Goal: Task Accomplishment & Management: Use online tool/utility

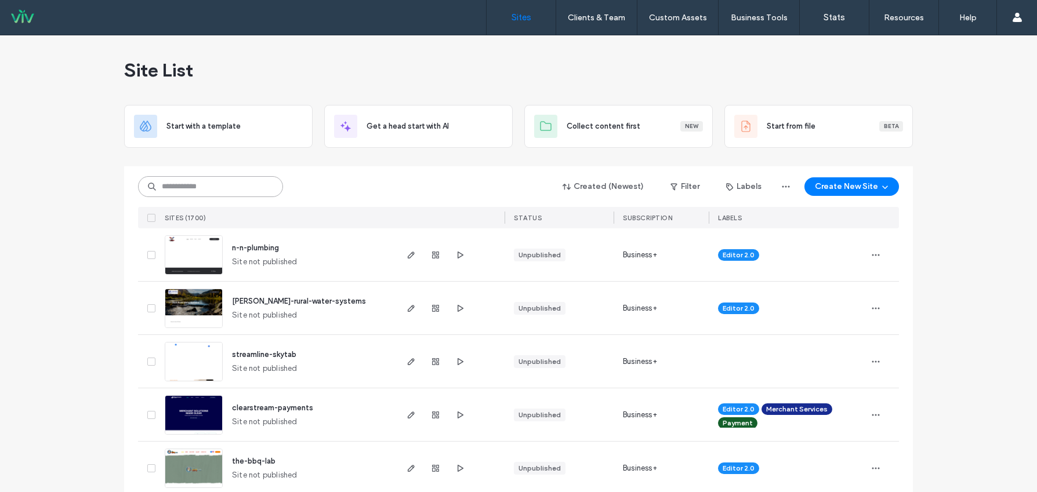
click at [224, 187] on input at bounding box center [210, 186] width 145 height 21
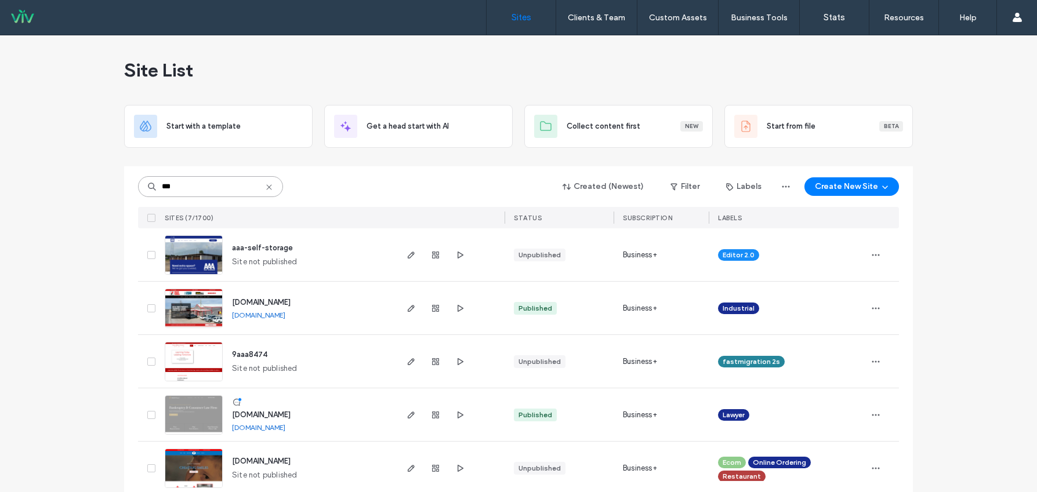
type input "***"
click at [277, 248] on span "aaa-self-storage" at bounding box center [262, 247] width 61 height 9
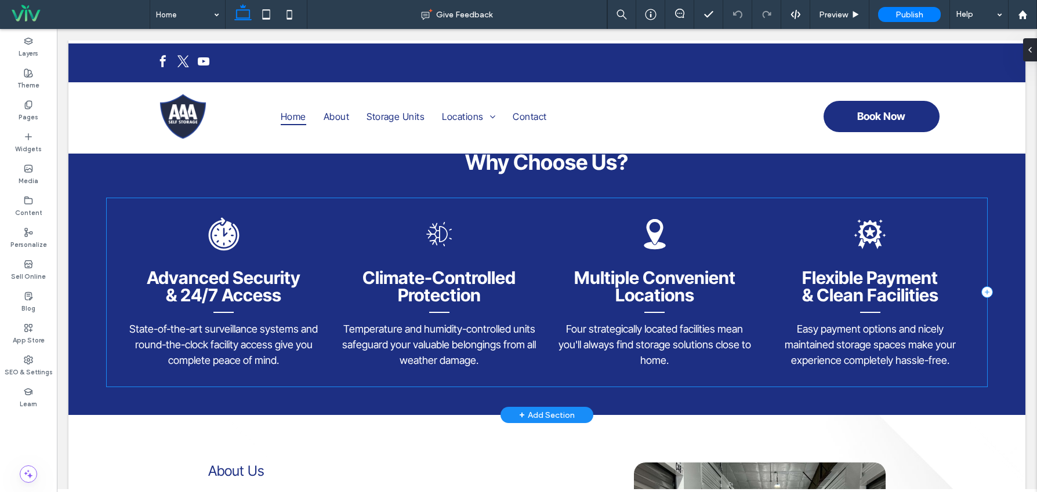
scroll to position [991, 0]
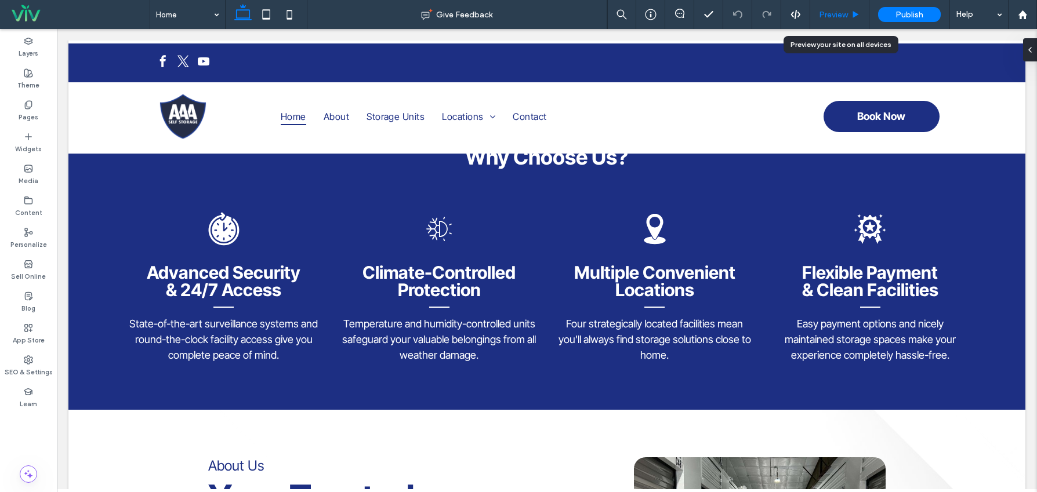
click at [828, 12] on span "Preview" at bounding box center [833, 15] width 29 height 10
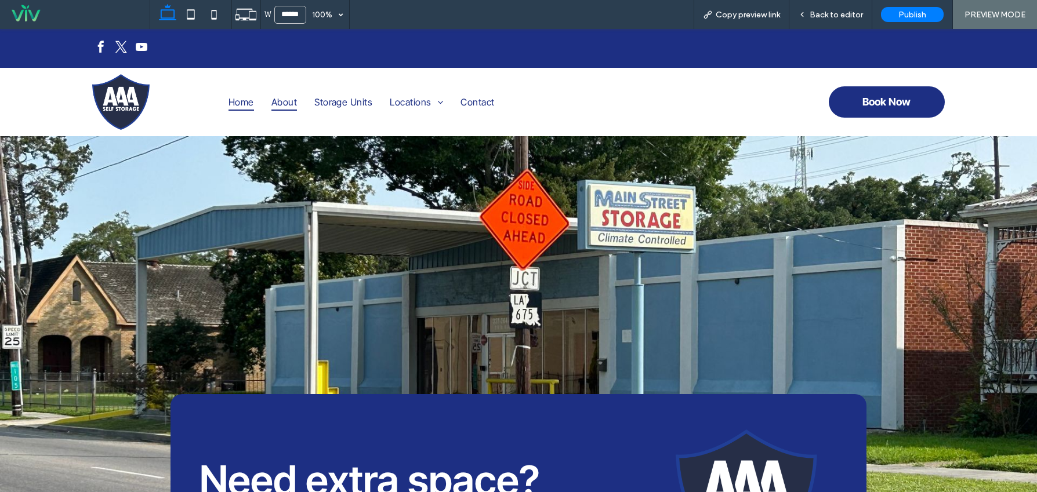
click at [281, 103] on span "About" at bounding box center [284, 101] width 26 height 17
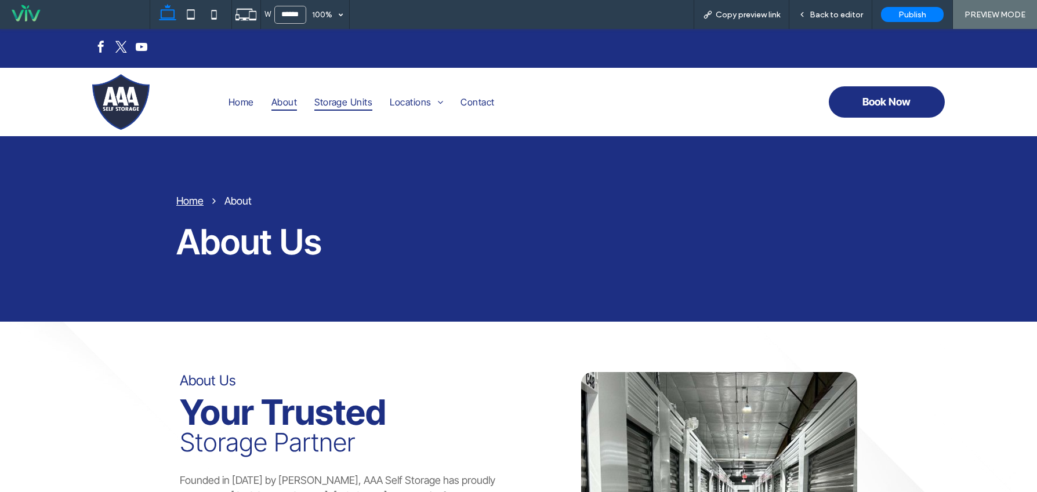
click at [328, 99] on span "Storage Units" at bounding box center [343, 101] width 58 height 17
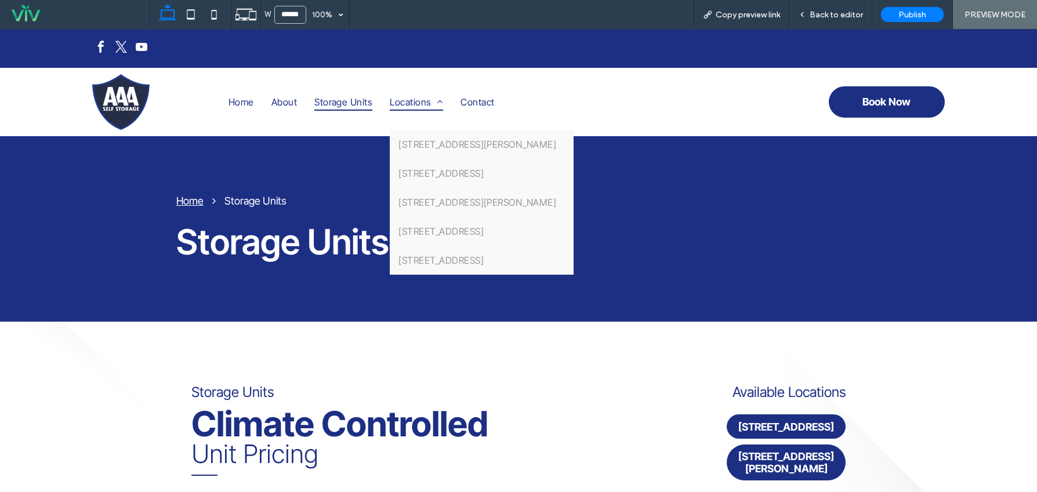
click at [418, 106] on span "Locations" at bounding box center [416, 101] width 53 height 17
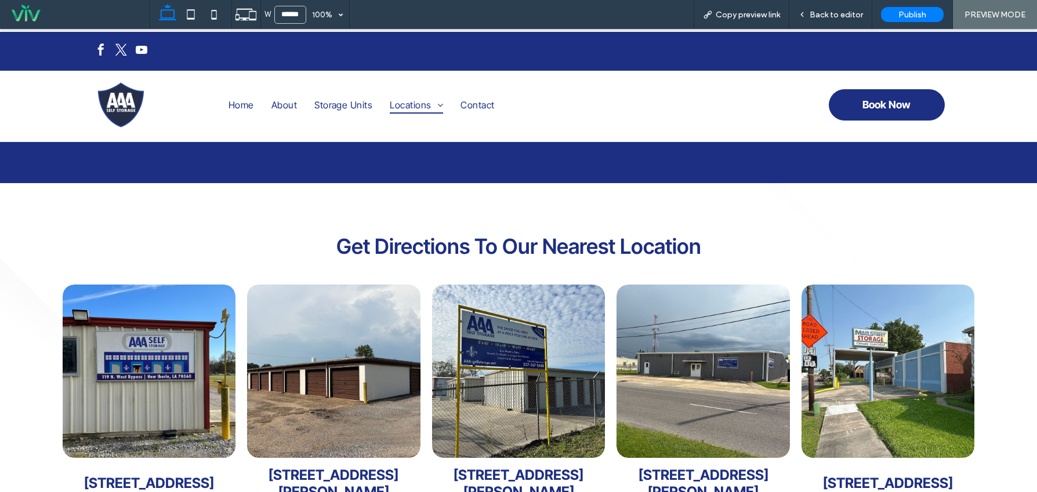
scroll to position [174, 0]
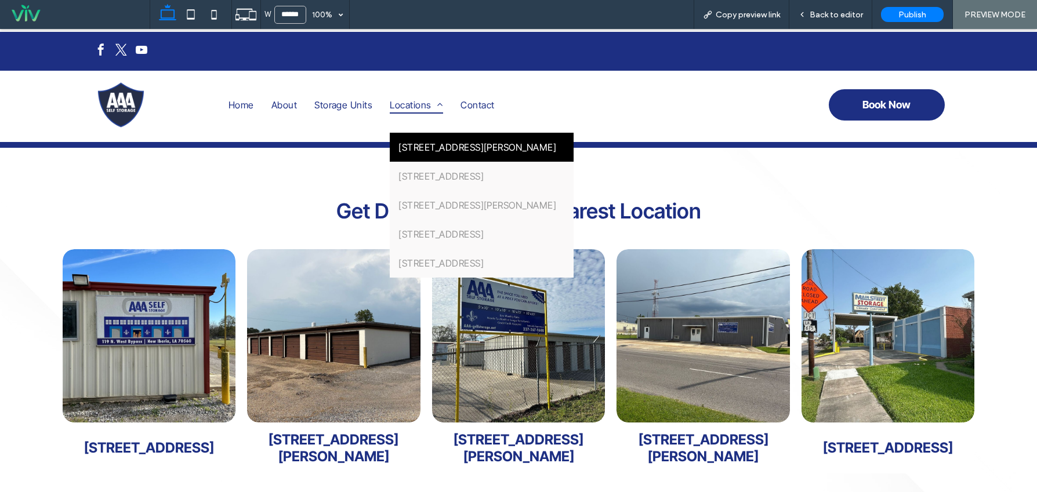
click at [419, 146] on span "[STREET_ADDRESS][PERSON_NAME]" at bounding box center [477, 147] width 158 height 12
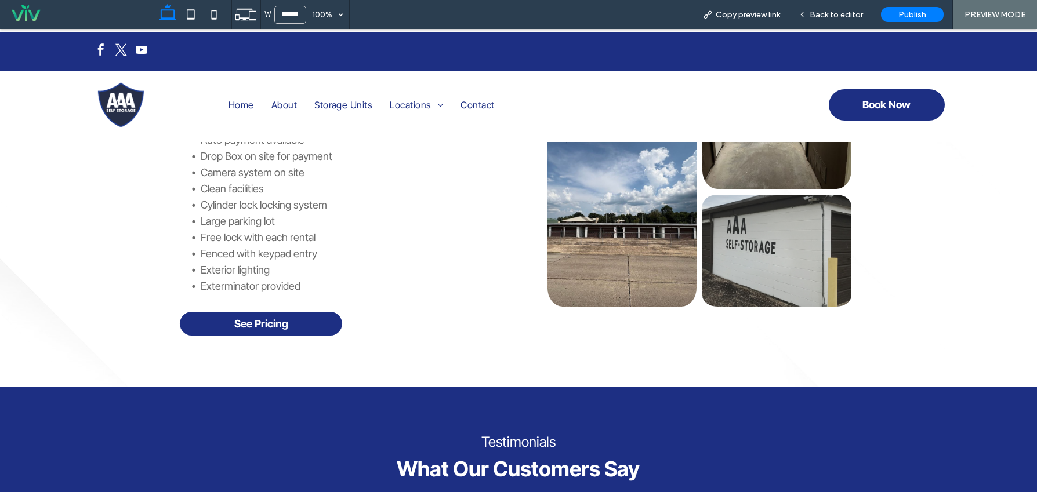
scroll to position [174, 0]
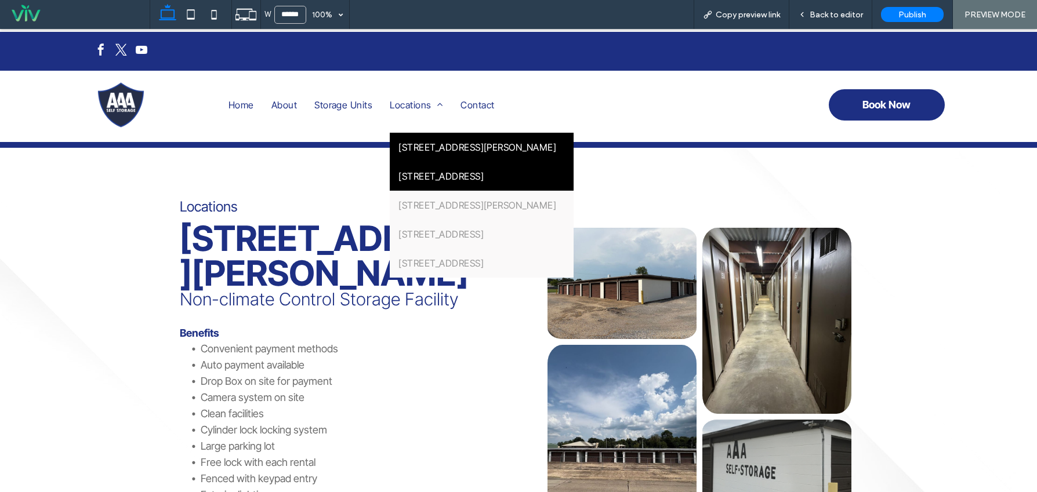
click at [432, 184] on link "[STREET_ADDRESS]" at bounding box center [482, 176] width 184 height 29
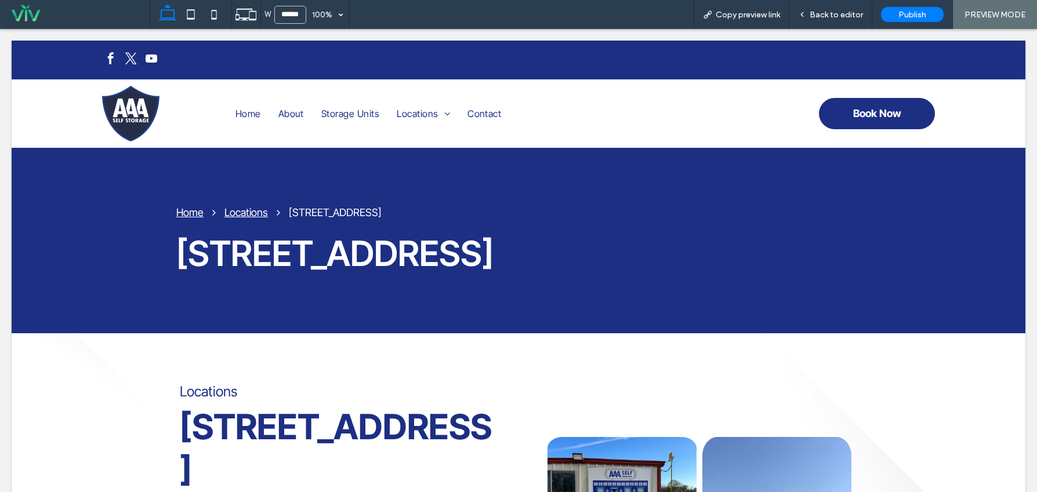
scroll to position [0, 0]
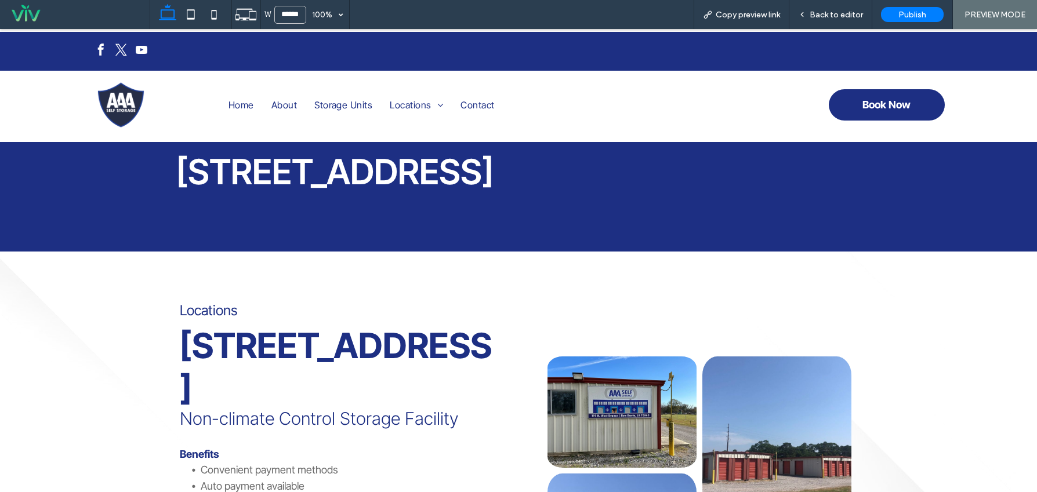
scroll to position [58, 0]
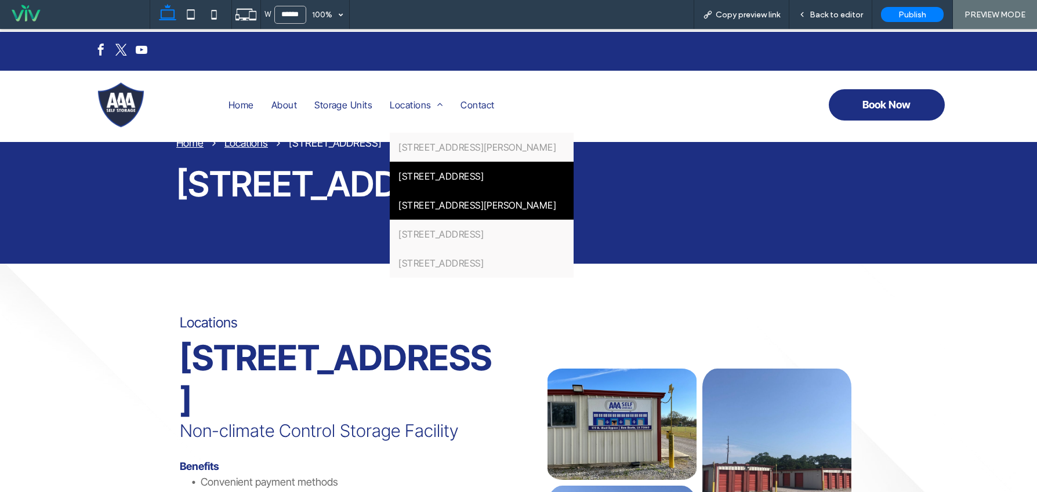
click at [418, 210] on span "[STREET_ADDRESS][PERSON_NAME]" at bounding box center [477, 205] width 158 height 12
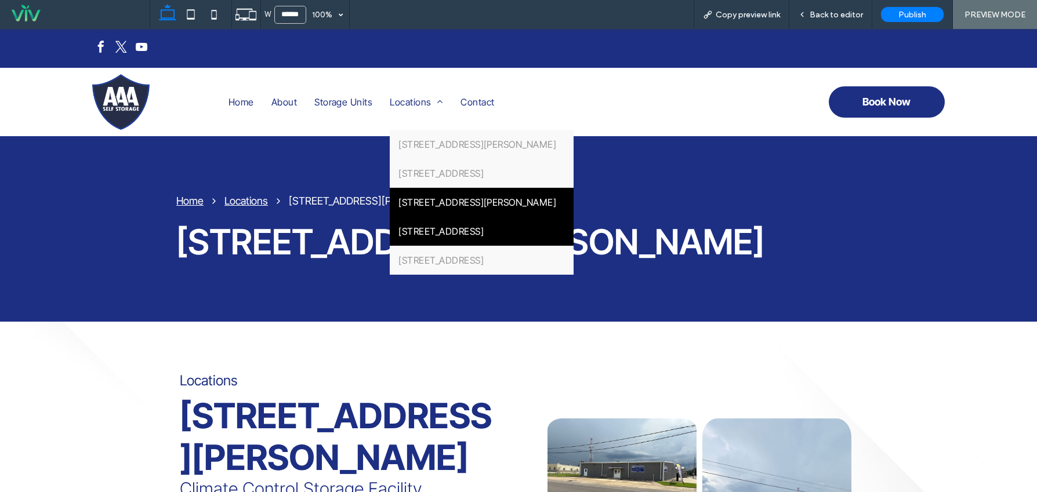
click at [402, 235] on span "[STREET_ADDRESS]" at bounding box center [440, 232] width 85 height 12
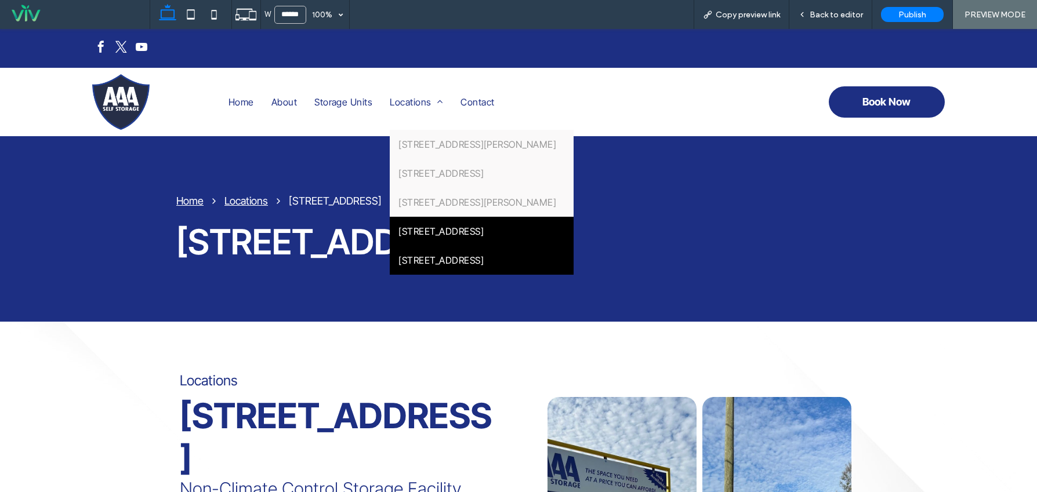
click at [413, 259] on span "[STREET_ADDRESS]" at bounding box center [440, 261] width 85 height 12
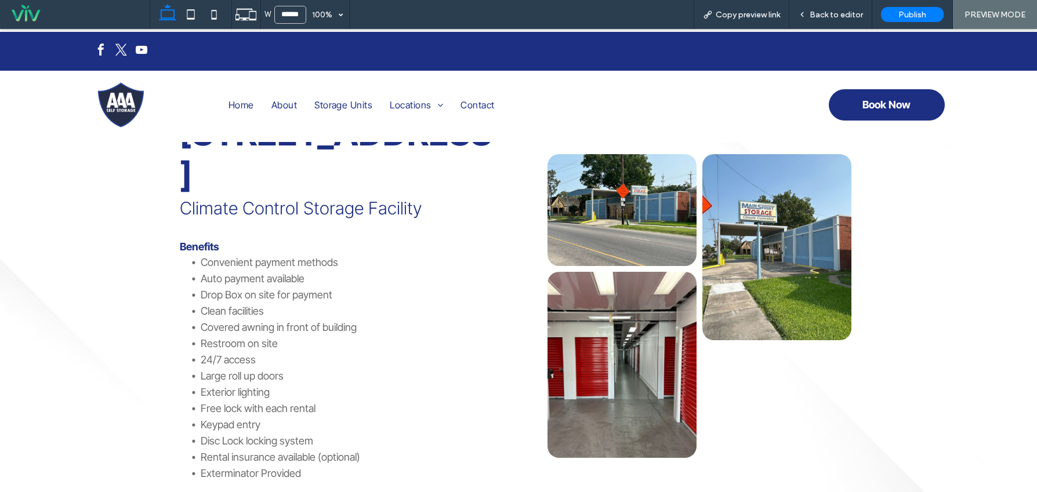
scroll to position [290, 0]
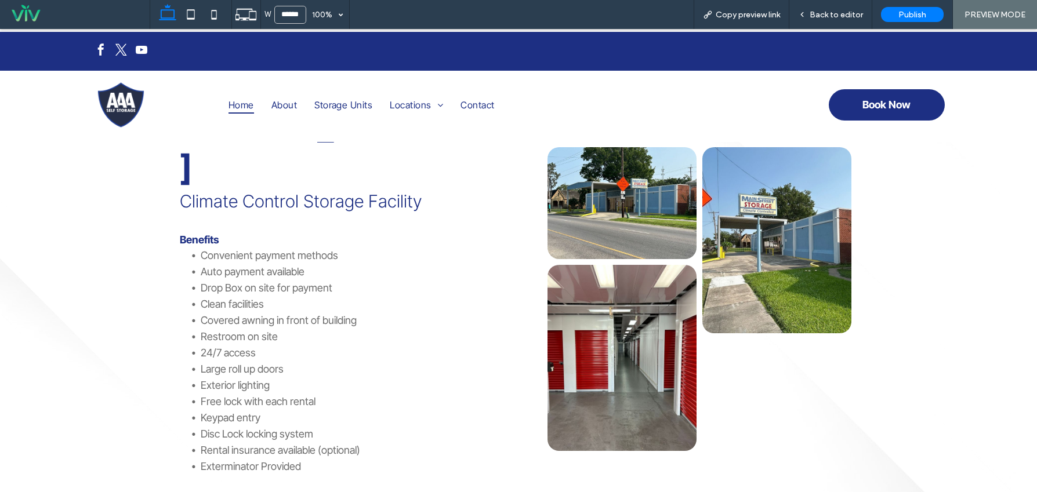
click at [240, 107] on span "Home" at bounding box center [241, 104] width 26 height 17
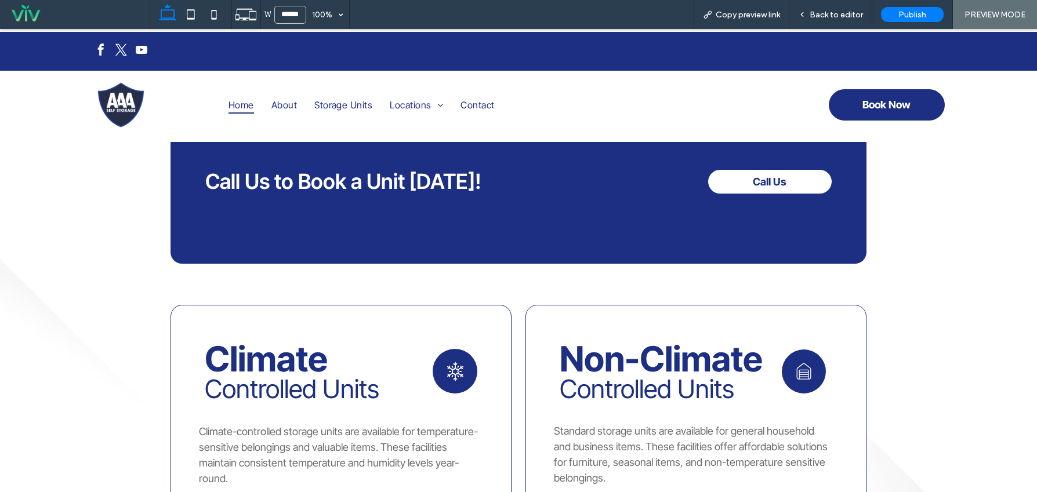
scroll to position [580, 0]
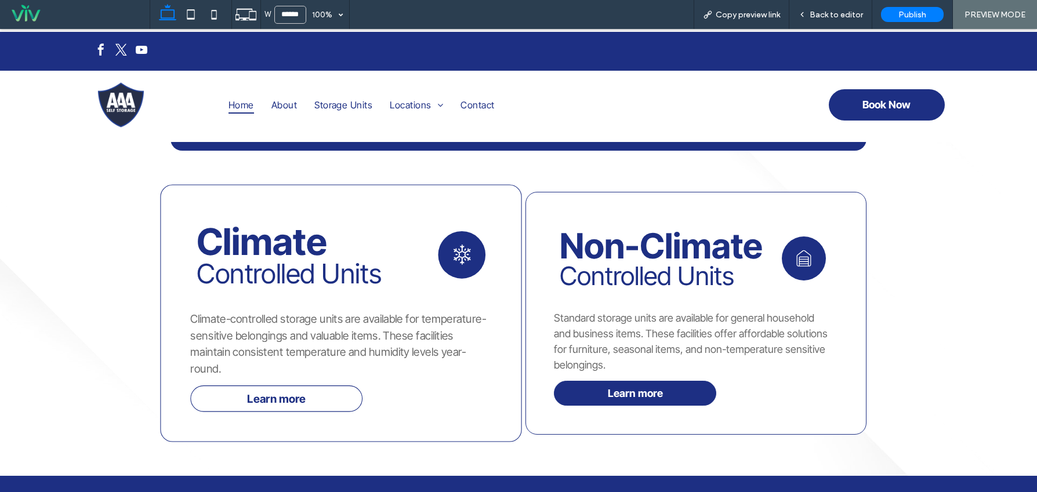
click at [308, 405] on link "Learn more" at bounding box center [276, 399] width 172 height 27
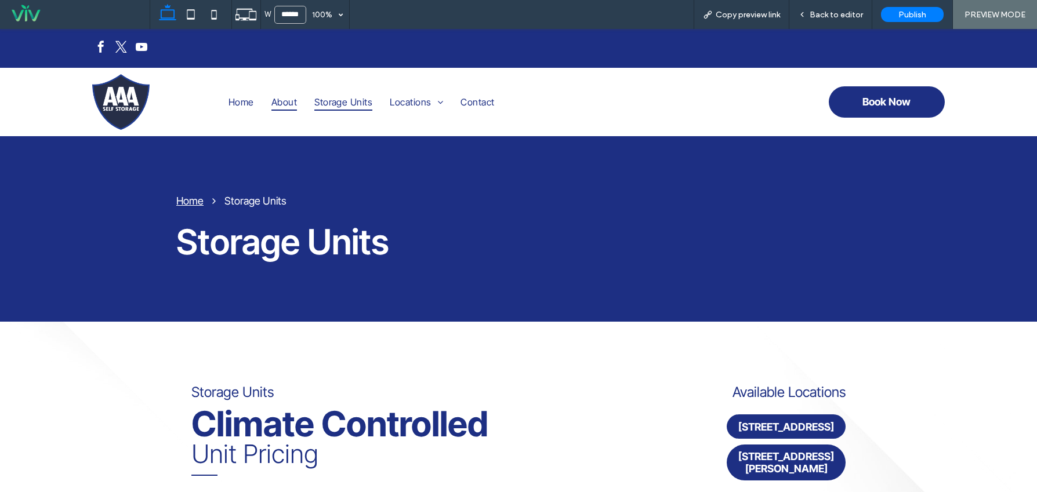
click at [282, 104] on span "About" at bounding box center [284, 101] width 26 height 17
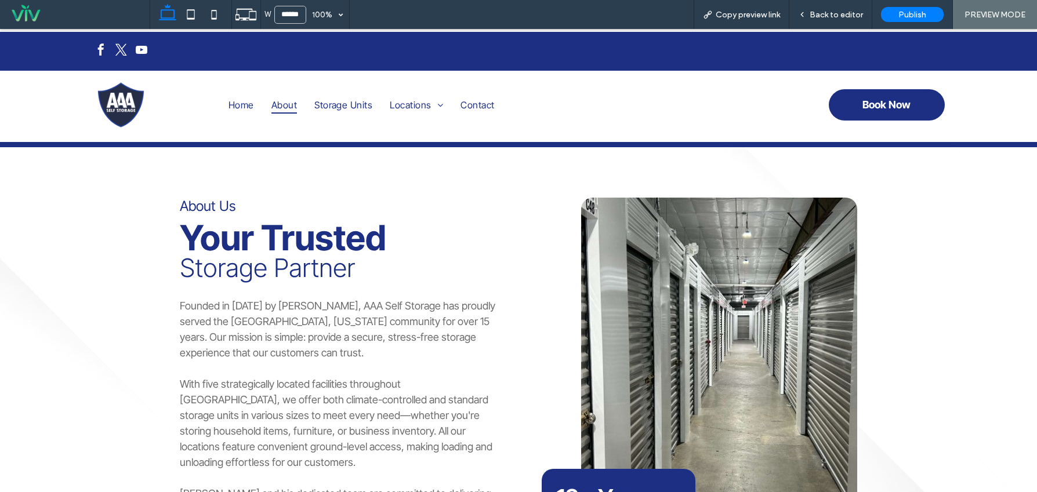
scroll to position [179, 0]
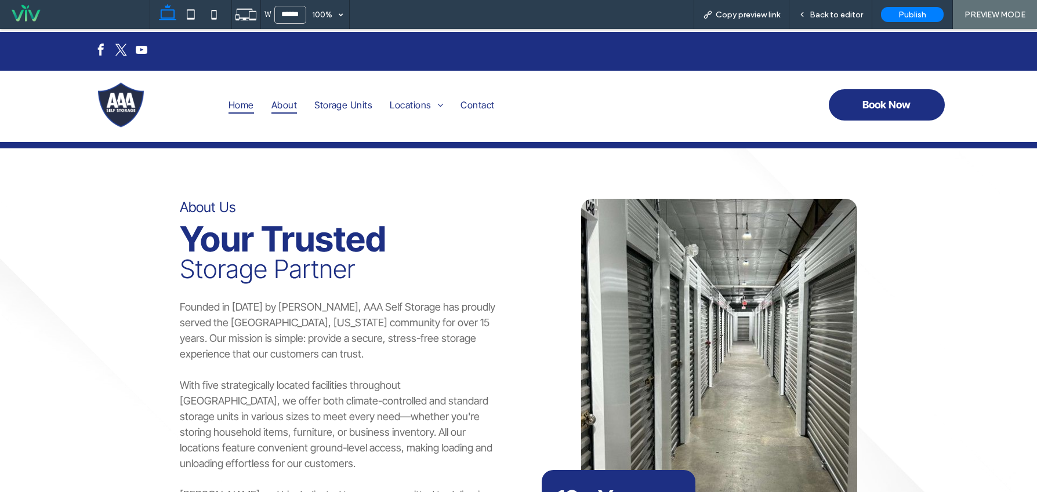
drag, startPoint x: 239, startPoint y: 98, endPoint x: 239, endPoint y: 127, distance: 29.0
click at [239, 98] on span "Home" at bounding box center [241, 104] width 26 height 17
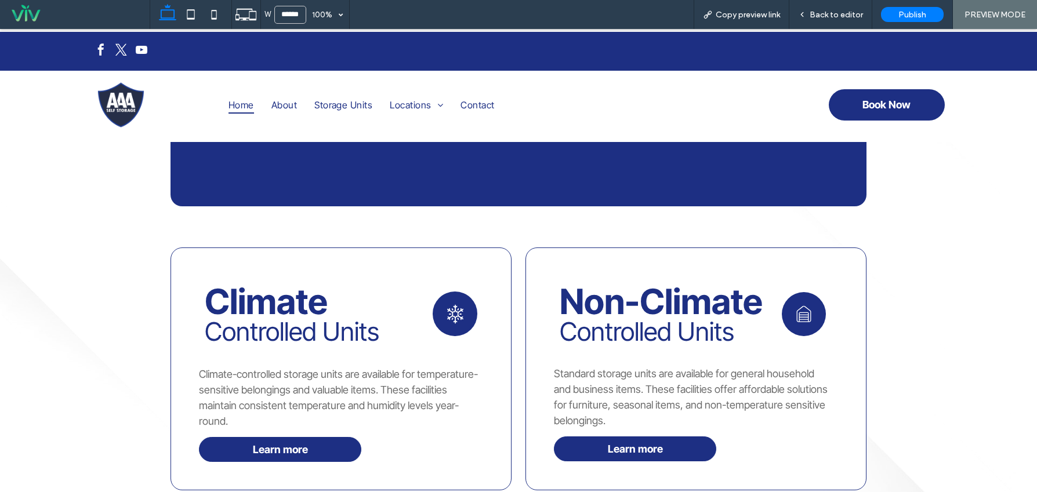
scroll to position [528, 0]
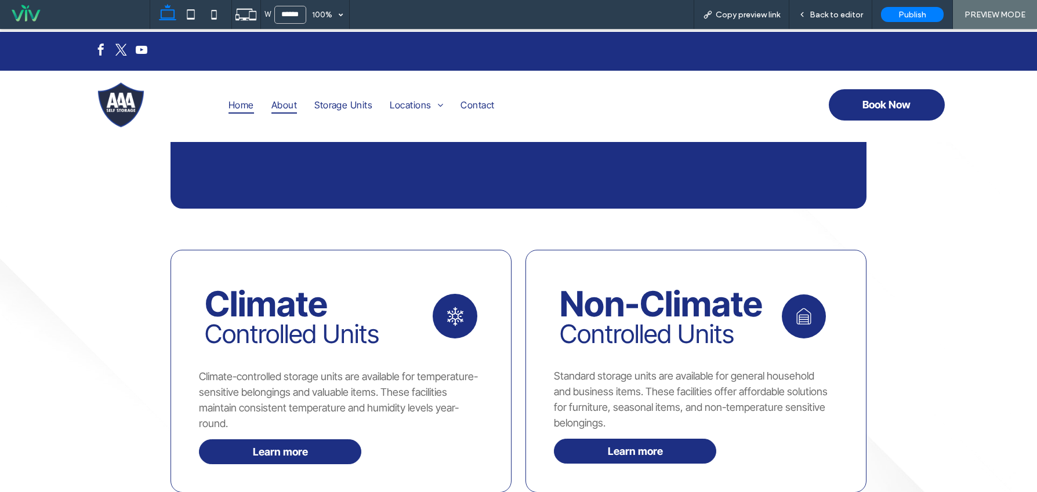
click at [287, 106] on span "About" at bounding box center [284, 104] width 26 height 17
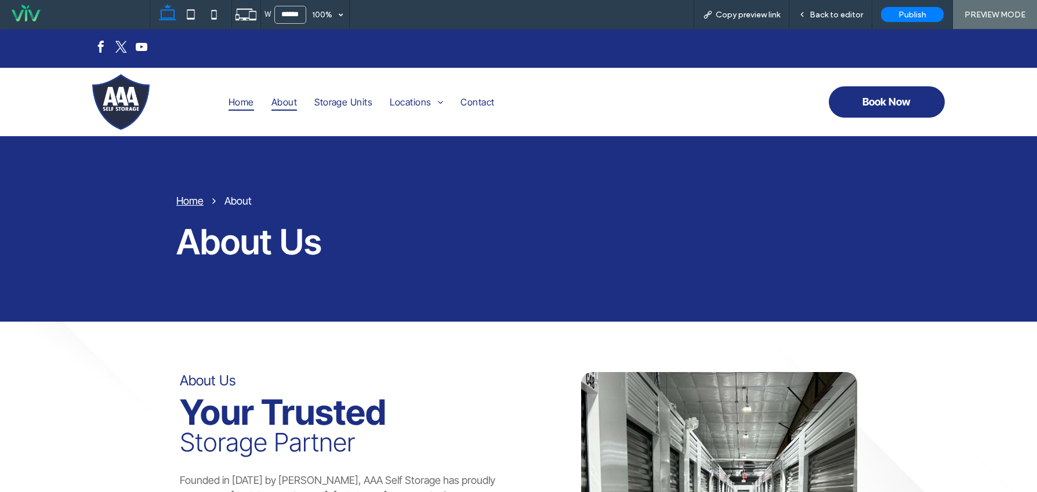
click at [242, 103] on span "Home" at bounding box center [241, 101] width 26 height 17
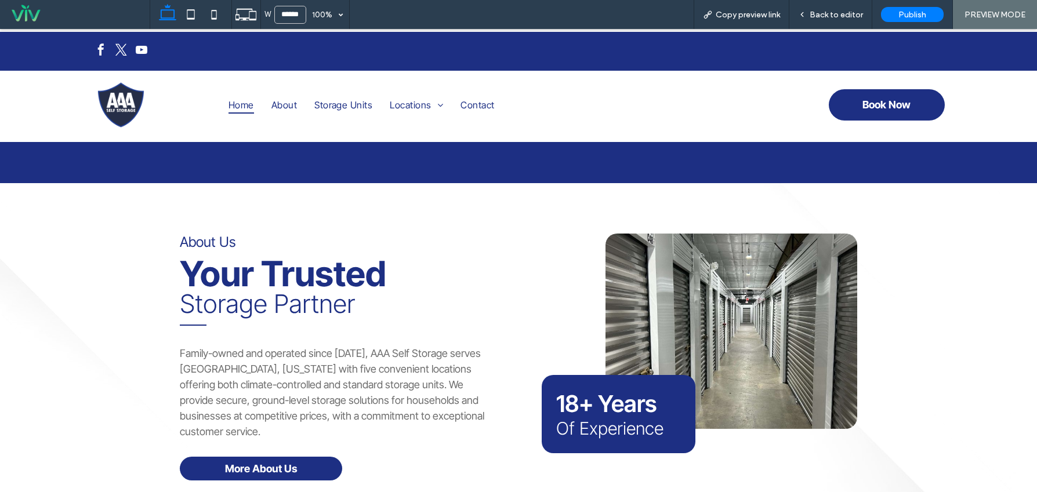
scroll to position [1275, 0]
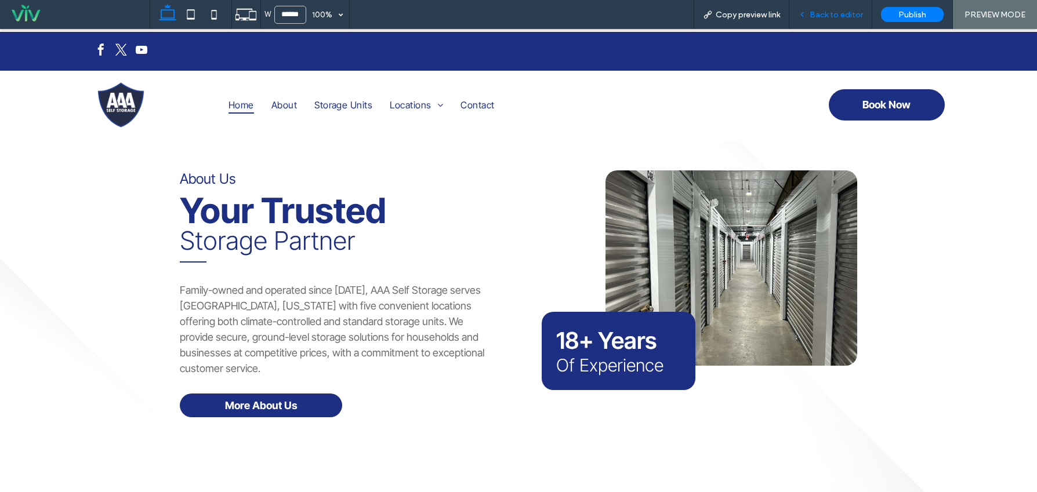
click at [837, 15] on span "Back to editor" at bounding box center [835, 15] width 53 height 10
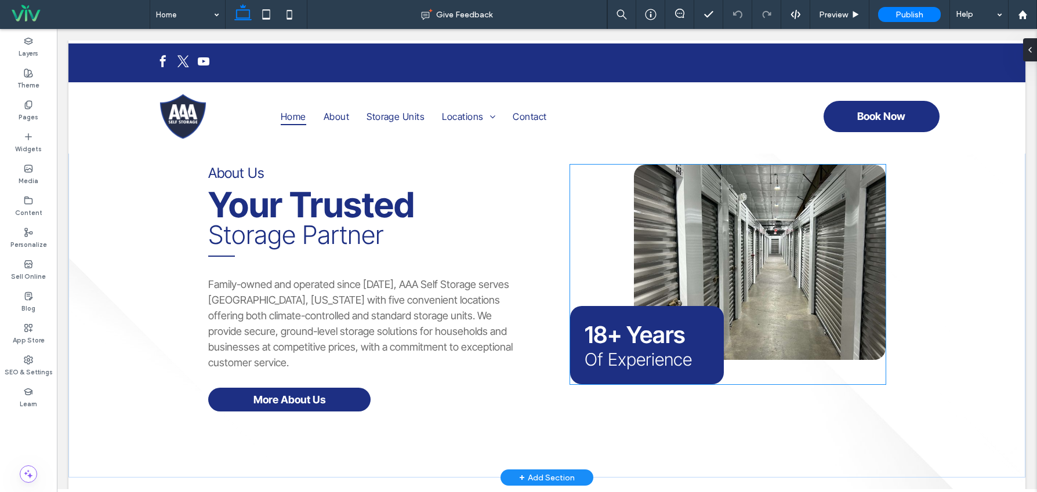
click at [766, 262] on img at bounding box center [760, 262] width 252 height 195
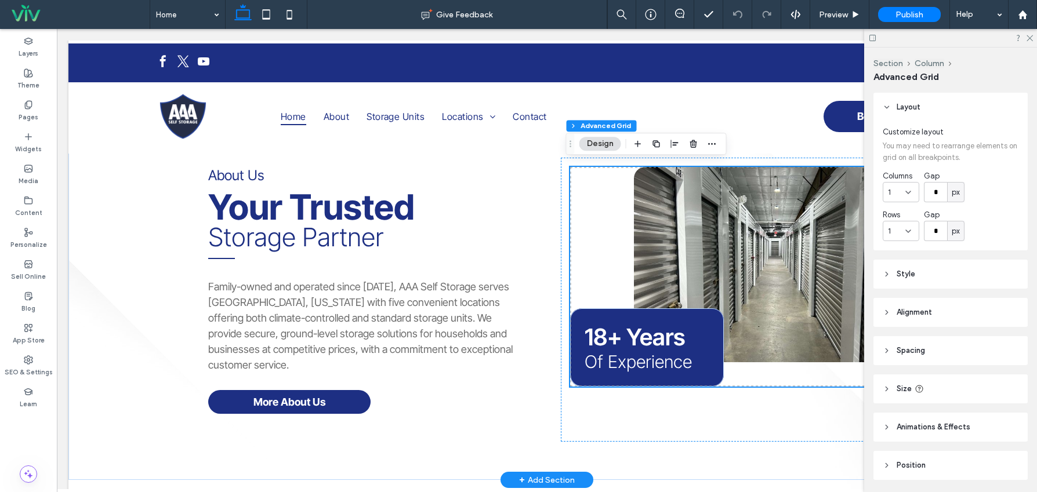
scroll to position [1284, 0]
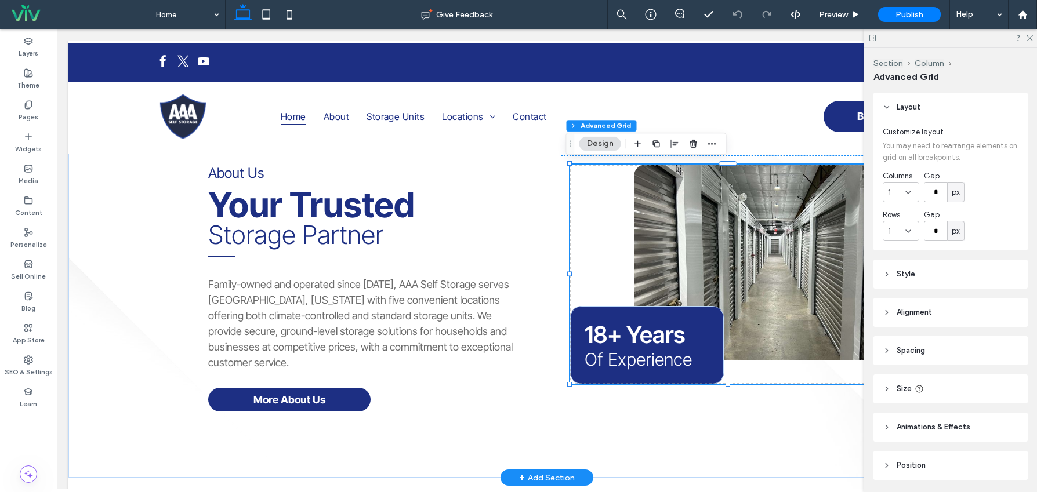
click at [766, 262] on img at bounding box center [760, 262] width 252 height 195
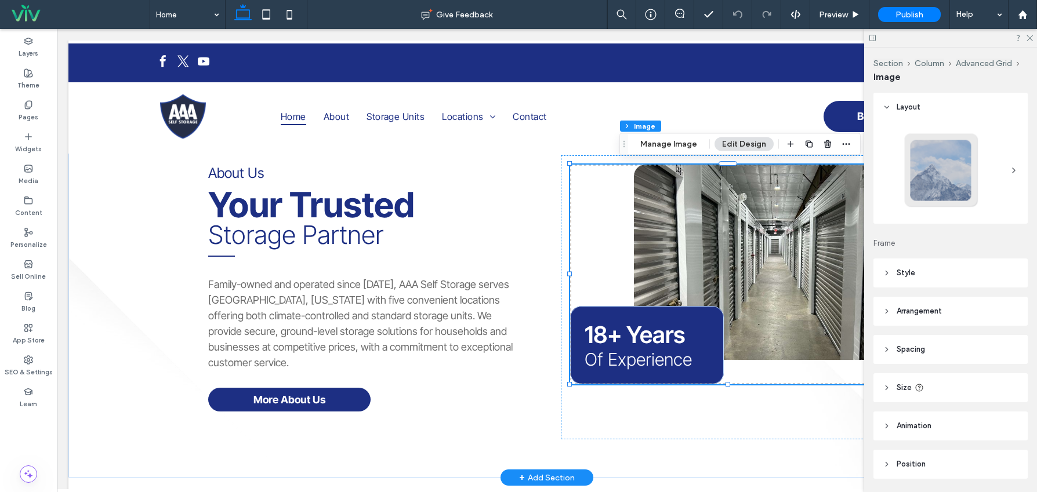
type input "**"
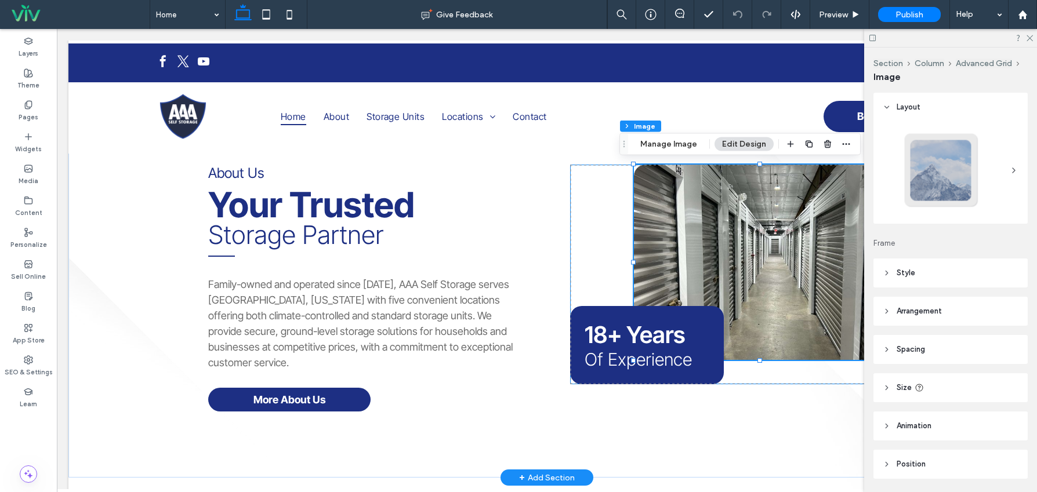
click at [766, 262] on div at bounding box center [760, 262] width 252 height 195
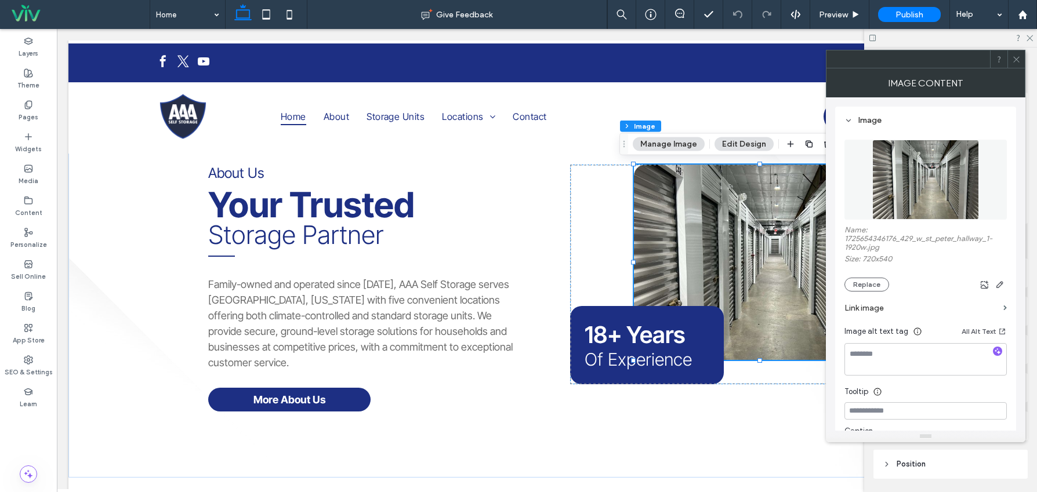
click at [689, 147] on button "Manage Image" at bounding box center [669, 144] width 72 height 14
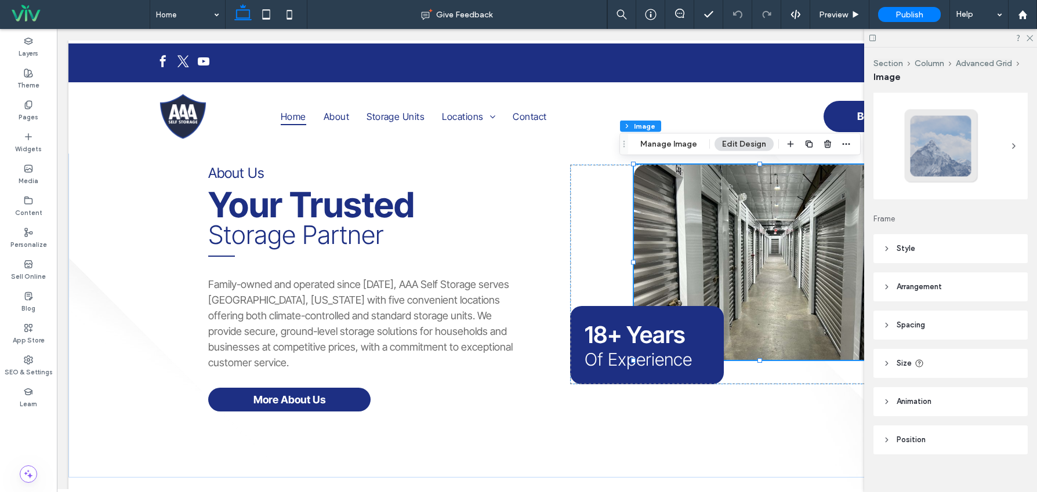
scroll to position [38, 0]
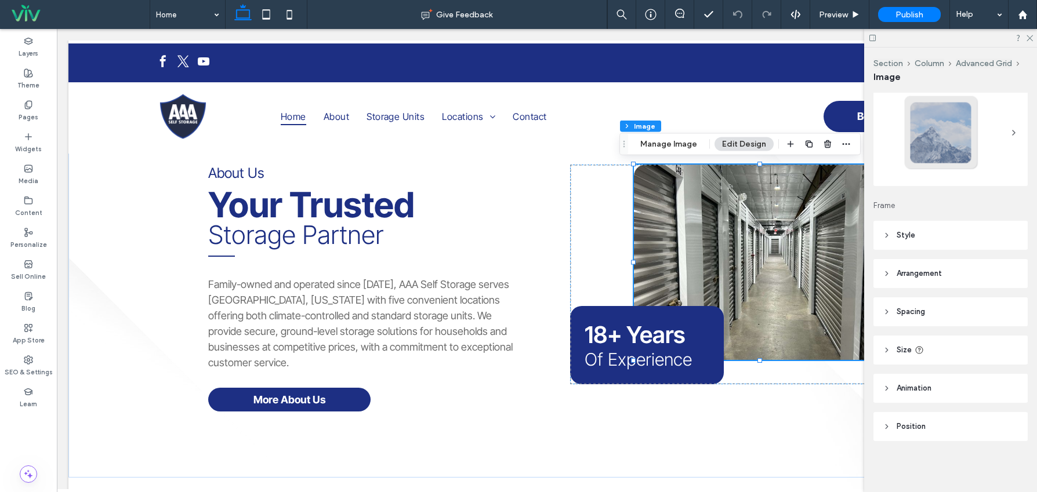
click at [887, 424] on icon at bounding box center [886, 427] width 8 height 8
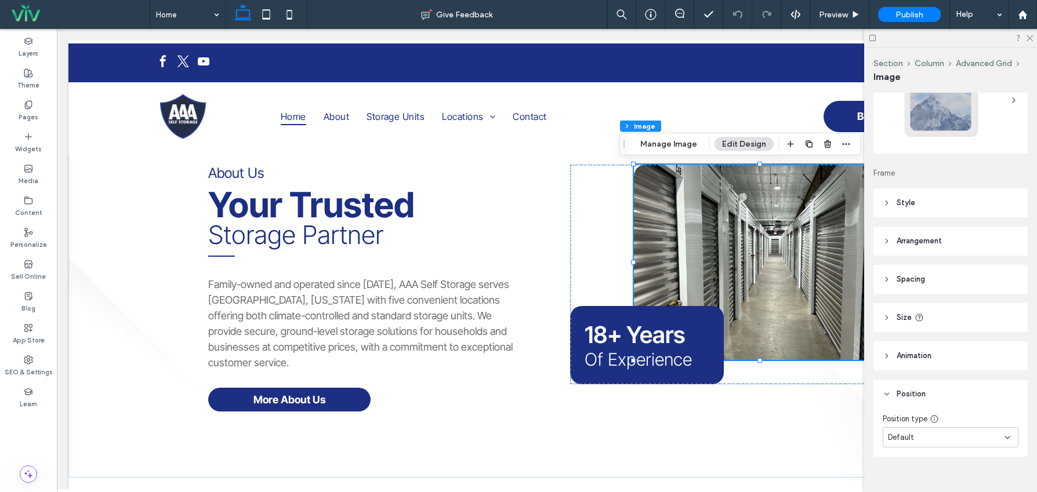
scroll to position [86, 0]
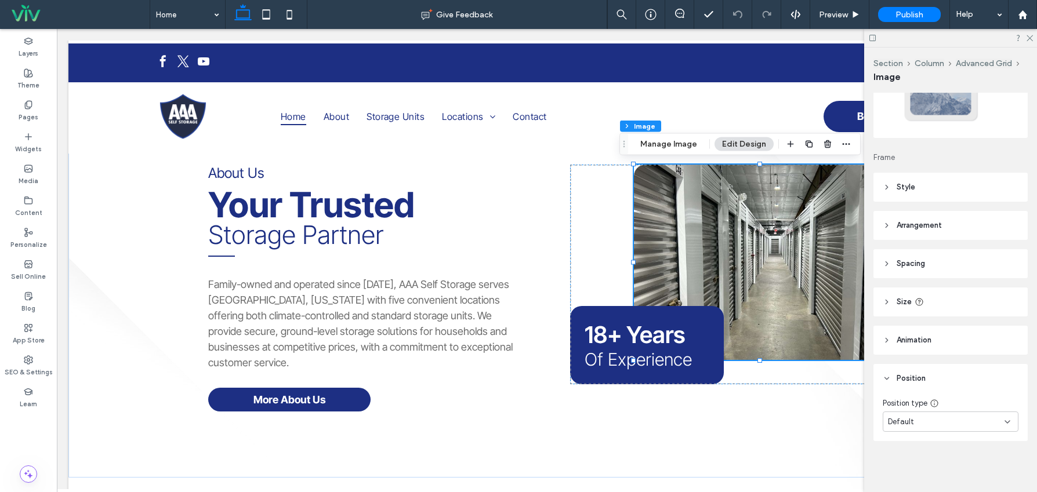
click at [888, 339] on icon at bounding box center [886, 340] width 8 height 8
click at [885, 303] on icon at bounding box center [886, 302] width 8 height 8
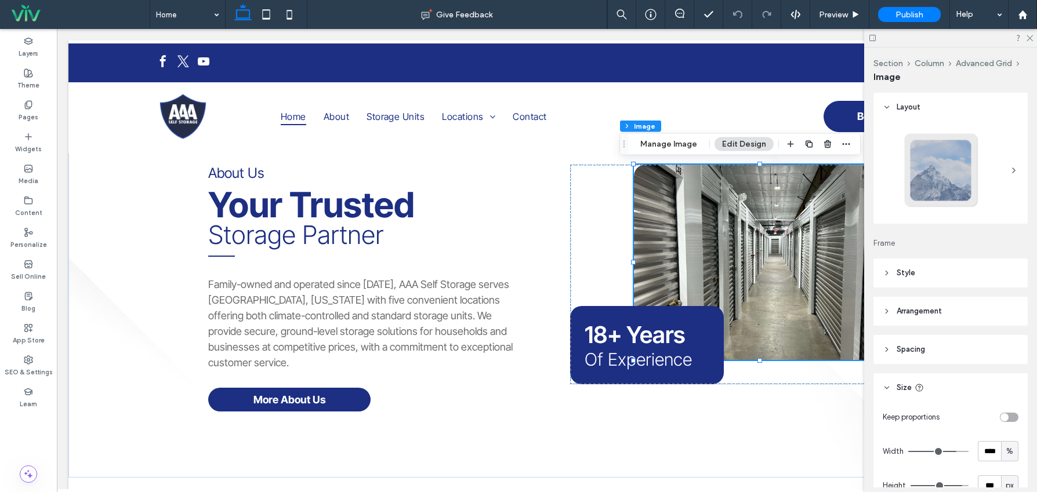
click at [944, 179] on div at bounding box center [941, 170] width 77 height 77
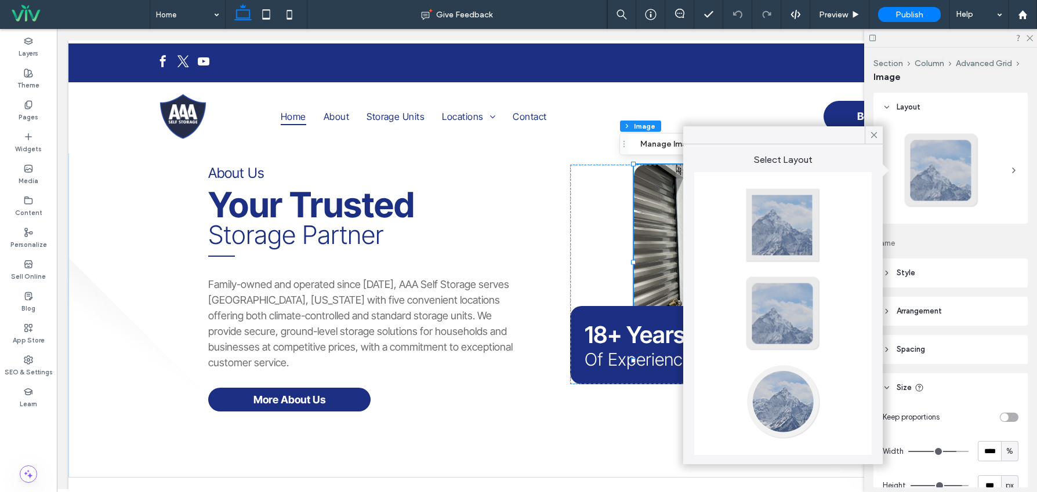
click at [784, 323] on div at bounding box center [782, 313] width 77 height 77
type input "**"
click at [793, 311] on div at bounding box center [782, 313] width 77 height 77
click at [794, 225] on div at bounding box center [782, 225] width 77 height 77
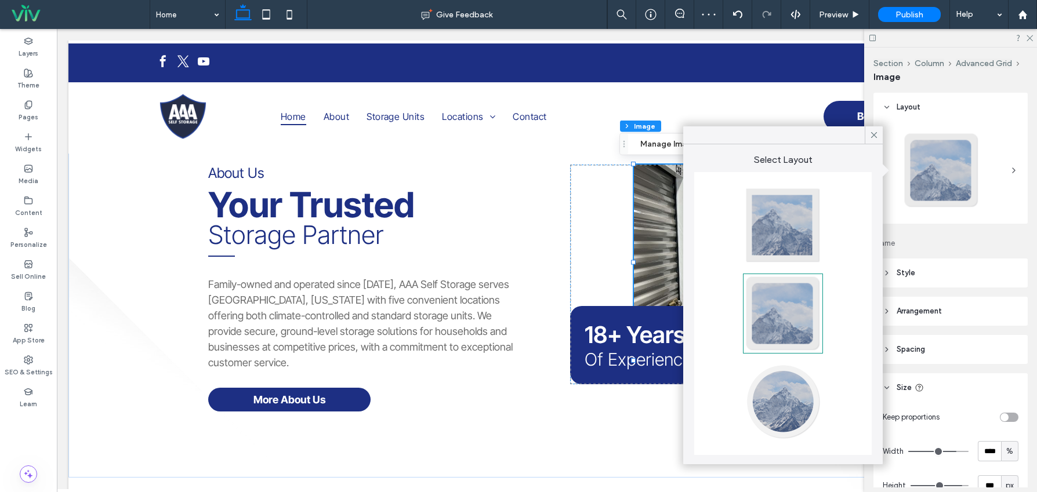
type input "*"
click at [991, 102] on header "Layout" at bounding box center [950, 107] width 154 height 29
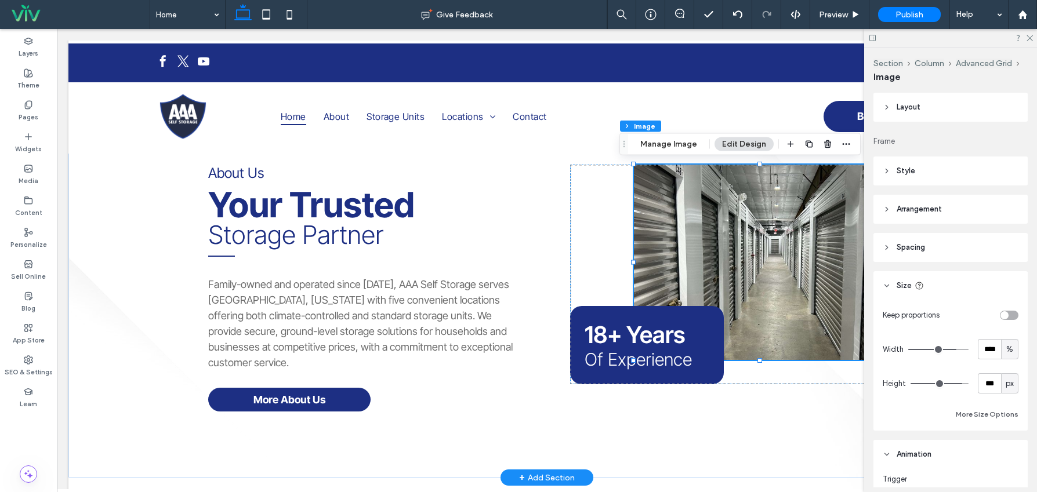
click at [772, 273] on img at bounding box center [760, 262] width 252 height 195
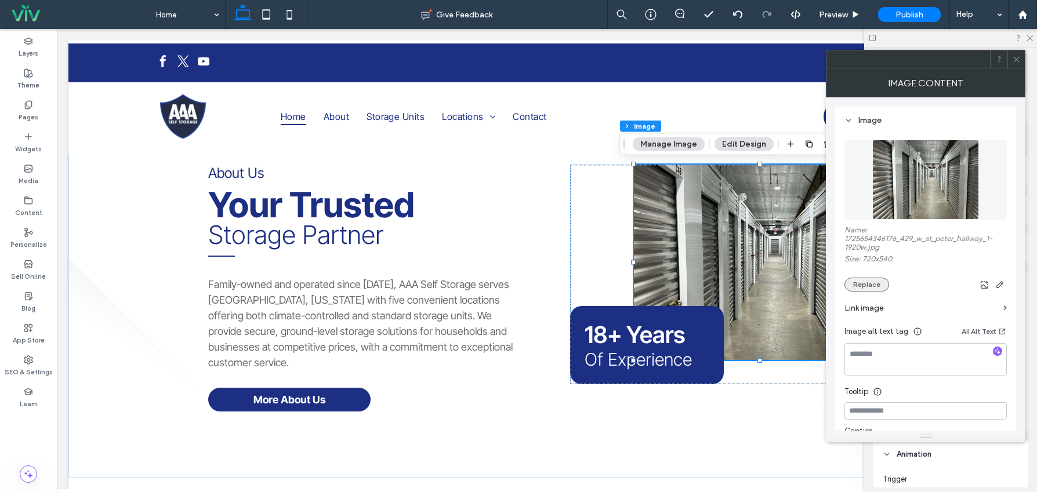
click at [862, 280] on button "Replace" at bounding box center [866, 285] width 45 height 14
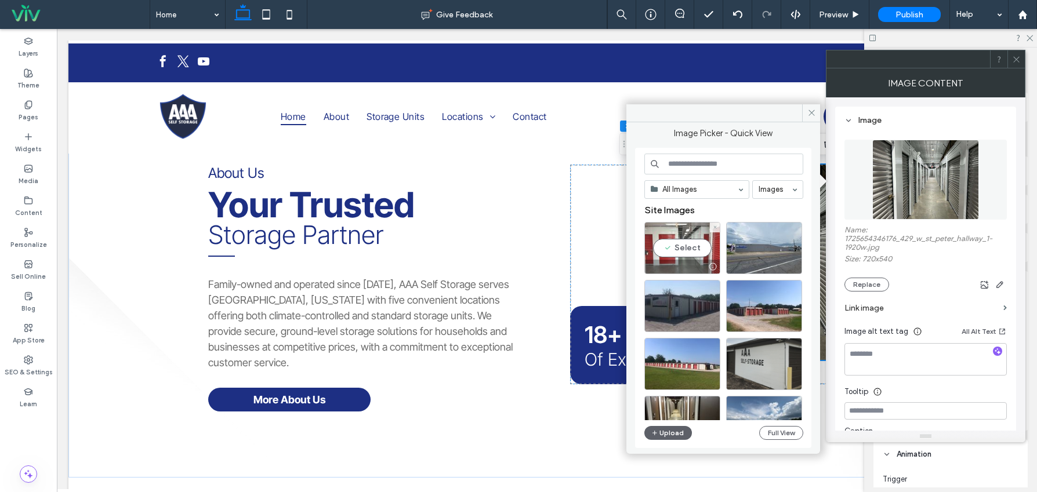
click at [681, 245] on div "Select" at bounding box center [682, 248] width 76 height 52
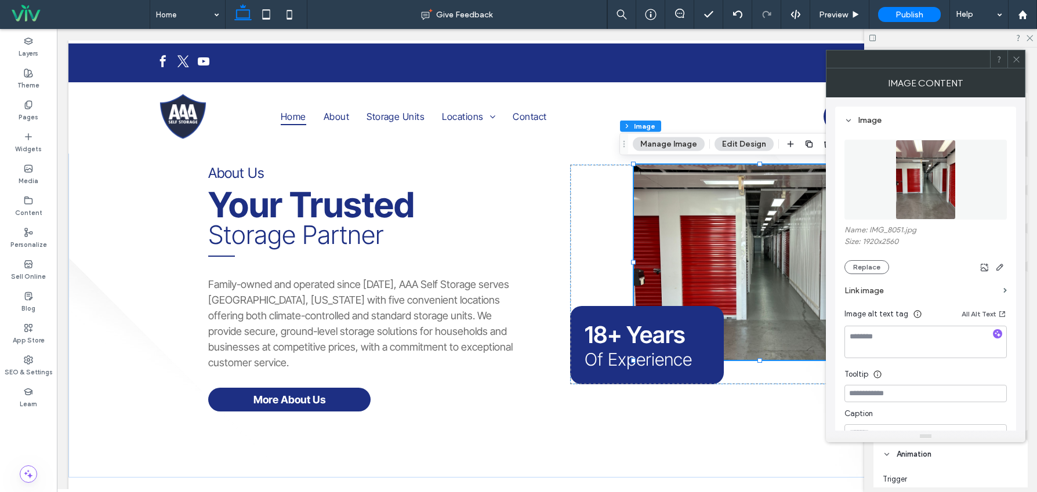
click at [1019, 63] on icon at bounding box center [1016, 59] width 9 height 9
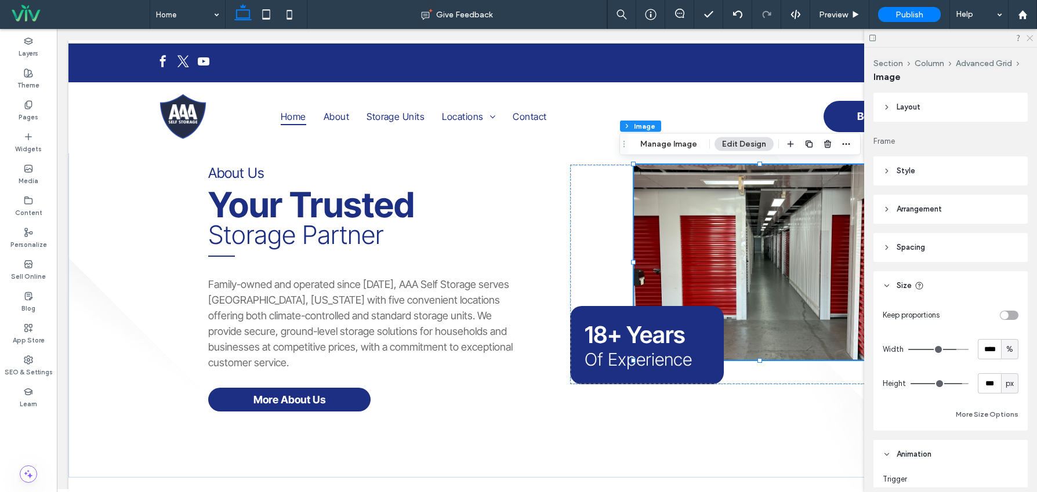
click at [1031, 38] on icon at bounding box center [1029, 38] width 8 height 8
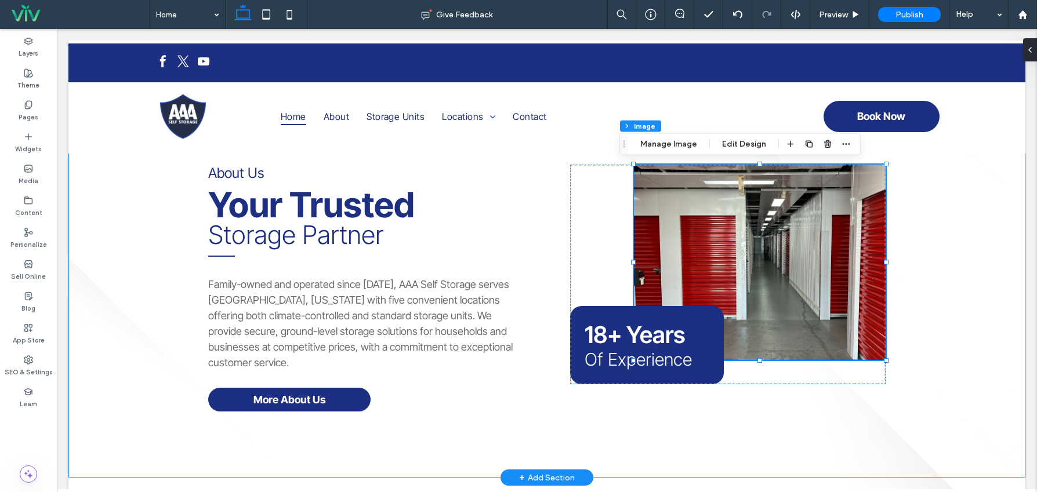
click at [933, 286] on div "About Us Your Trusted Storage Partner Family-owned and operated since 2007, AAA…" at bounding box center [546, 297] width 957 height 361
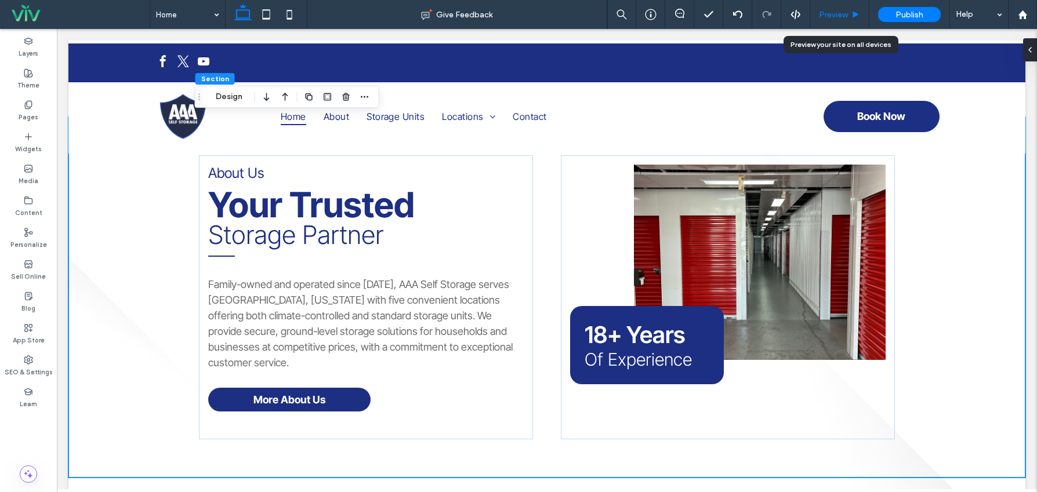
click at [826, 18] on span "Preview" at bounding box center [833, 15] width 29 height 10
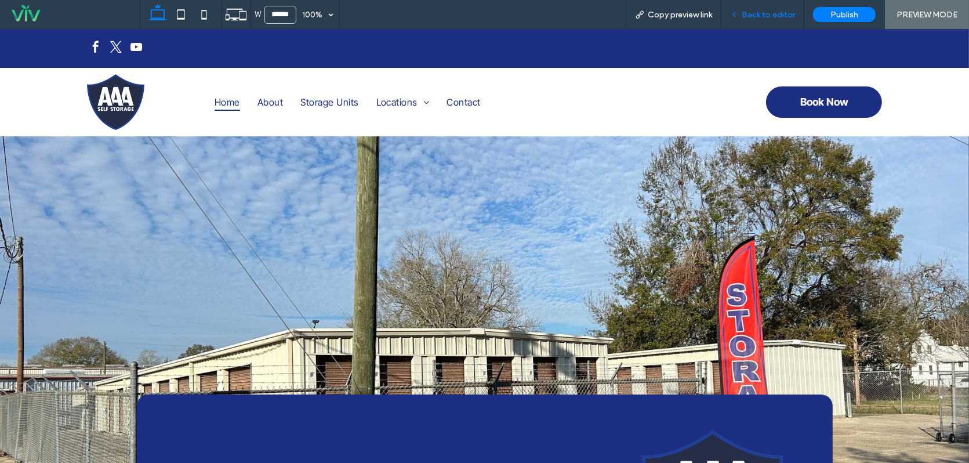
click at [755, 16] on span "Back to editor" at bounding box center [768, 15] width 53 height 10
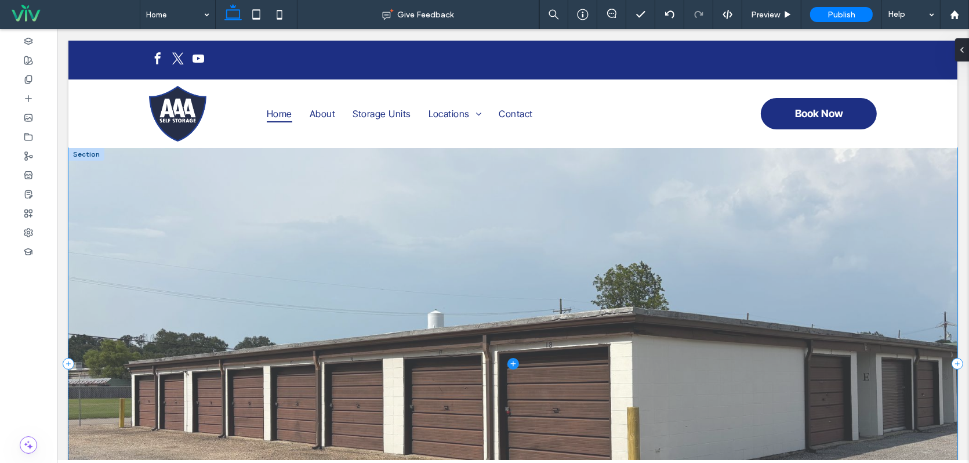
click at [701, 185] on span at bounding box center [512, 364] width 889 height 432
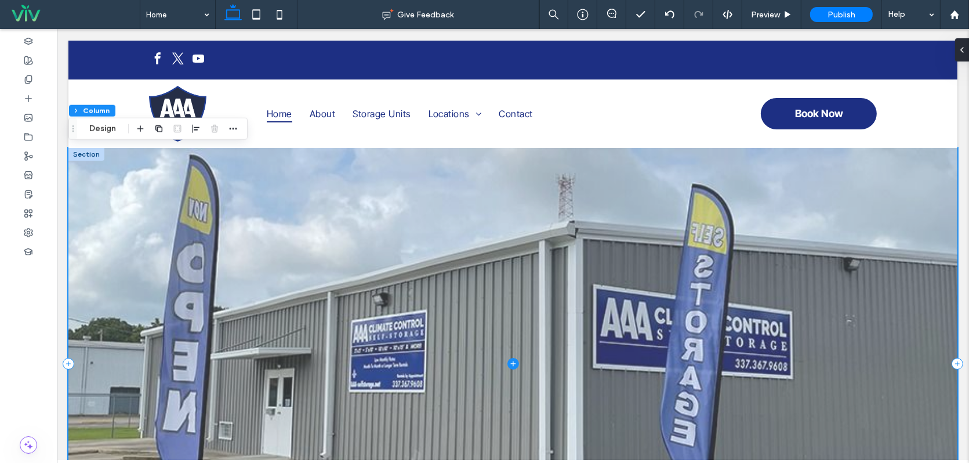
click at [740, 179] on span at bounding box center [512, 364] width 889 height 432
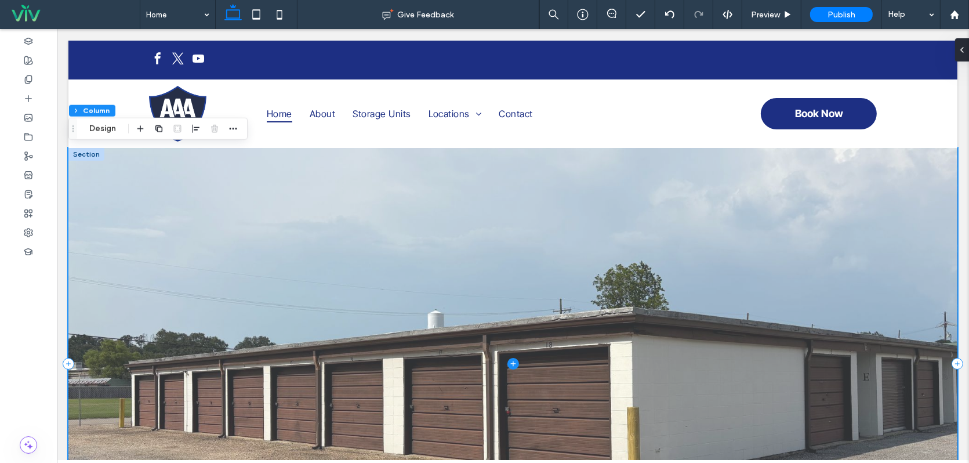
click at [813, 236] on span at bounding box center [512, 364] width 889 height 432
click at [771, 227] on span at bounding box center [512, 364] width 889 height 432
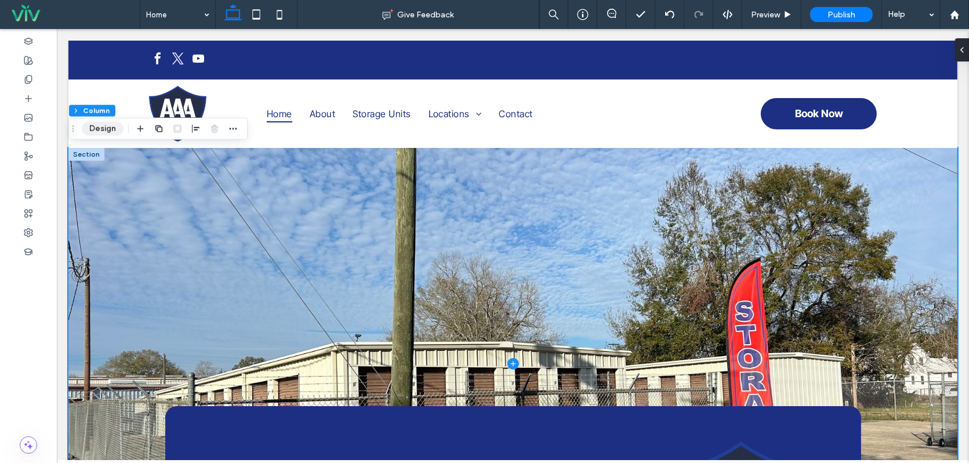
click at [97, 133] on button "Design" at bounding box center [103, 129] width 42 height 14
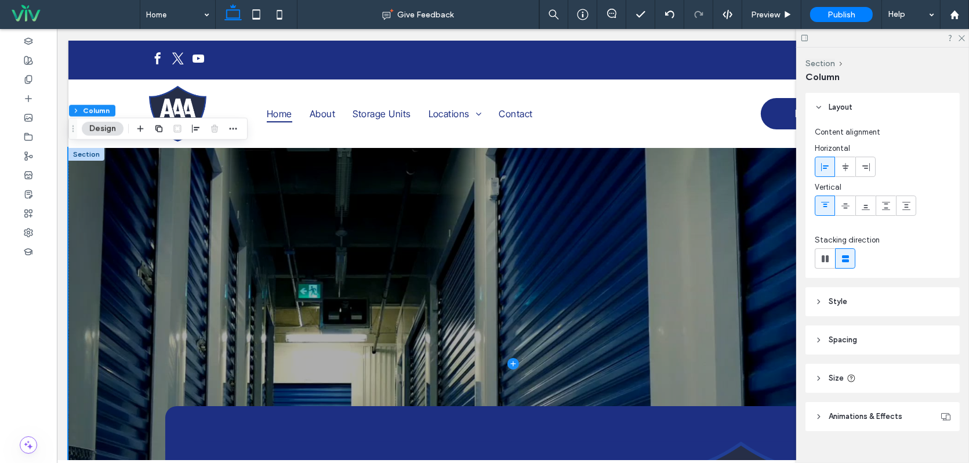
scroll to position [19, 0]
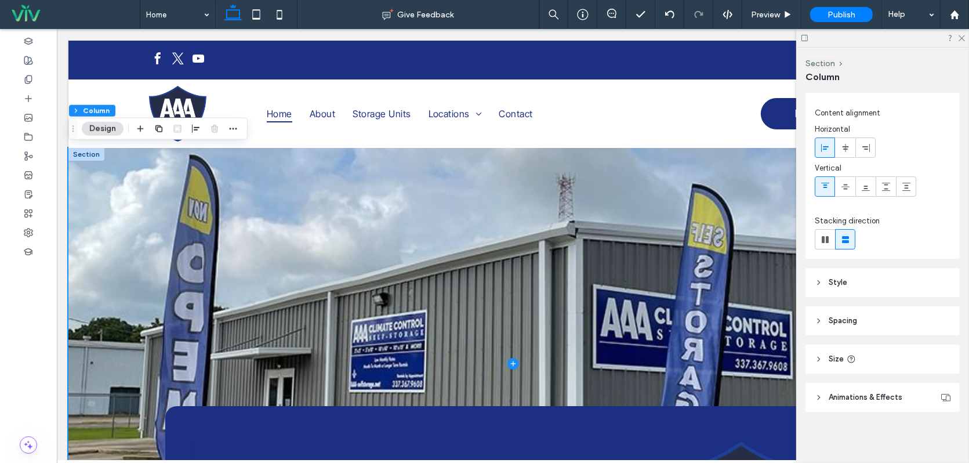
click at [831, 396] on span "Animations & Effects" at bounding box center [865, 397] width 74 height 12
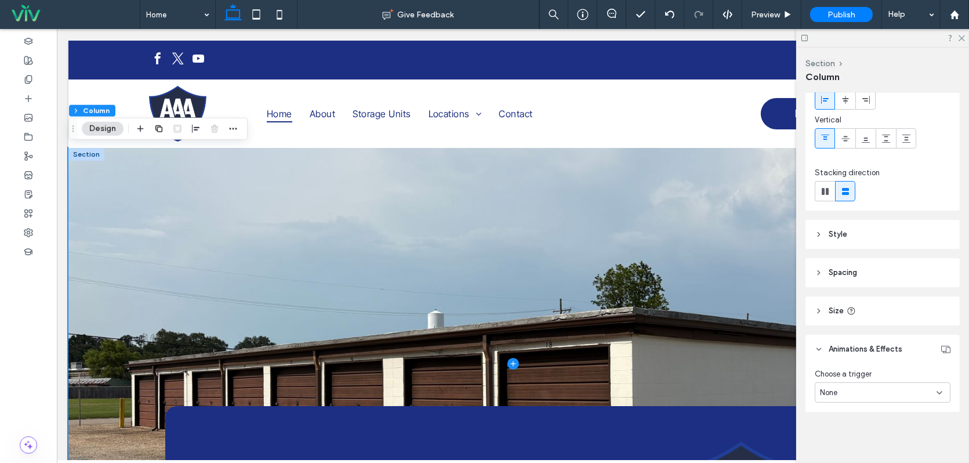
click at [892, 398] on div "None" at bounding box center [883, 392] width 136 height 20
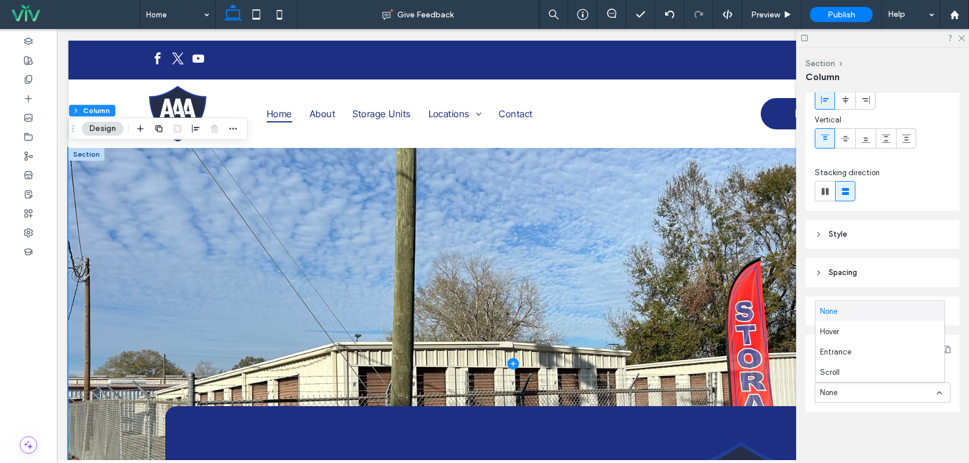
click at [884, 270] on header "Spacing" at bounding box center [882, 272] width 154 height 29
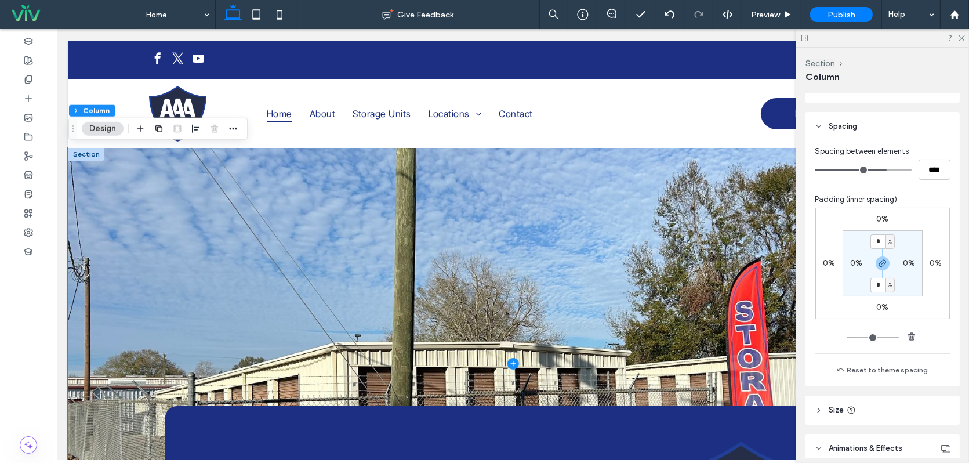
scroll to position [290, 0]
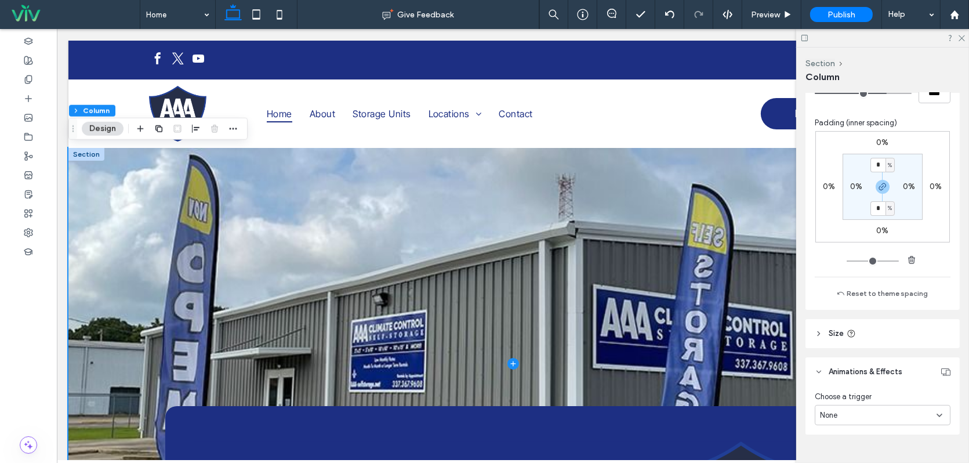
click at [813, 333] on header "Size" at bounding box center [882, 333] width 154 height 29
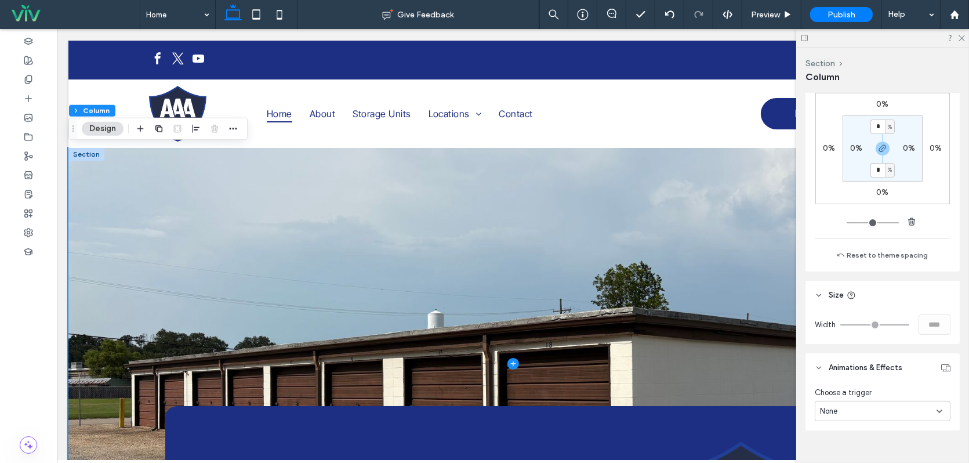
scroll to position [347, 0]
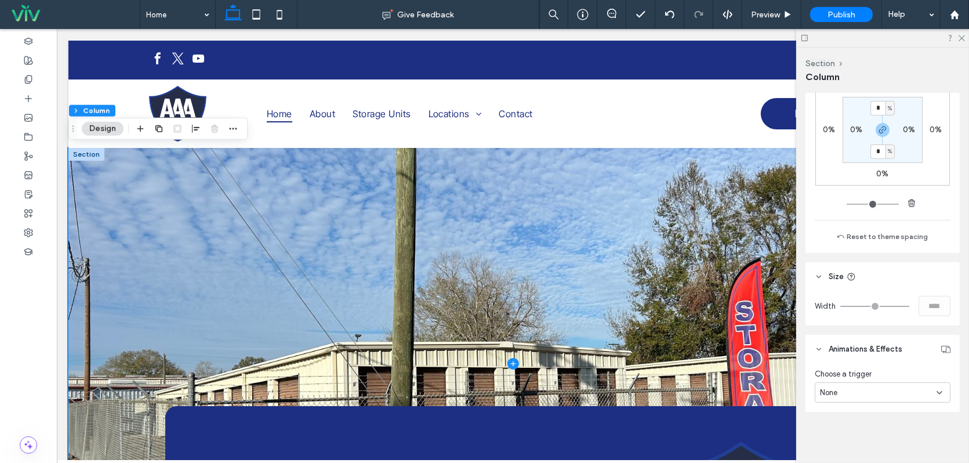
click at [907, 369] on div "Choose a trigger" at bounding box center [883, 374] width 136 height 12
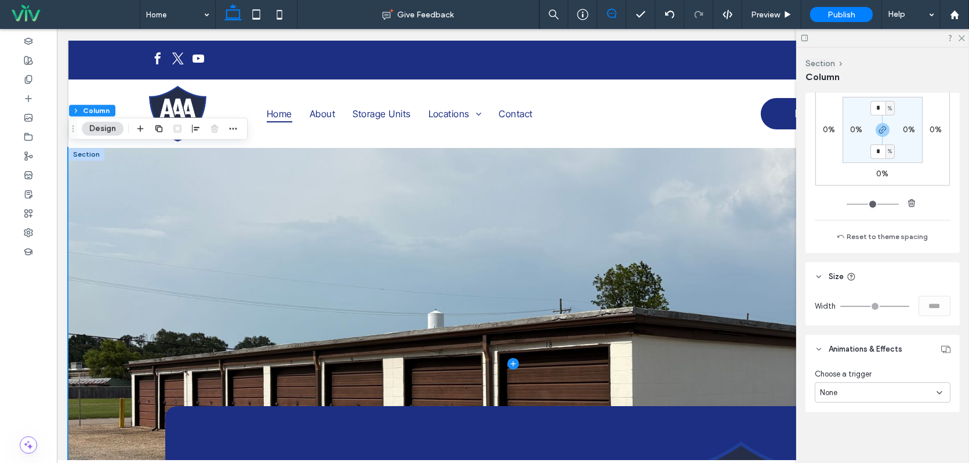
click at [612, 15] on icon at bounding box center [611, 13] width 9 height 9
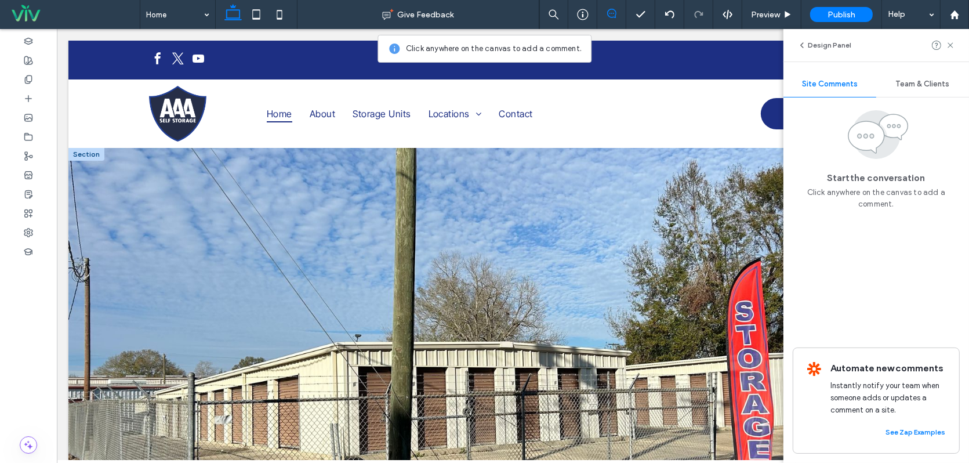
click at [411, 195] on span at bounding box center [512, 364] width 889 height 432
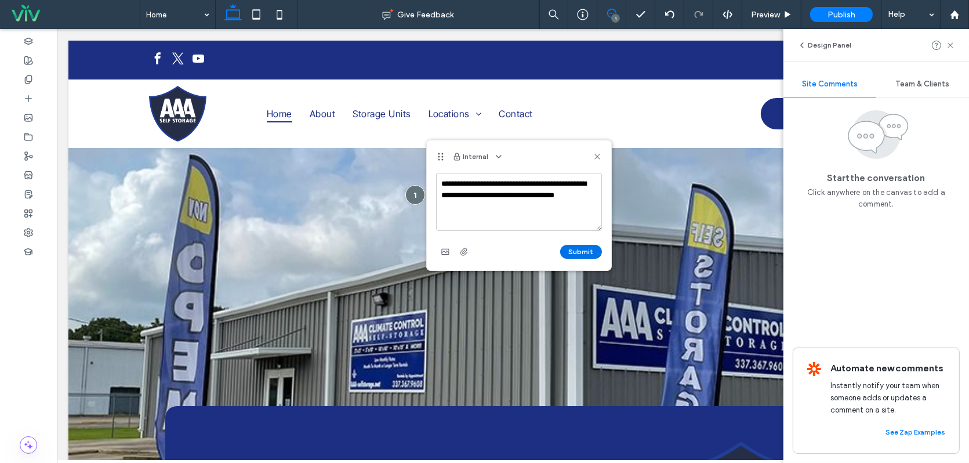
type textarea "**********"
click at [584, 250] on button "Submit" at bounding box center [581, 252] width 42 height 14
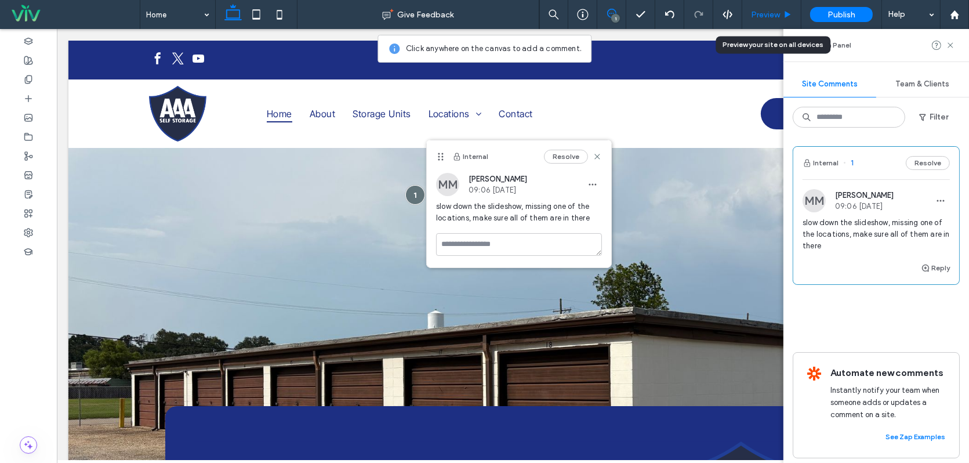
click at [765, 16] on span "Preview" at bounding box center [765, 15] width 29 height 10
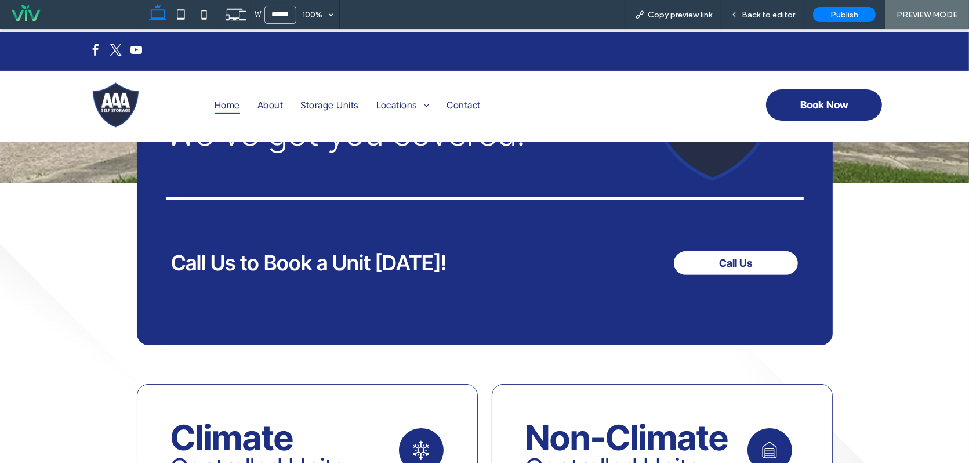
scroll to position [411, 0]
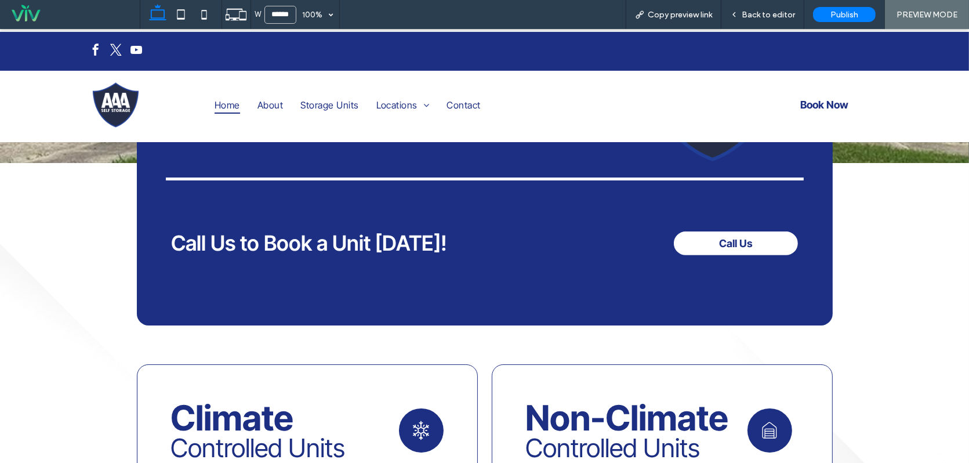
click at [828, 106] on span "Book Now" at bounding box center [824, 105] width 48 height 24
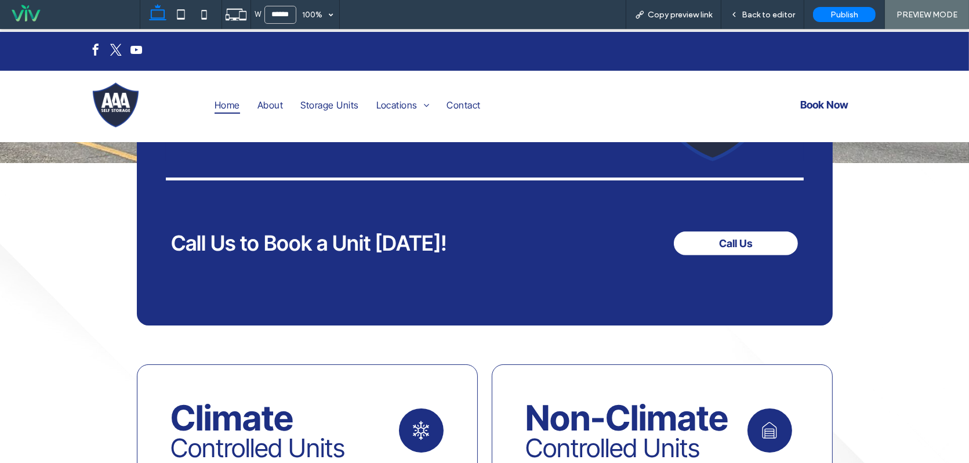
click at [815, 106] on span "Book Now" at bounding box center [824, 105] width 48 height 24
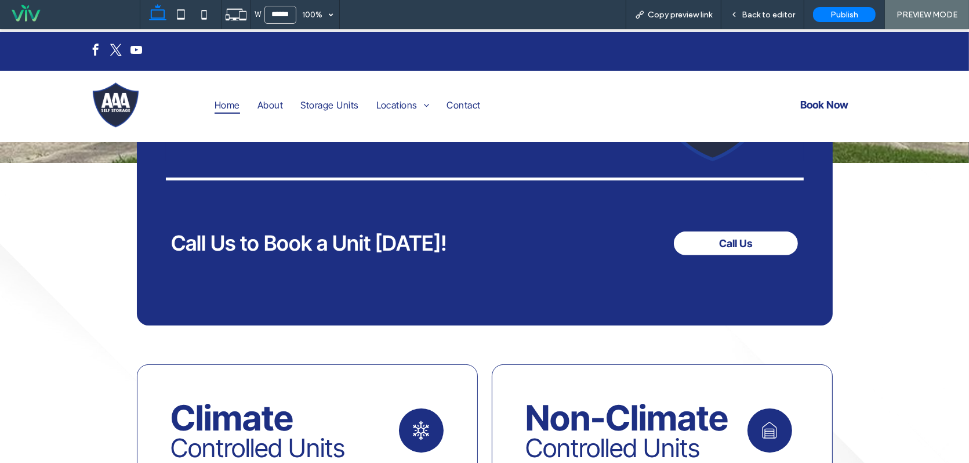
click at [805, 106] on span "Book Now" at bounding box center [824, 105] width 48 height 24
click at [895, 292] on div "Need extra space? We've got you covered. Call Us to Book a Unit Today! Call Us" at bounding box center [484, 157] width 969 height 336
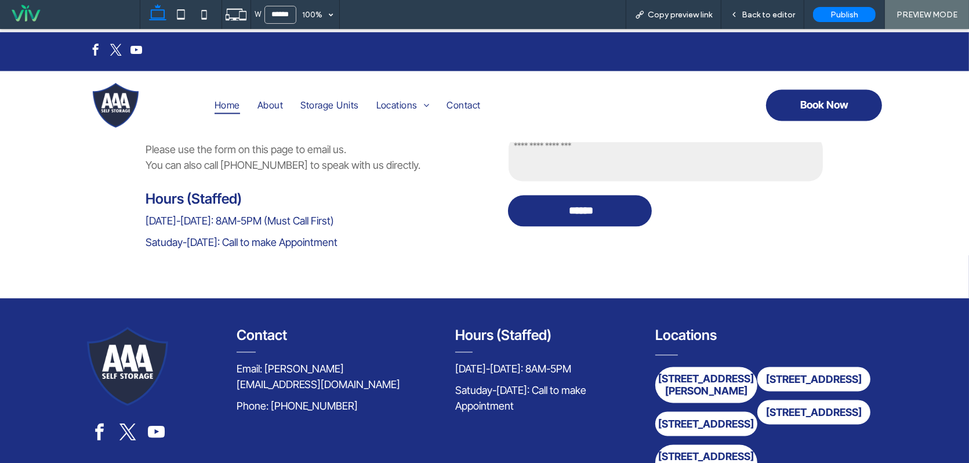
scroll to position [2614, 0]
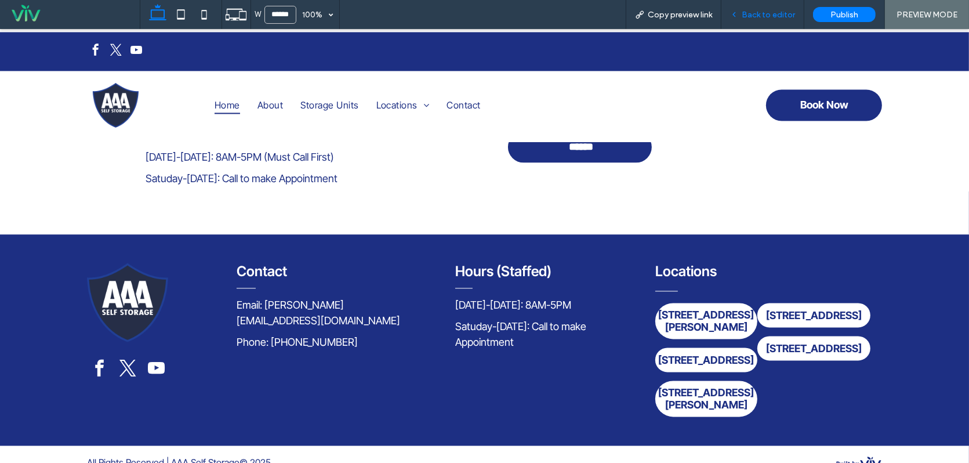
click at [765, 14] on span "Back to editor" at bounding box center [768, 15] width 53 height 10
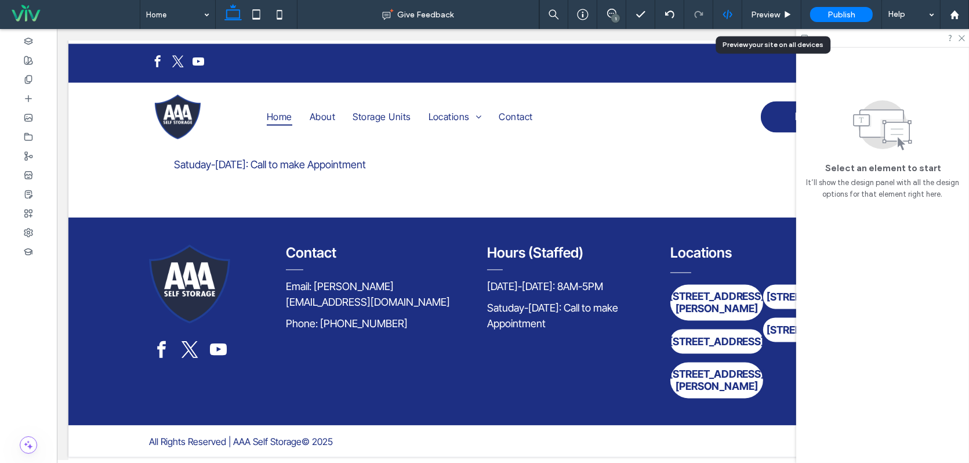
scroll to position [2597, 0]
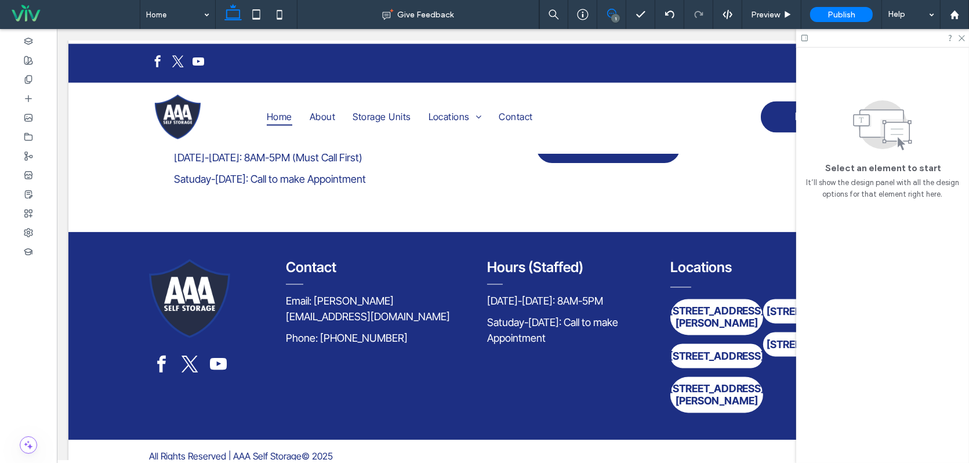
click at [612, 12] on icon at bounding box center [611, 13] width 9 height 9
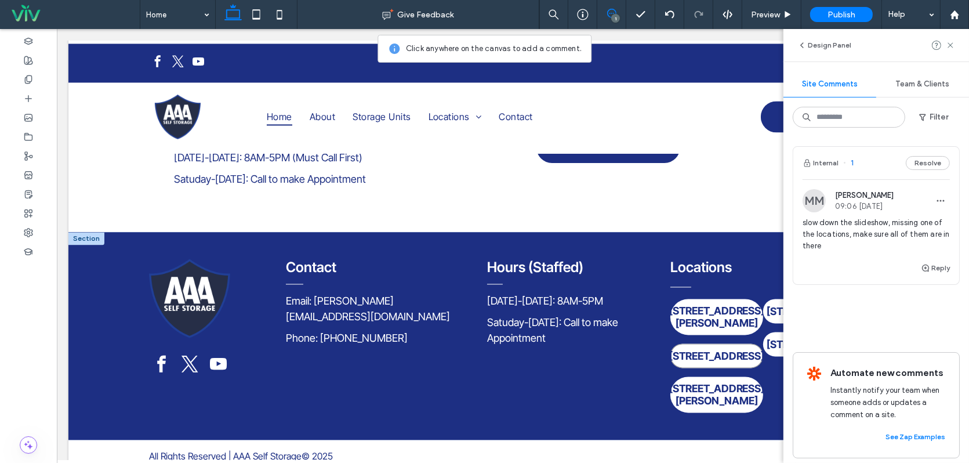
click at [670, 343] on link "[STREET_ADDRESS]" at bounding box center [716, 355] width 93 height 24
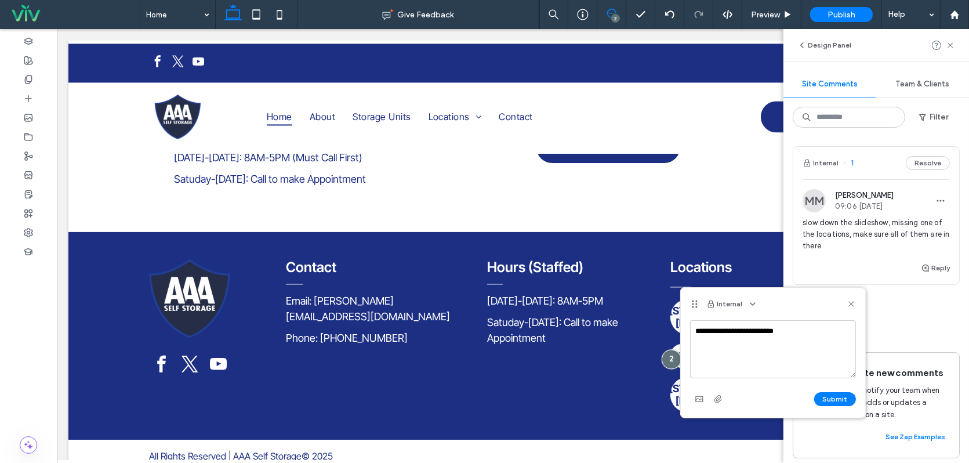
drag, startPoint x: 760, startPoint y: 330, endPoint x: 751, endPoint y: 331, distance: 9.3
click at [751, 331] on textarea "**********" at bounding box center [773, 349] width 166 height 58
drag, startPoint x: 761, startPoint y: 332, endPoint x: 748, endPoint y: 332, distance: 12.2
click at [748, 332] on textarea "**********" at bounding box center [773, 349] width 166 height 58
type textarea "**********"
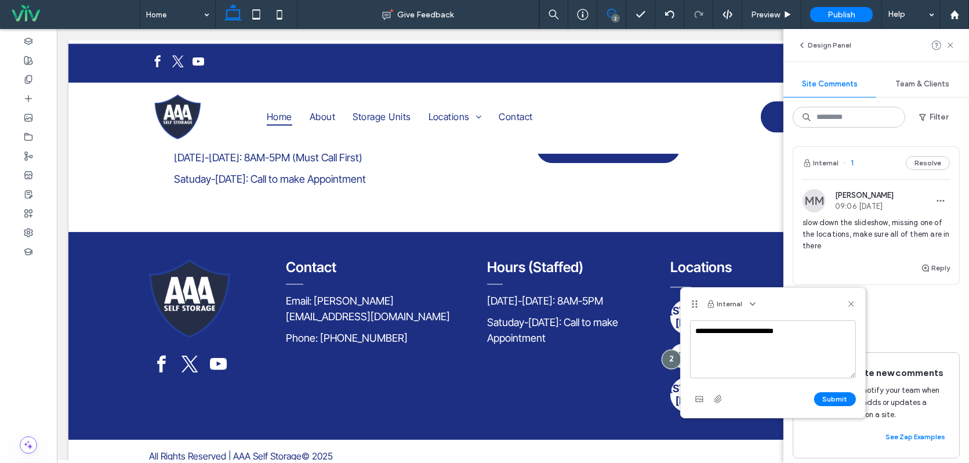
click at [840, 399] on button "Submit" at bounding box center [835, 399] width 42 height 14
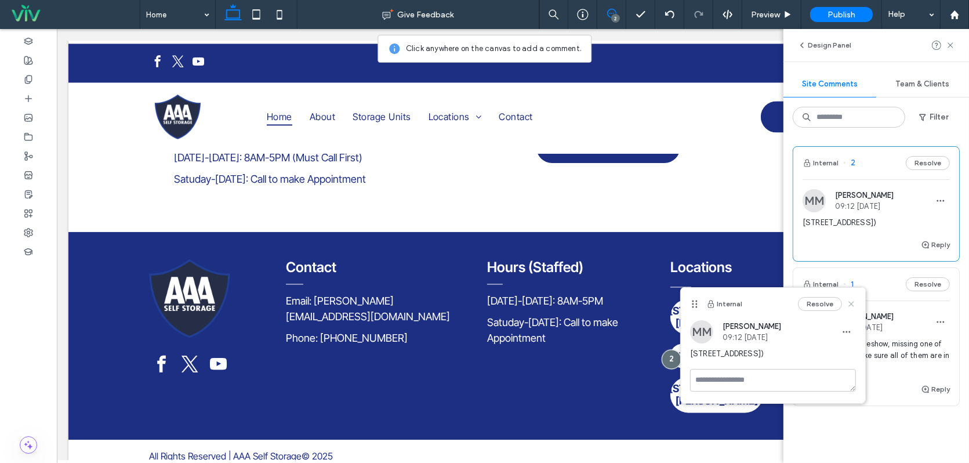
click at [856, 306] on icon at bounding box center [850, 303] width 9 height 9
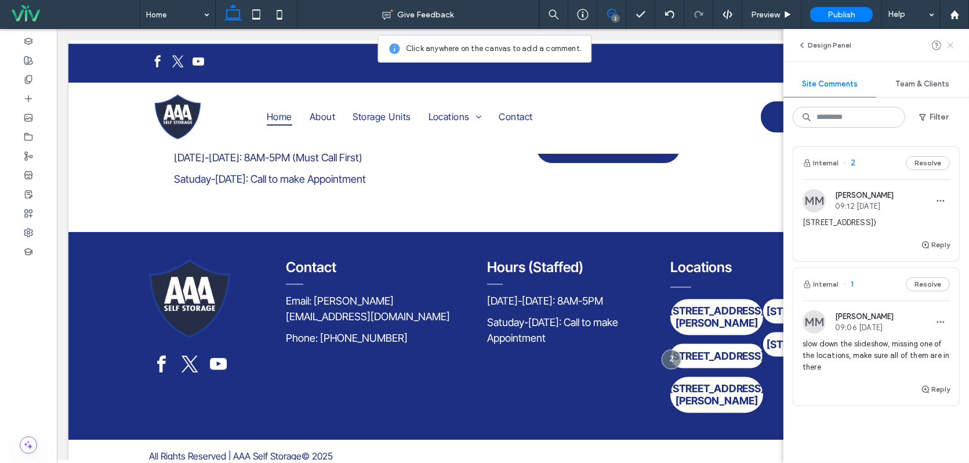
click at [949, 48] on icon at bounding box center [950, 45] width 9 height 9
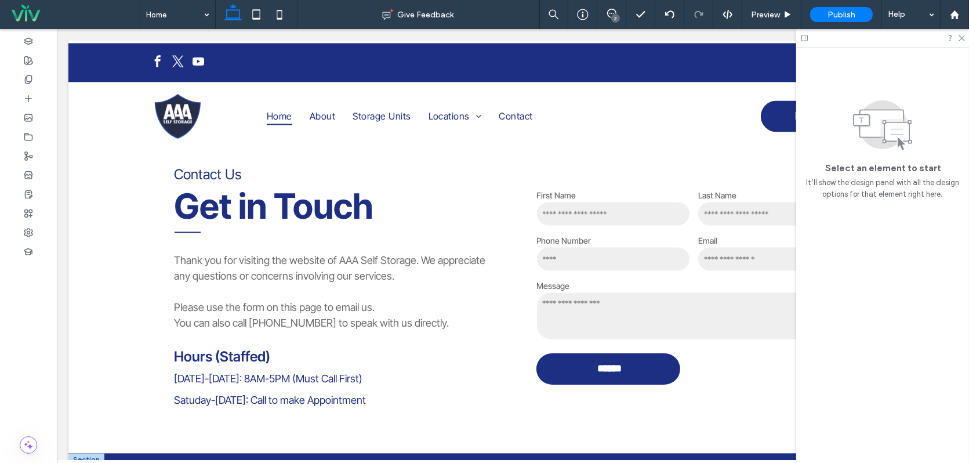
scroll to position [2307, 0]
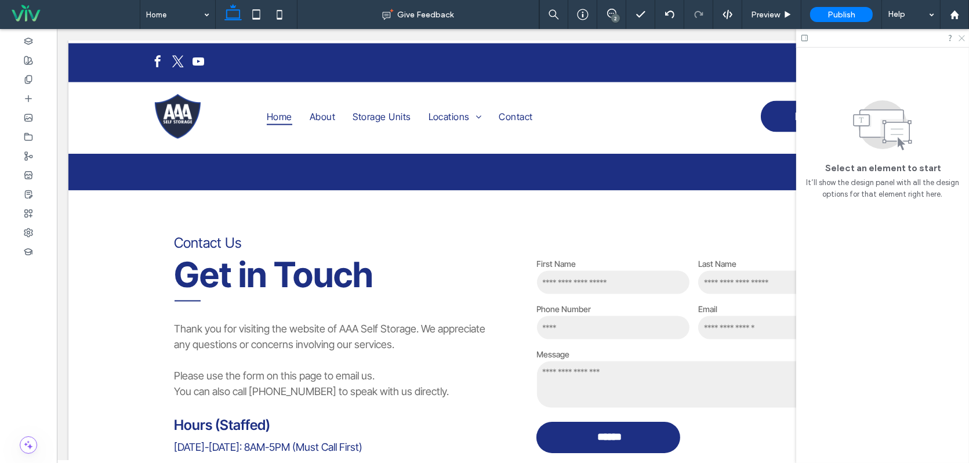
click at [962, 37] on icon at bounding box center [961, 38] width 8 height 8
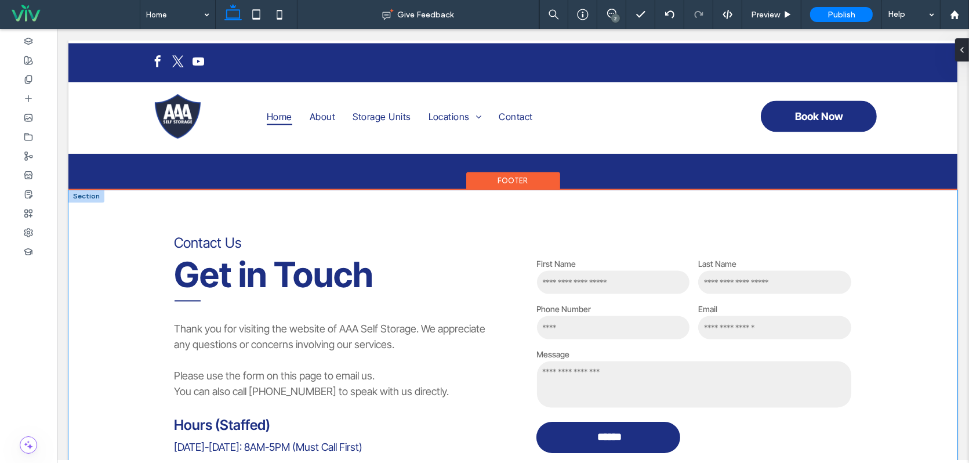
click at [926, 249] on div "Contact Us Get in Touch ﻿ Thank you for visiting the website of AAA Self Storag…" at bounding box center [512, 356] width 889 height 332
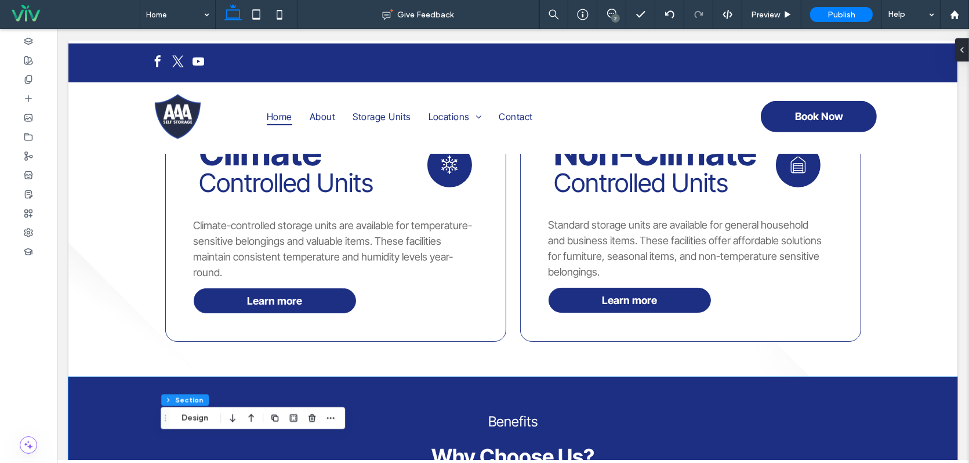
scroll to position [684, 0]
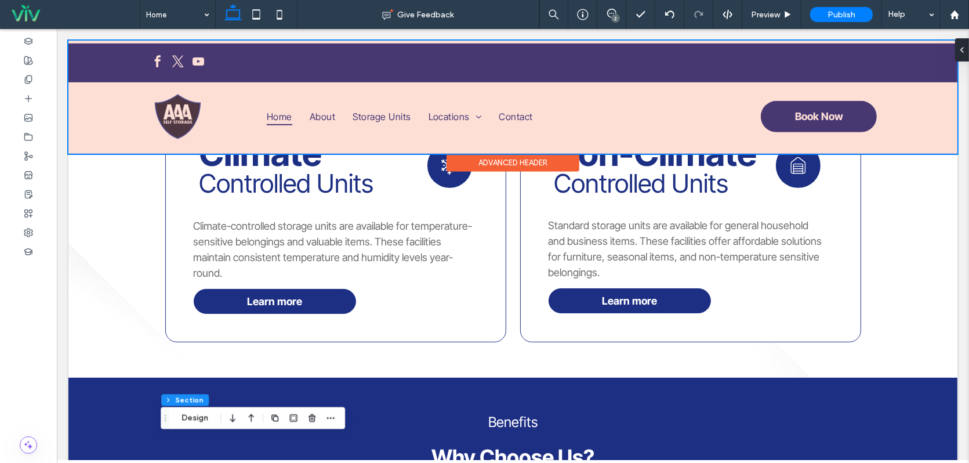
click at [370, 119] on div at bounding box center [512, 97] width 889 height 113
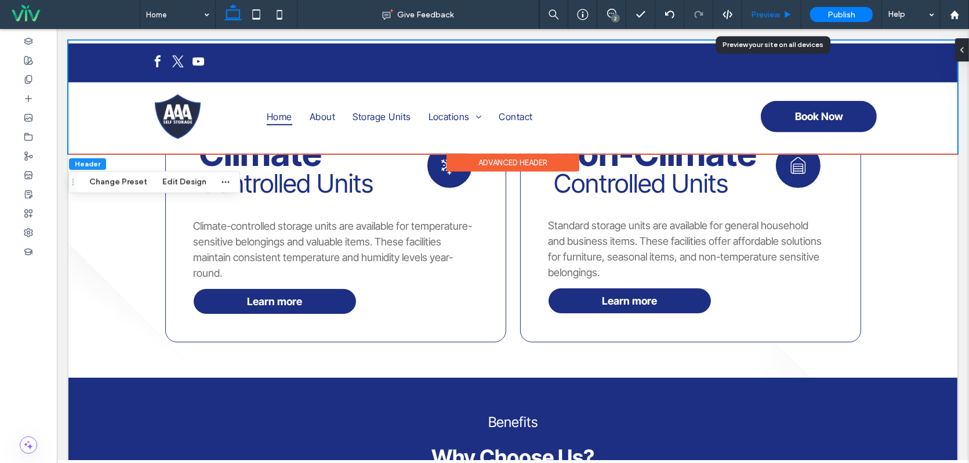
click at [759, 13] on span "Preview" at bounding box center [765, 15] width 29 height 10
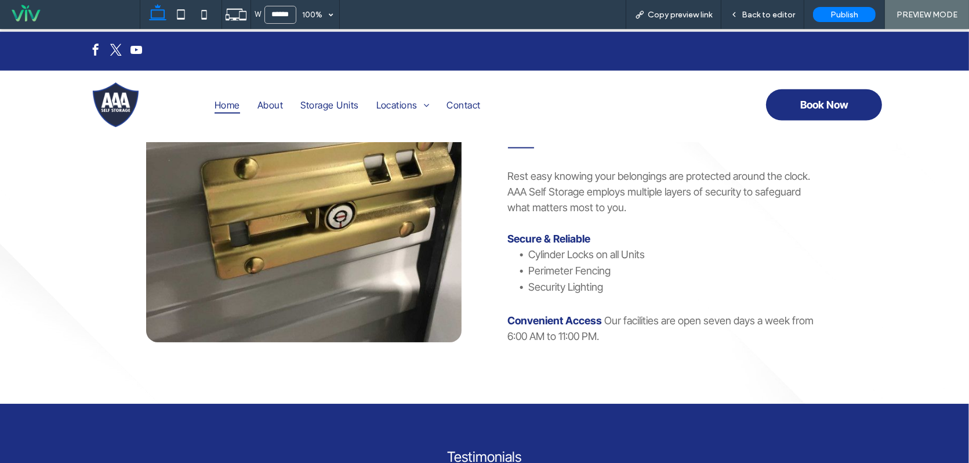
scroll to position [1716, 0]
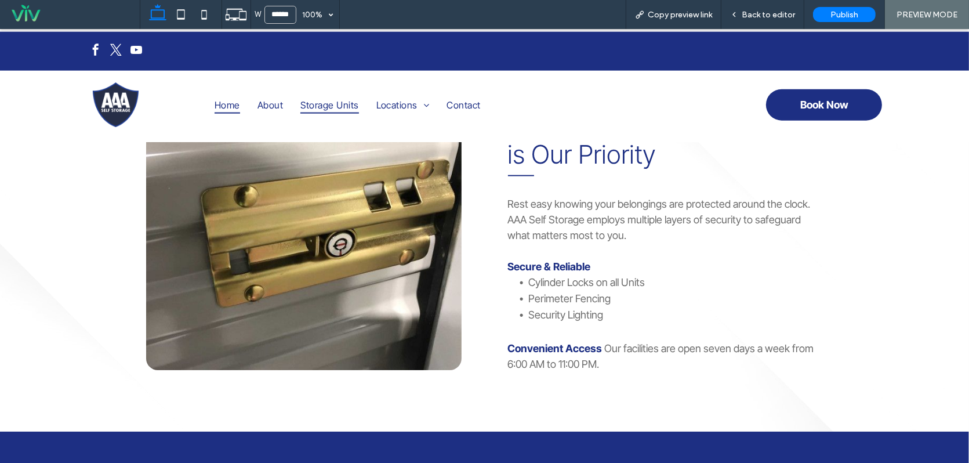
click at [348, 104] on span "Storage Units" at bounding box center [329, 104] width 58 height 17
click at [780, 16] on span "Back to editor" at bounding box center [768, 15] width 53 height 10
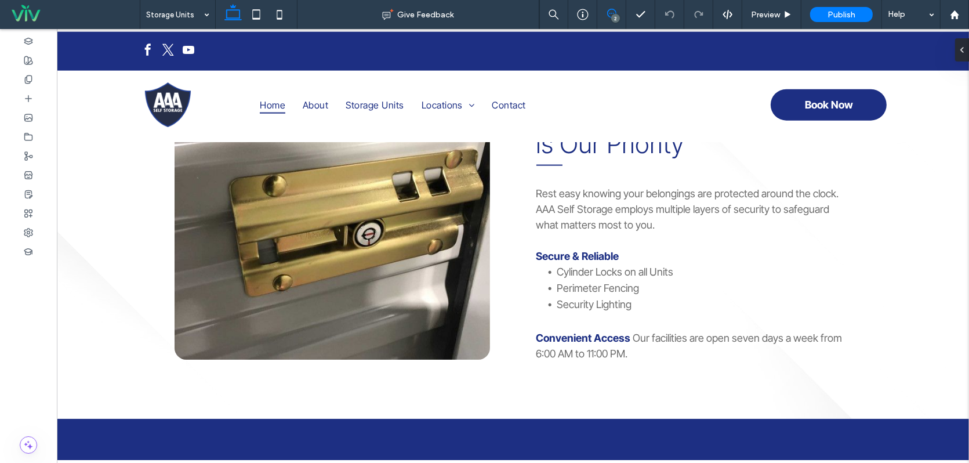
click at [614, 12] on icon at bounding box center [611, 13] width 9 height 9
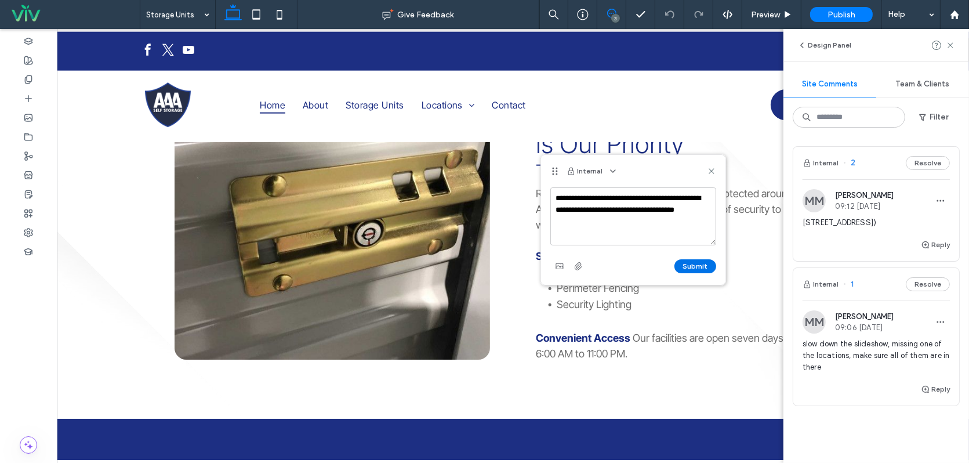
type textarea "**********"
click at [695, 263] on button "Submit" at bounding box center [695, 266] width 42 height 14
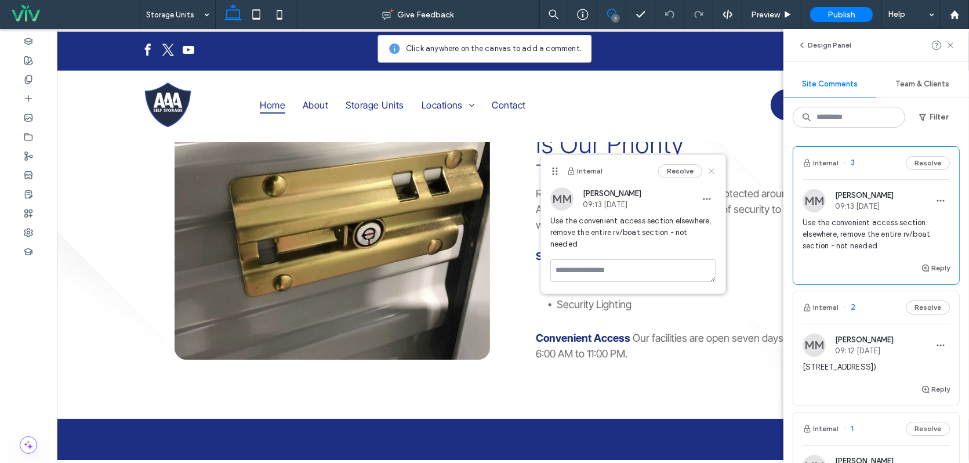
click at [714, 172] on icon at bounding box center [711, 170] width 9 height 9
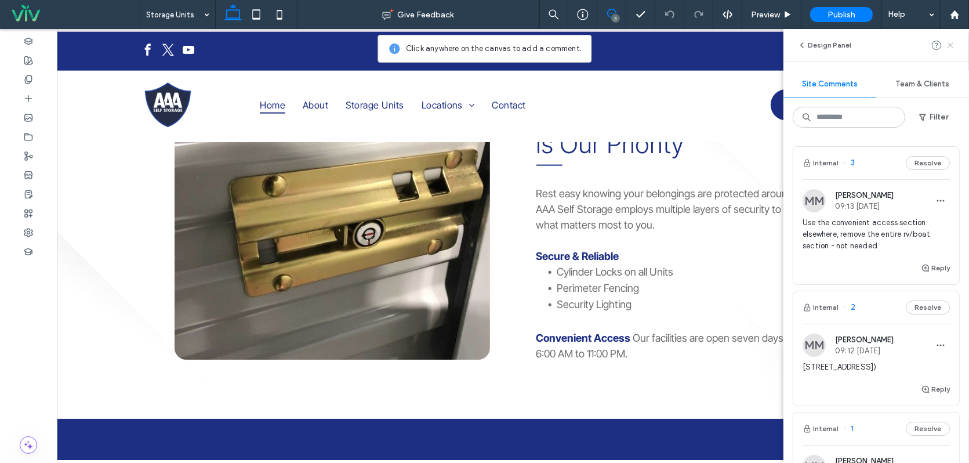
click at [950, 47] on icon at bounding box center [950, 45] width 9 height 9
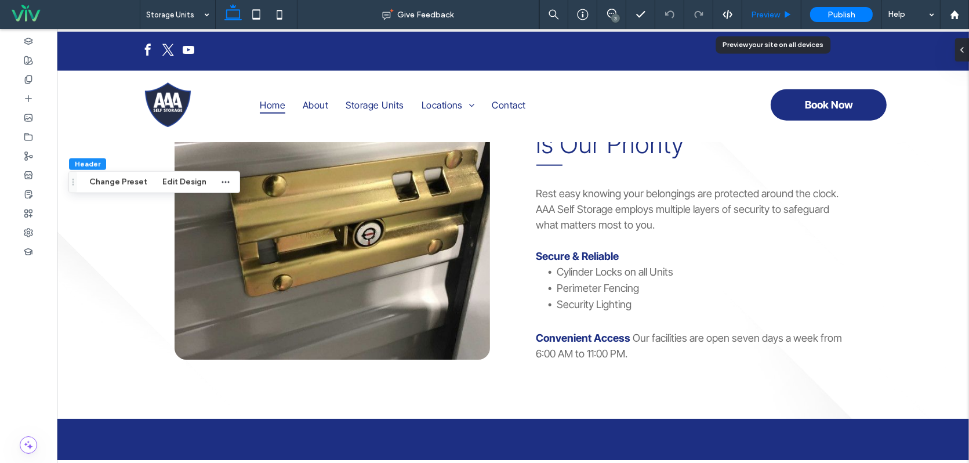
click at [774, 14] on span "Preview" at bounding box center [765, 15] width 29 height 10
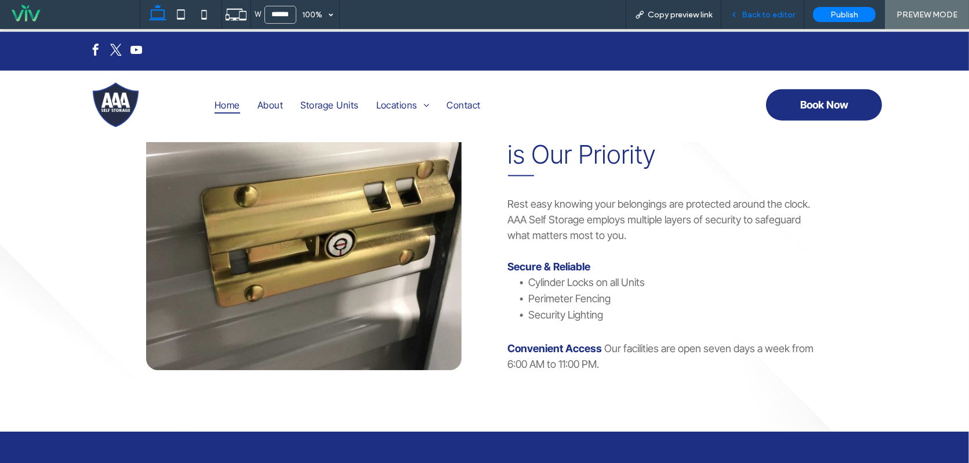
click at [775, 16] on span "Back to editor" at bounding box center [768, 15] width 53 height 10
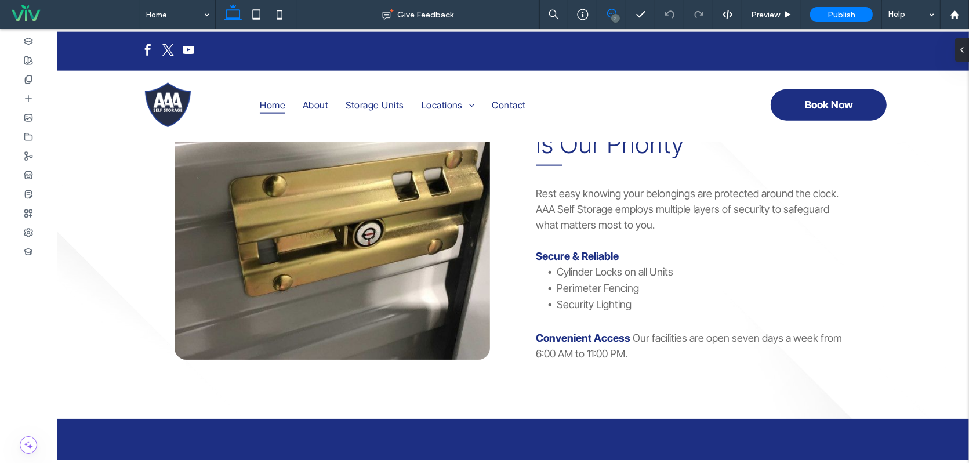
click at [614, 12] on icon at bounding box center [611, 13] width 9 height 9
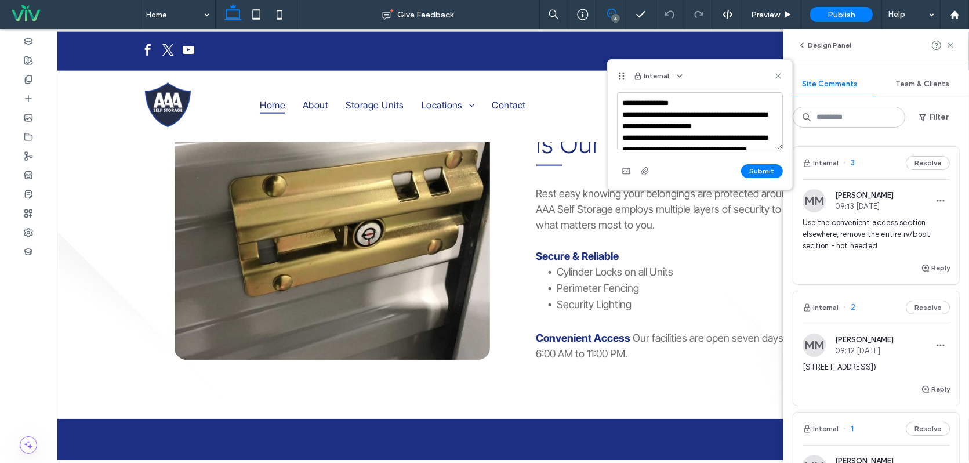
click at [741, 115] on textarea "**********" at bounding box center [700, 121] width 166 height 58
click at [726, 111] on textarea "**********" at bounding box center [700, 121] width 166 height 58
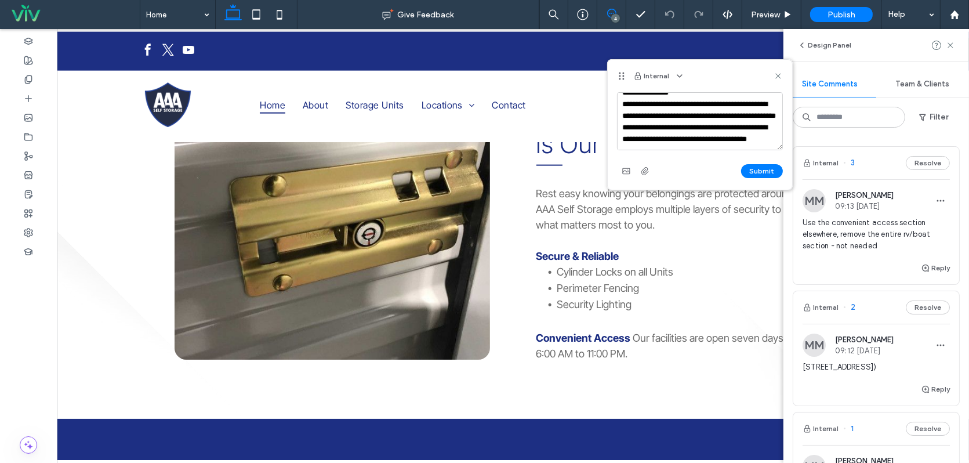
scroll to position [33, 0]
click at [736, 139] on textarea "**********" at bounding box center [700, 121] width 166 height 58
type textarea "**********"
click at [754, 171] on button "Submit" at bounding box center [762, 171] width 42 height 14
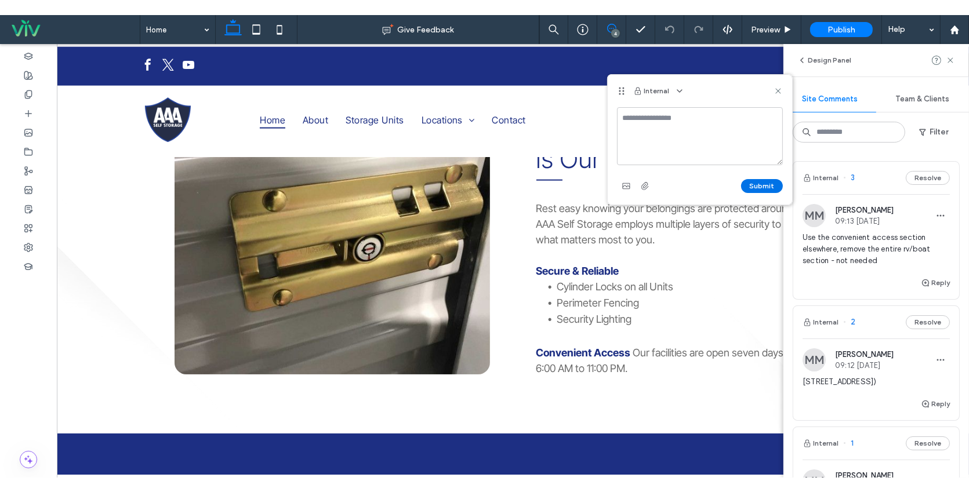
scroll to position [0, 0]
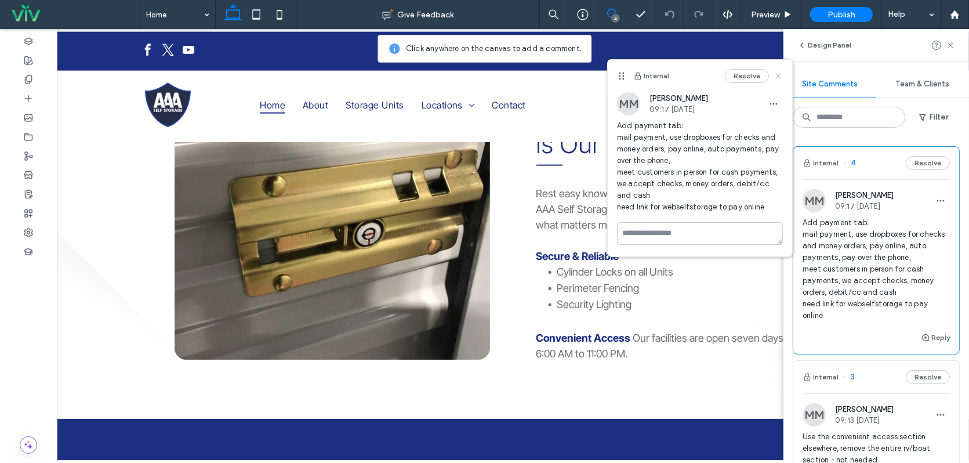
click at [779, 76] on use at bounding box center [777, 75] width 5 height 5
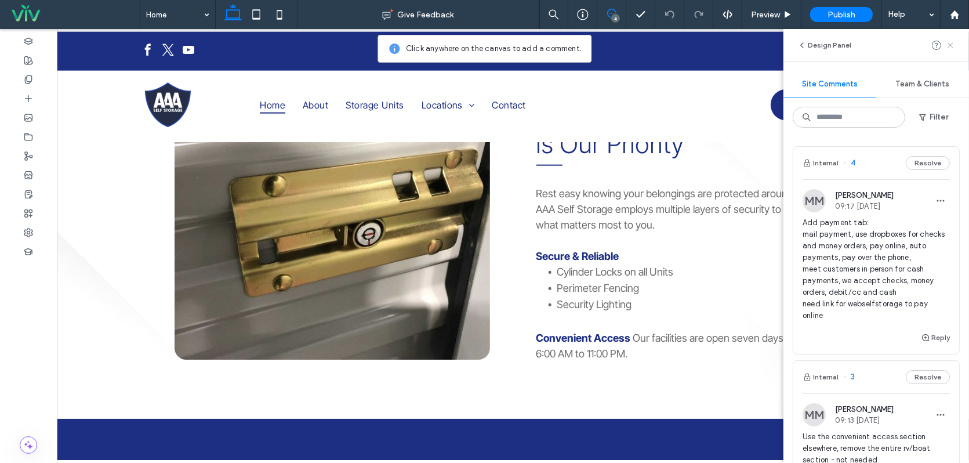
click at [949, 45] on icon at bounding box center [950, 45] width 9 height 9
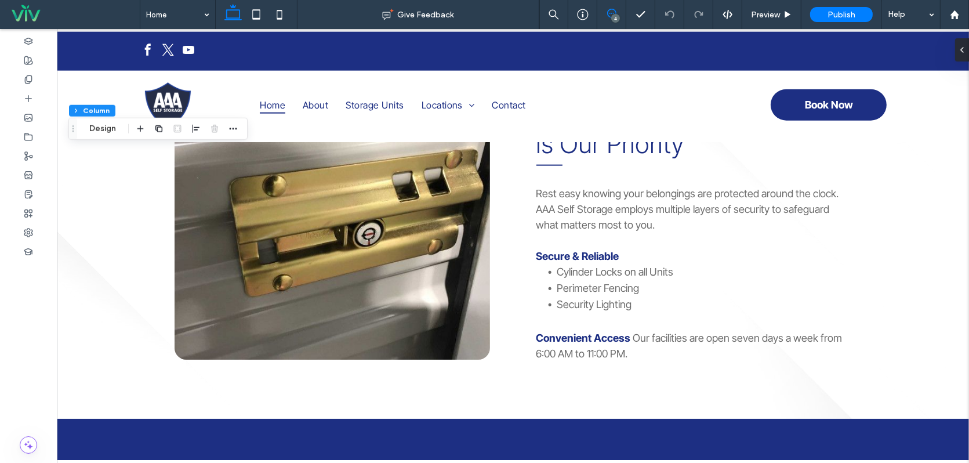
click at [615, 14] on icon at bounding box center [611, 13] width 9 height 9
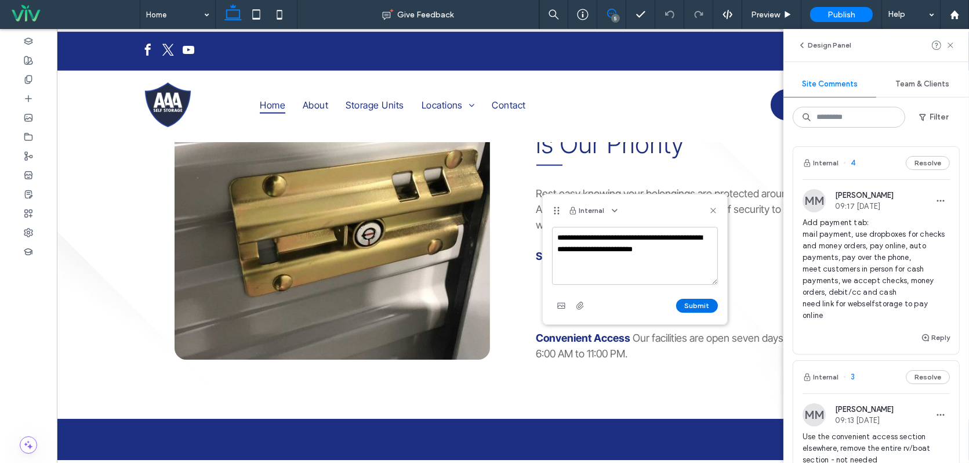
type textarea "**********"
click at [702, 303] on button "Submit" at bounding box center [697, 306] width 42 height 14
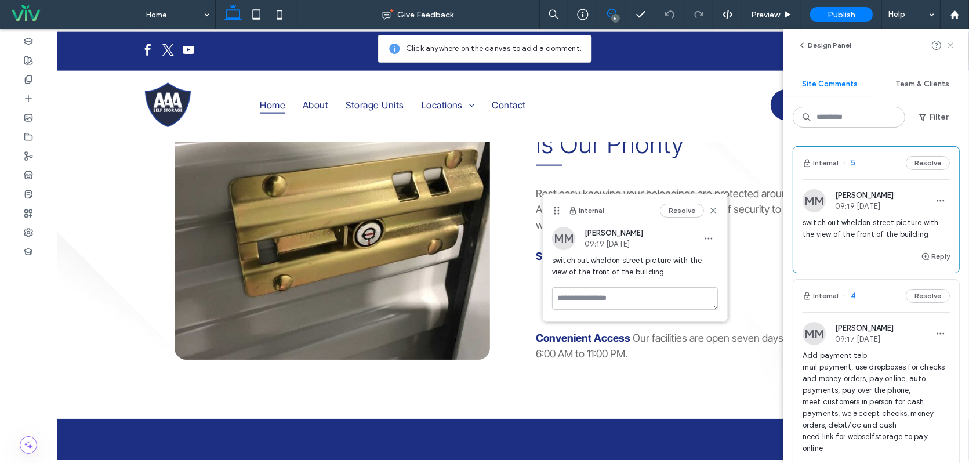
click at [952, 43] on use at bounding box center [949, 44] width 5 height 5
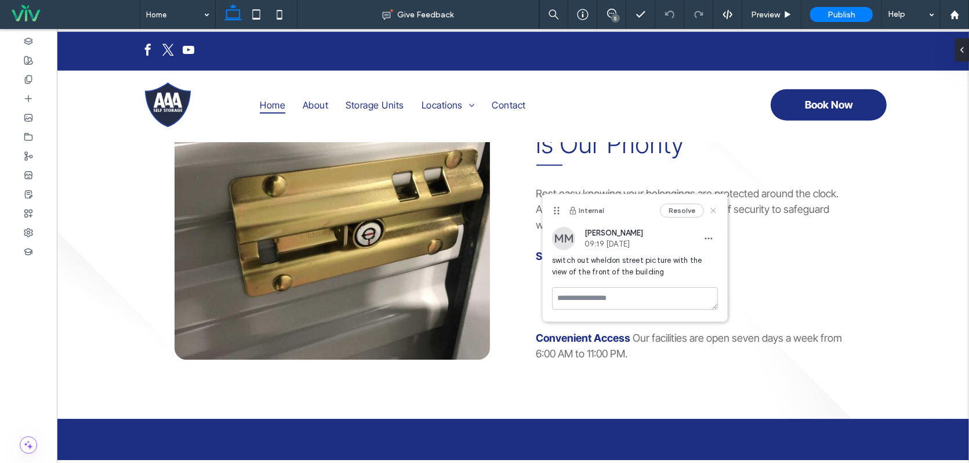
click at [715, 209] on use at bounding box center [712, 210] width 5 height 5
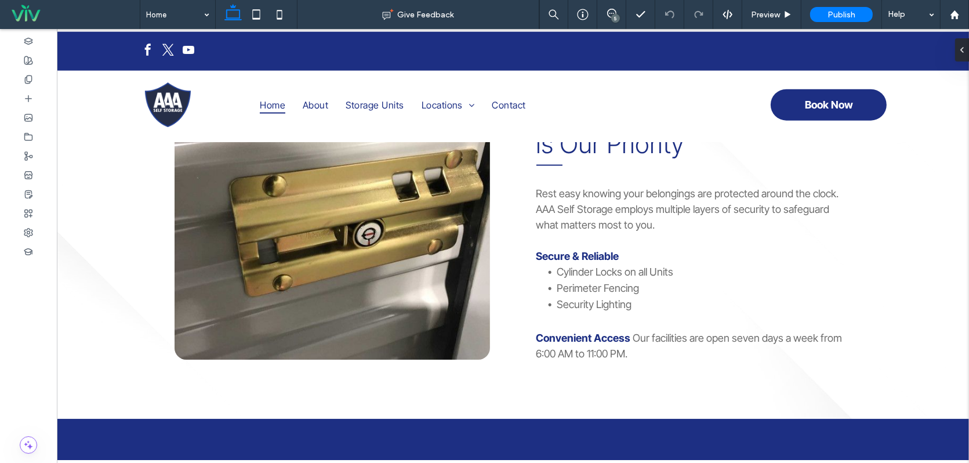
click at [613, 14] on div "5" at bounding box center [611, 13] width 28 height 9
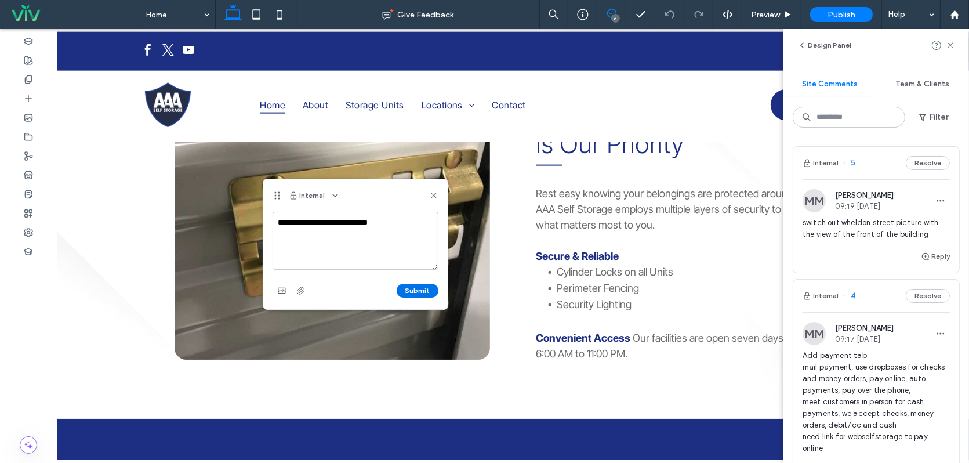
type textarea "**********"
click at [409, 290] on button "Submit" at bounding box center [418, 290] width 42 height 14
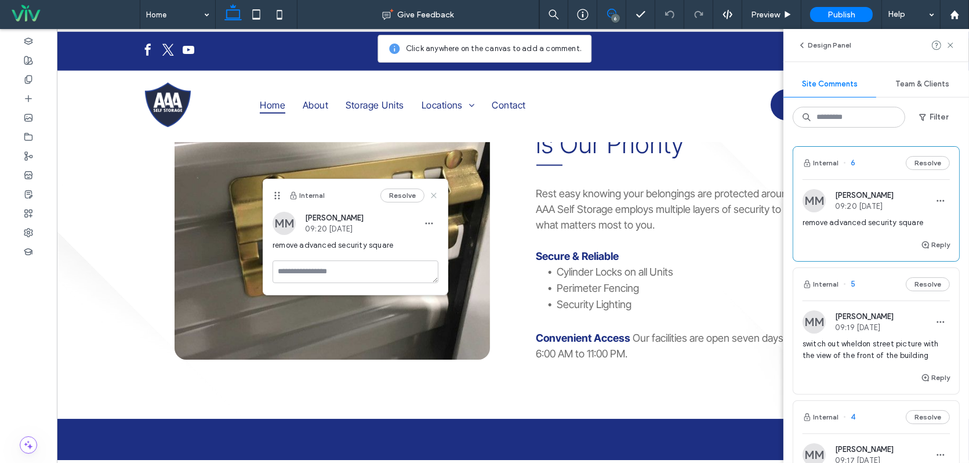
click at [437, 192] on icon at bounding box center [433, 195] width 9 height 9
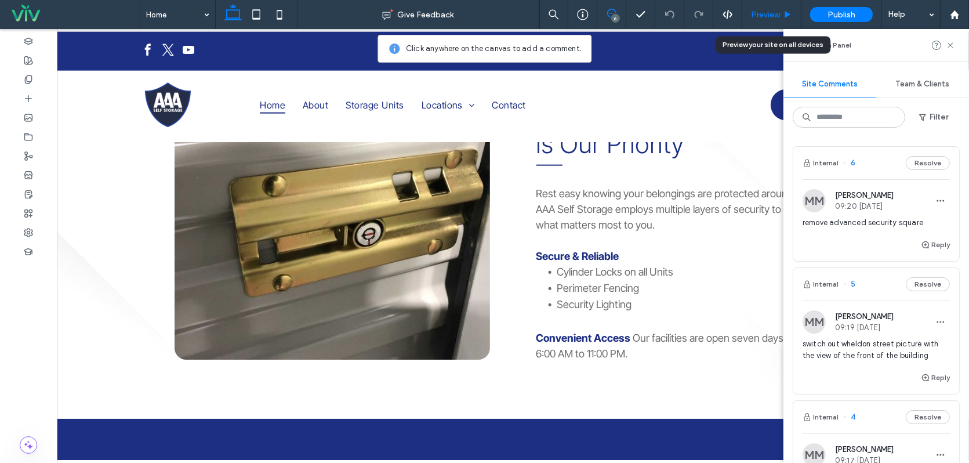
click at [762, 13] on span "Preview" at bounding box center [765, 15] width 29 height 10
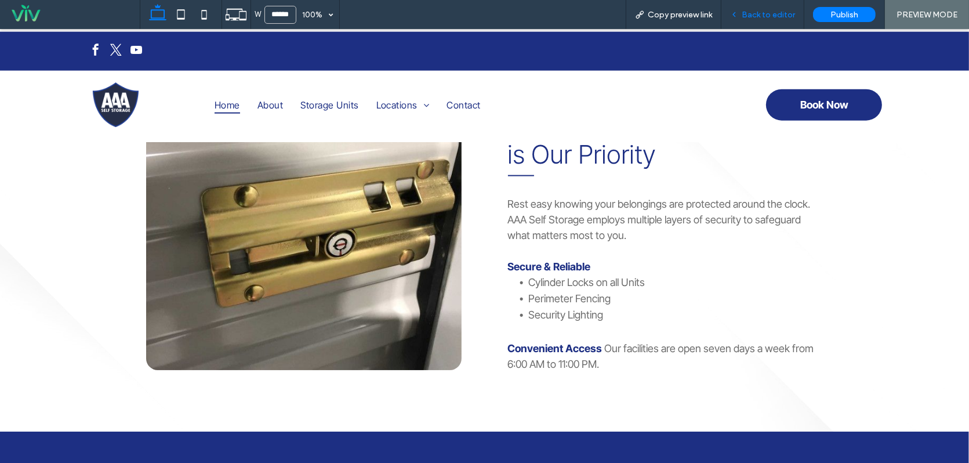
click at [762, 13] on span "Back to editor" at bounding box center [768, 15] width 53 height 10
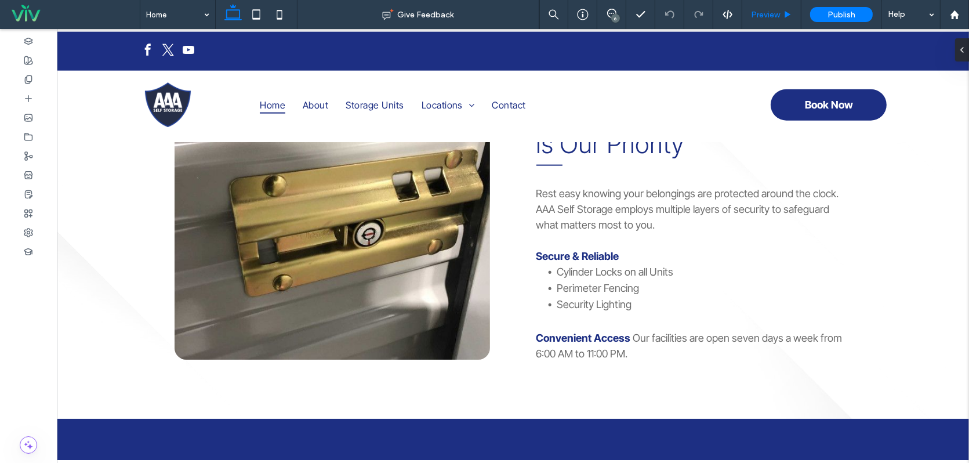
type input "**********"
type input "**"
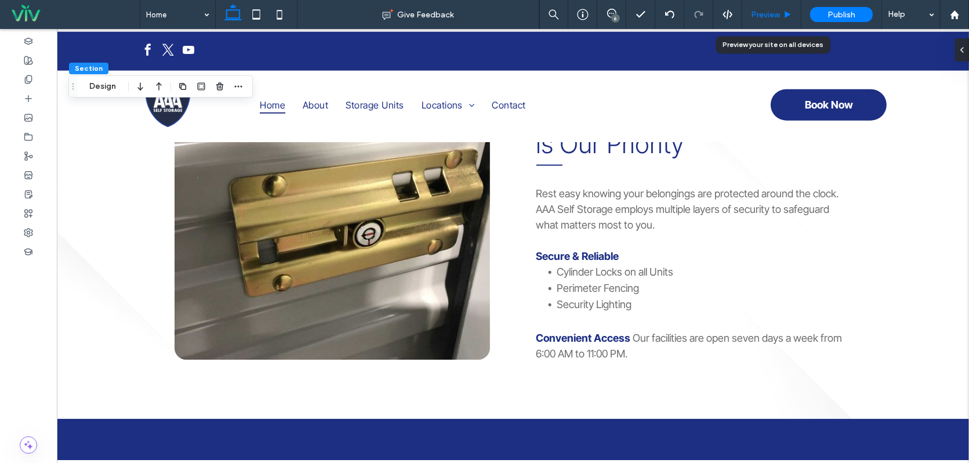
click at [768, 10] on span "Preview" at bounding box center [765, 15] width 29 height 10
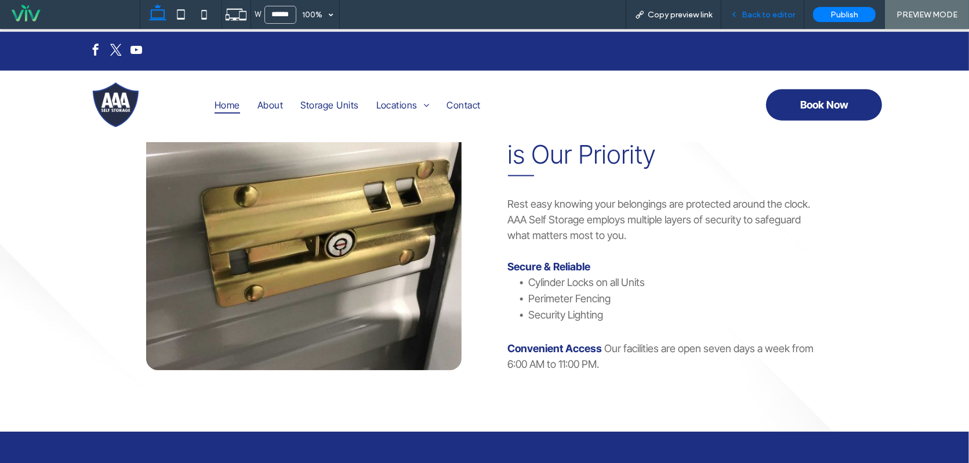
click at [771, 17] on span "Back to editor" at bounding box center [768, 15] width 53 height 10
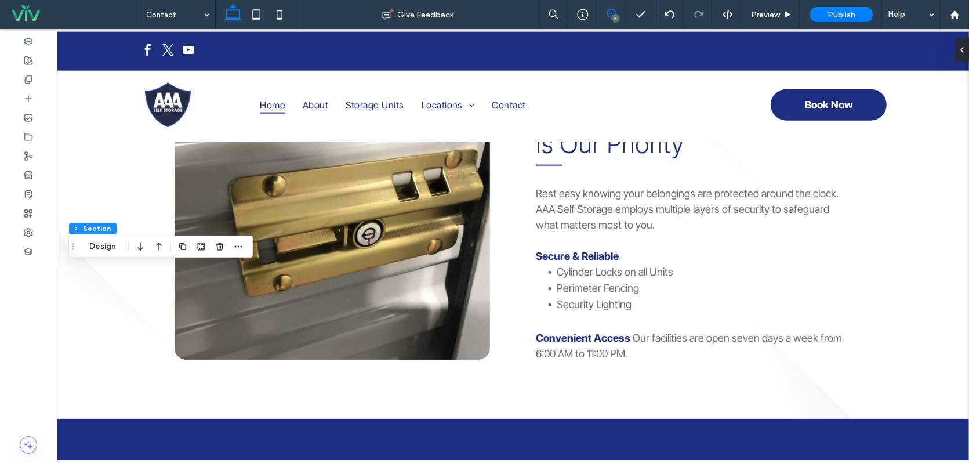
click at [606, 12] on span at bounding box center [611, 13] width 28 height 9
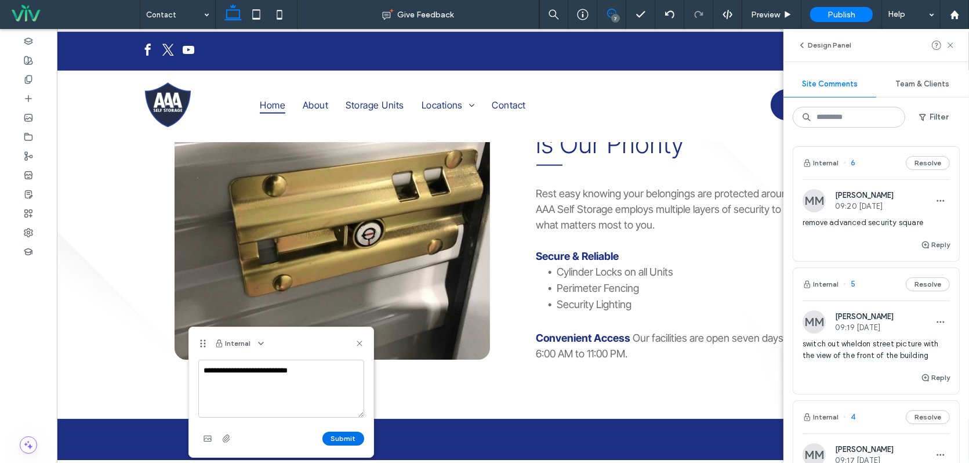
type textarea "**********"
click at [343, 442] on button "Submit" at bounding box center [343, 438] width 42 height 14
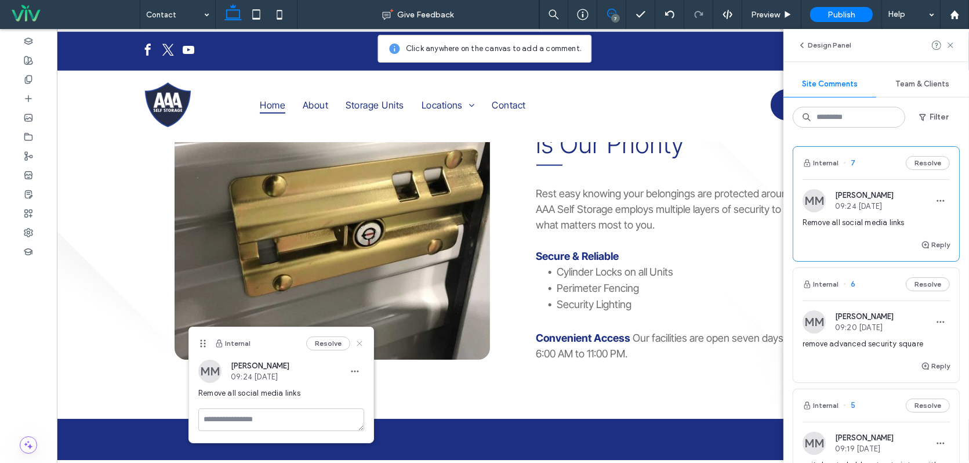
click at [364, 345] on icon at bounding box center [359, 343] width 9 height 9
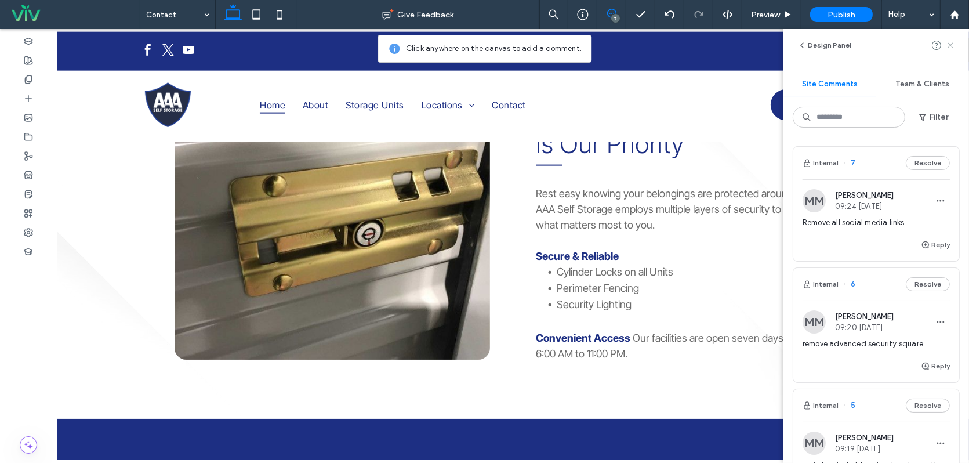
click at [950, 46] on use at bounding box center [949, 44] width 5 height 5
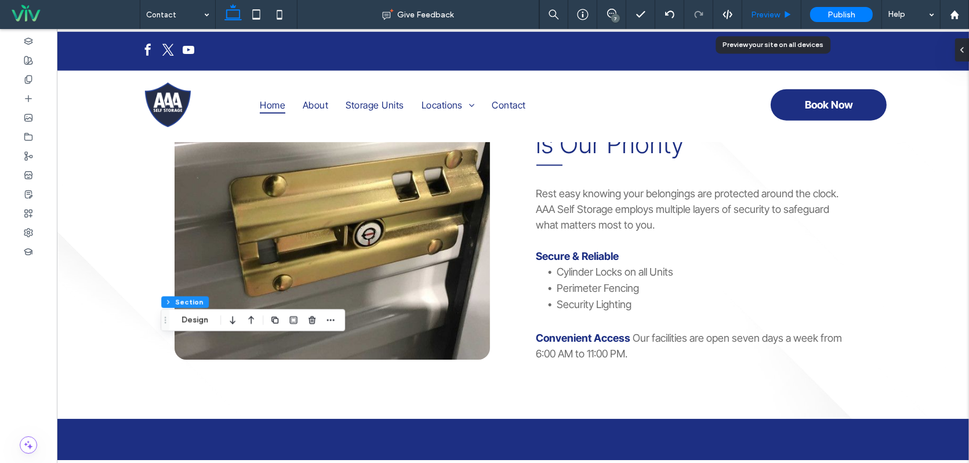
click at [766, 14] on span "Preview" at bounding box center [765, 15] width 29 height 10
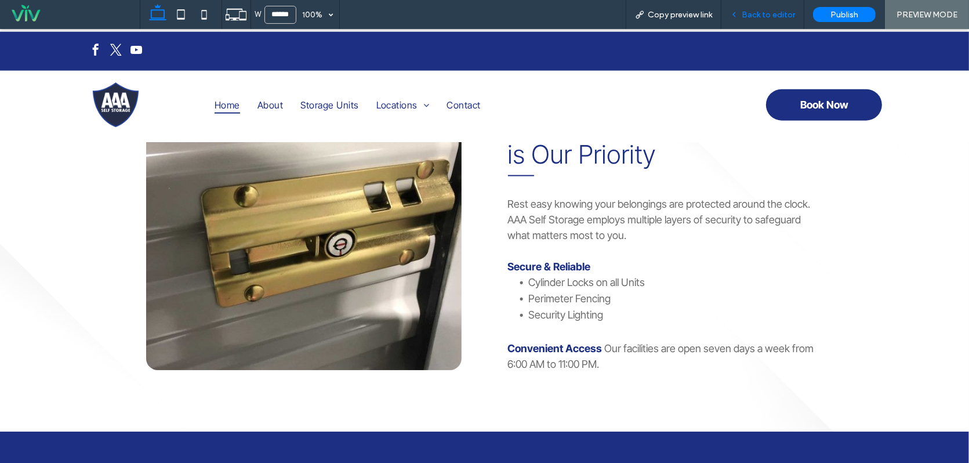
click at [751, 11] on span "Back to editor" at bounding box center [768, 15] width 53 height 10
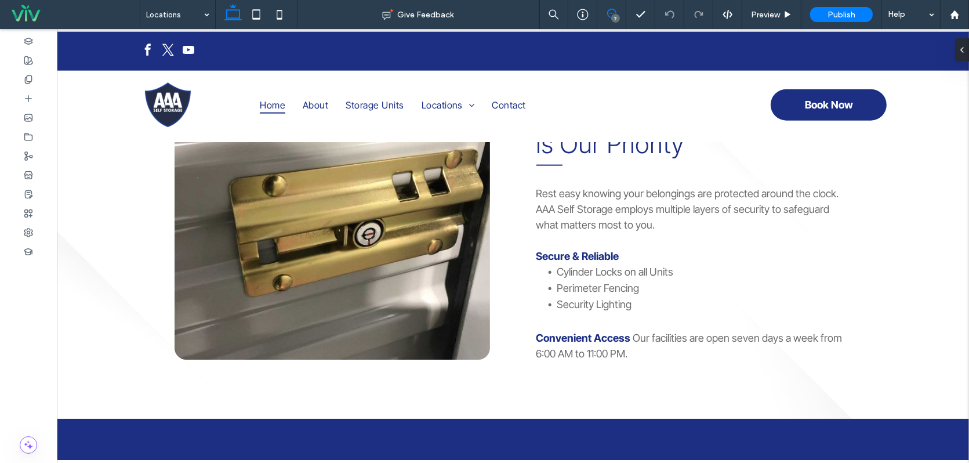
click at [610, 11] on icon at bounding box center [611, 13] width 9 height 9
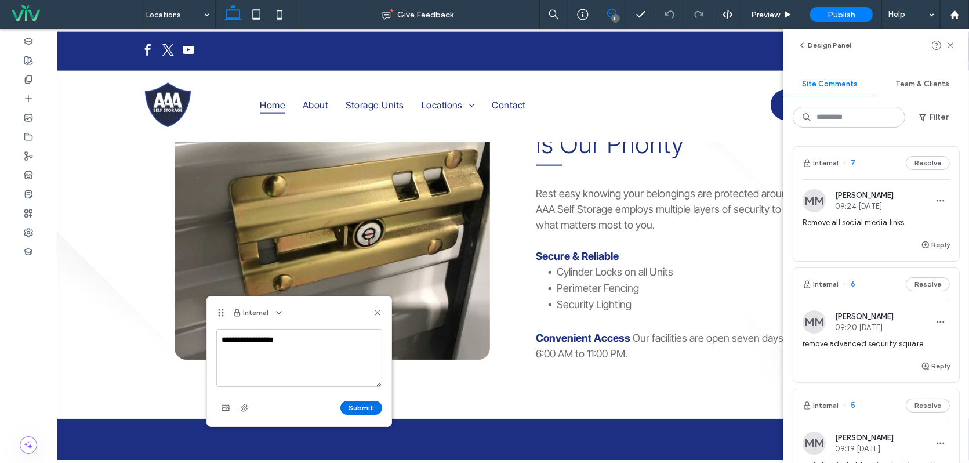
type textarea "**********"
click at [358, 404] on button "Submit" at bounding box center [361, 408] width 42 height 14
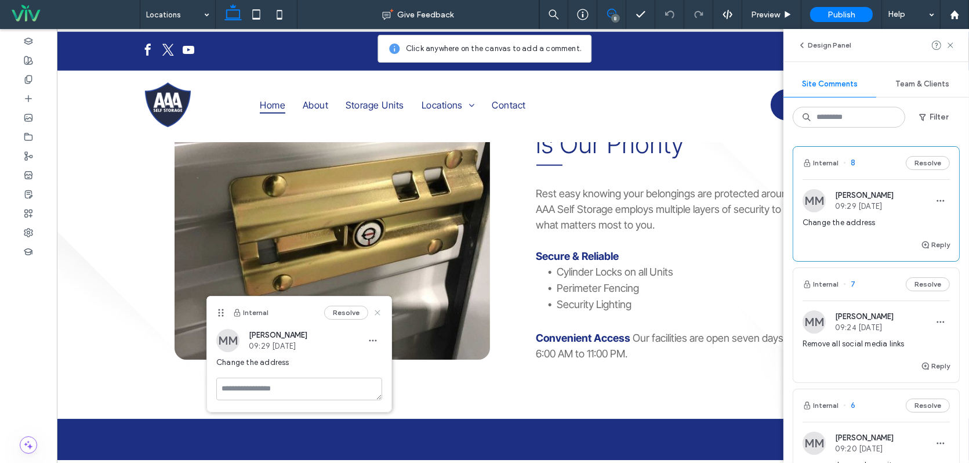
click at [375, 313] on icon at bounding box center [377, 312] width 9 height 9
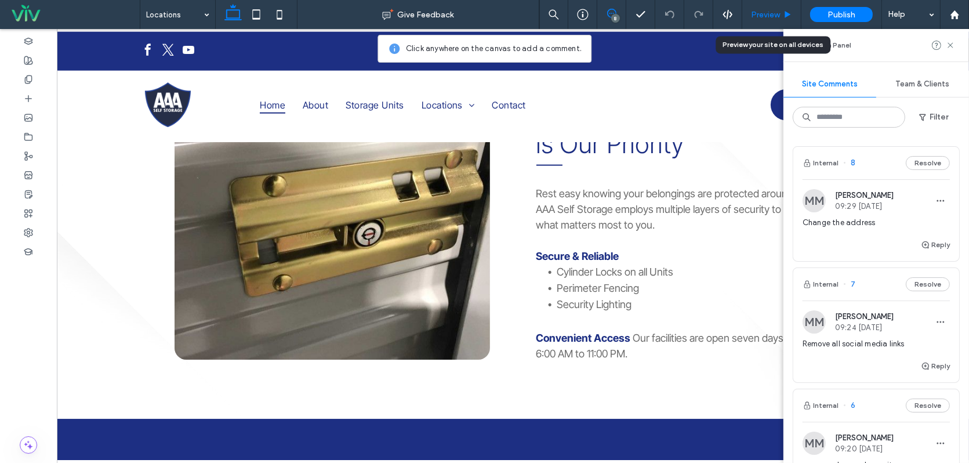
click at [762, 21] on div "Preview" at bounding box center [771, 14] width 59 height 29
click at [763, 12] on span "Preview" at bounding box center [765, 15] width 29 height 10
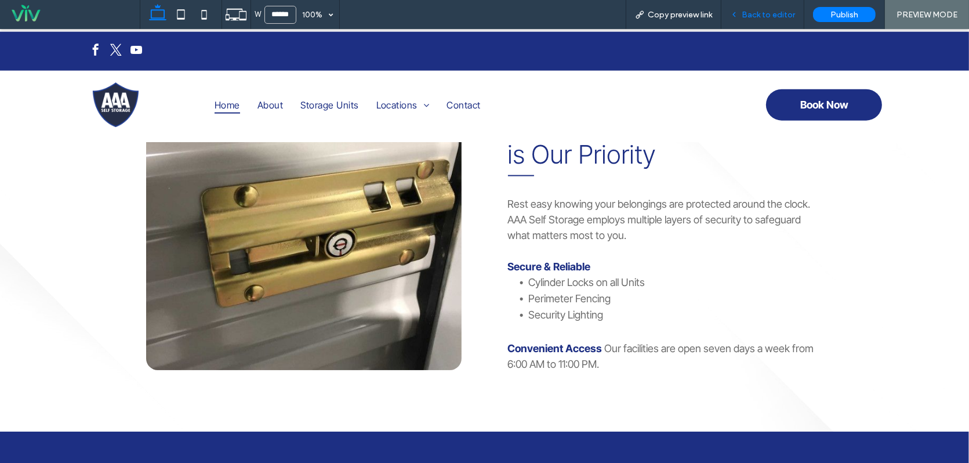
click at [756, 17] on span "Back to editor" at bounding box center [768, 15] width 53 height 10
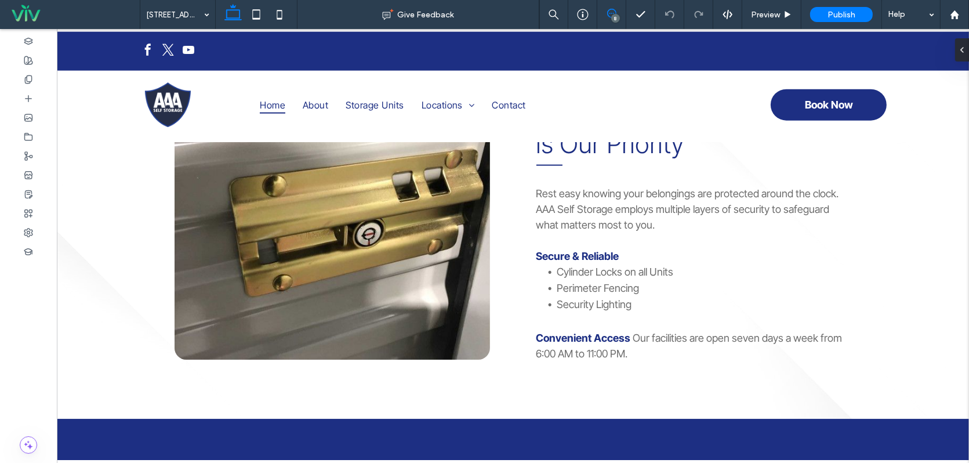
click at [609, 13] on icon at bounding box center [611, 13] width 9 height 9
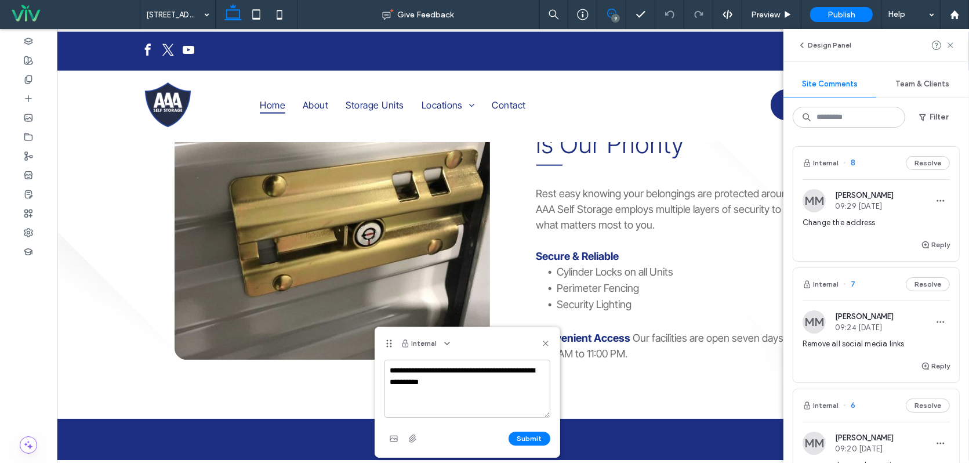
click at [468, 375] on textarea "**********" at bounding box center [467, 388] width 166 height 58
type textarea "**********"
click at [529, 441] on button "Submit" at bounding box center [529, 438] width 42 height 14
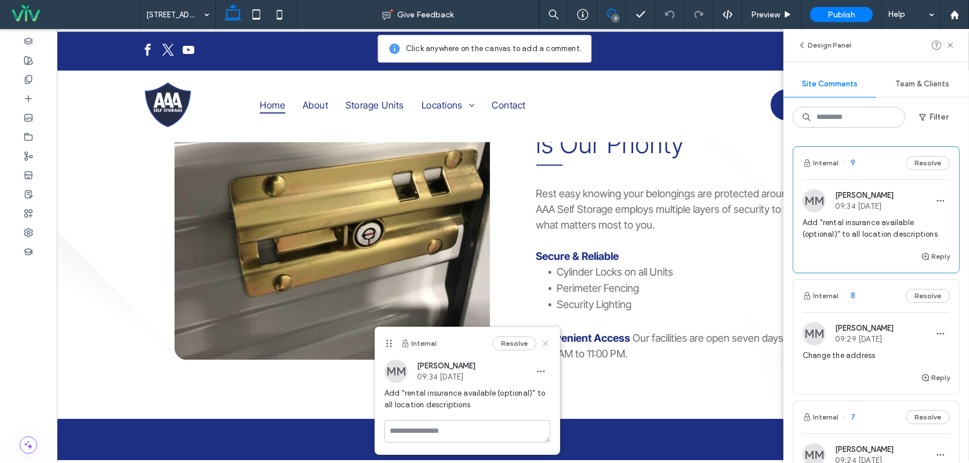
click at [549, 344] on icon at bounding box center [545, 343] width 9 height 9
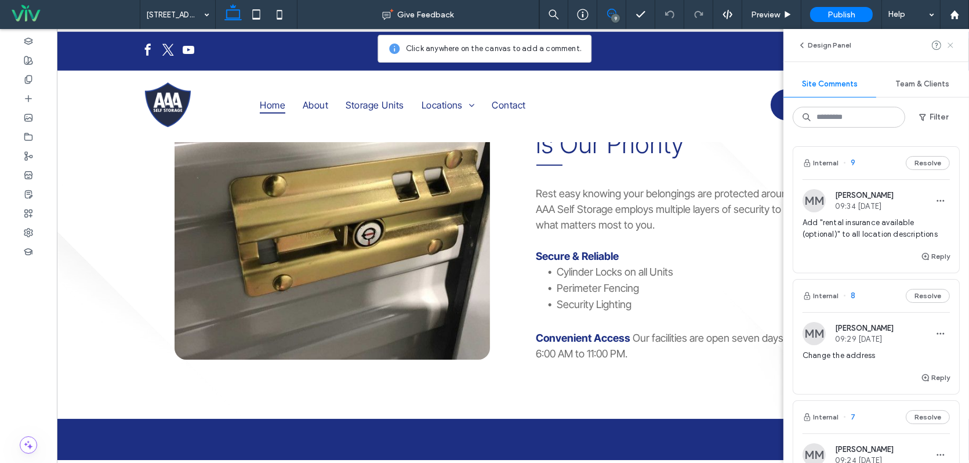
click at [947, 43] on icon at bounding box center [950, 45] width 9 height 9
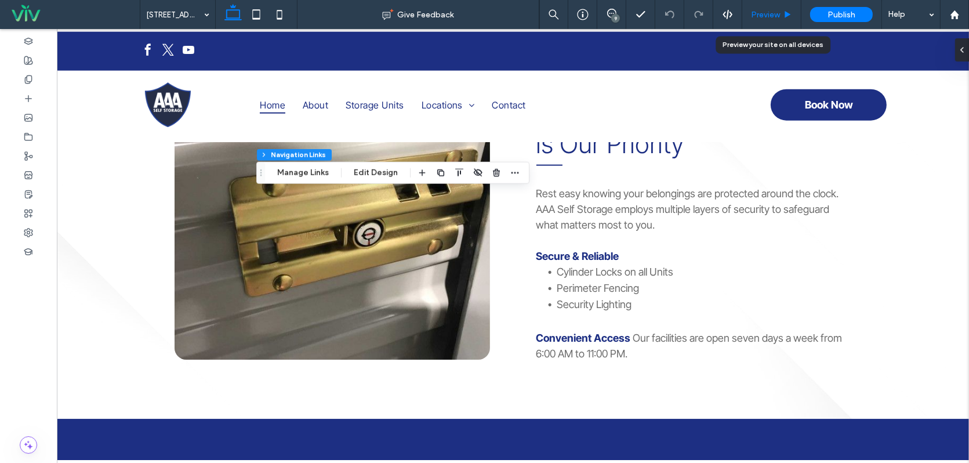
click at [762, 19] on span "Preview" at bounding box center [765, 15] width 29 height 10
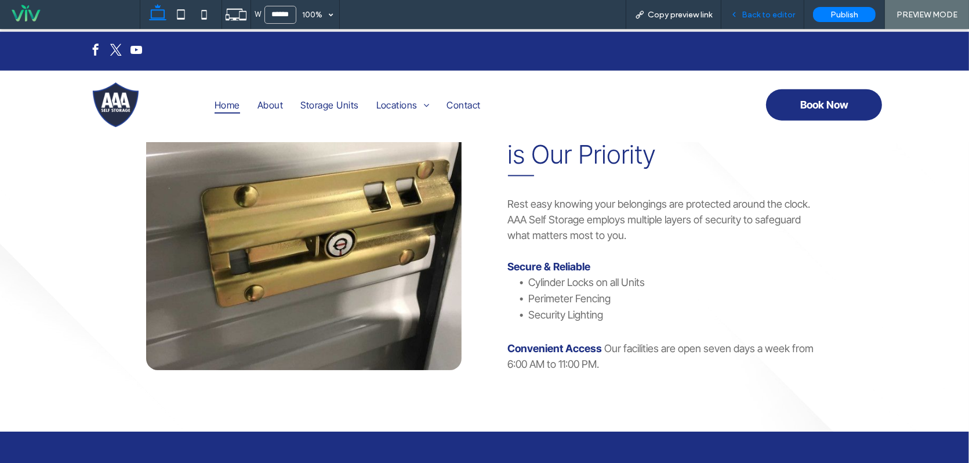
click at [766, 12] on span "Back to editor" at bounding box center [768, 15] width 53 height 10
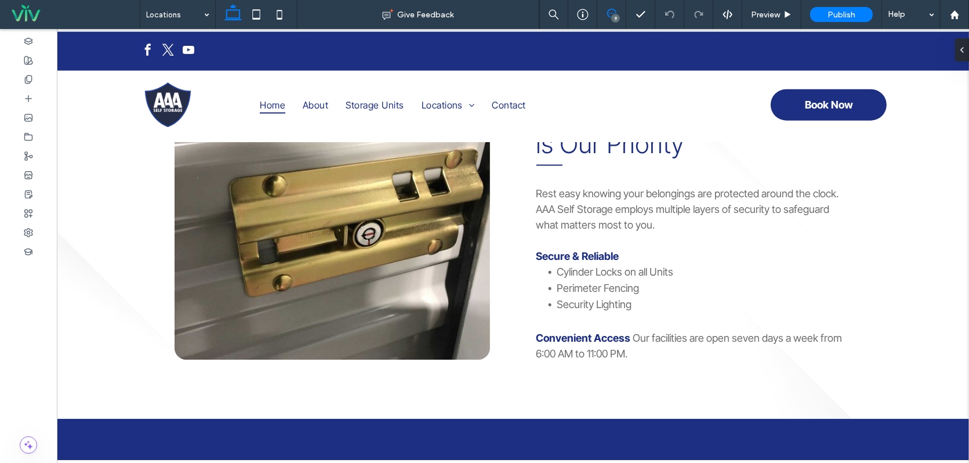
click at [614, 11] on icon at bounding box center [611, 13] width 9 height 9
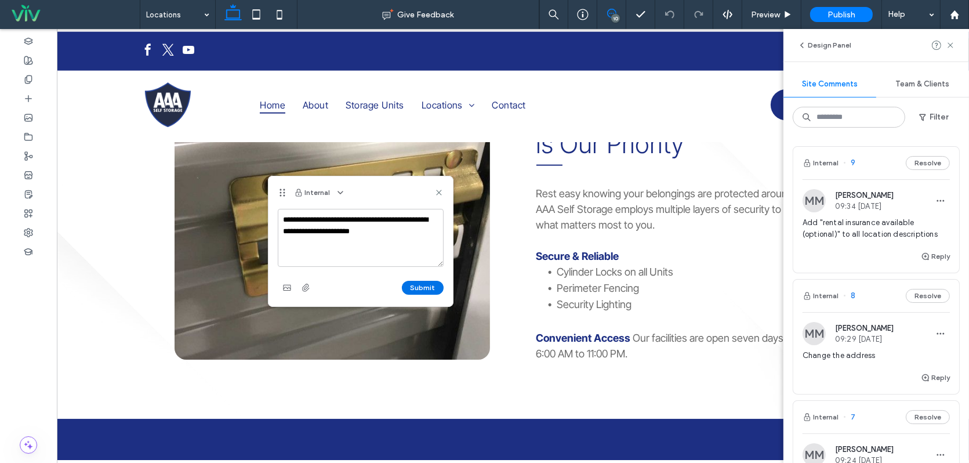
type textarea "**********"
click at [418, 289] on button "Submit" at bounding box center [423, 288] width 42 height 14
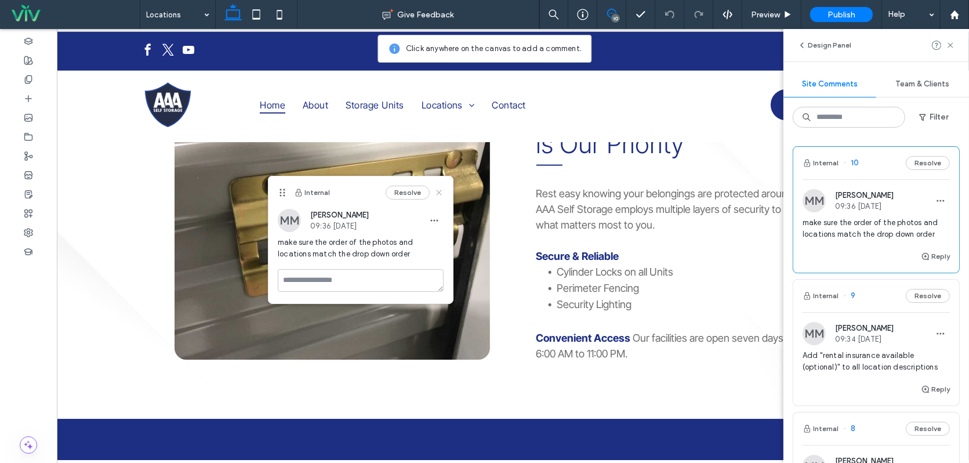
click at [438, 190] on use at bounding box center [438, 192] width 5 height 5
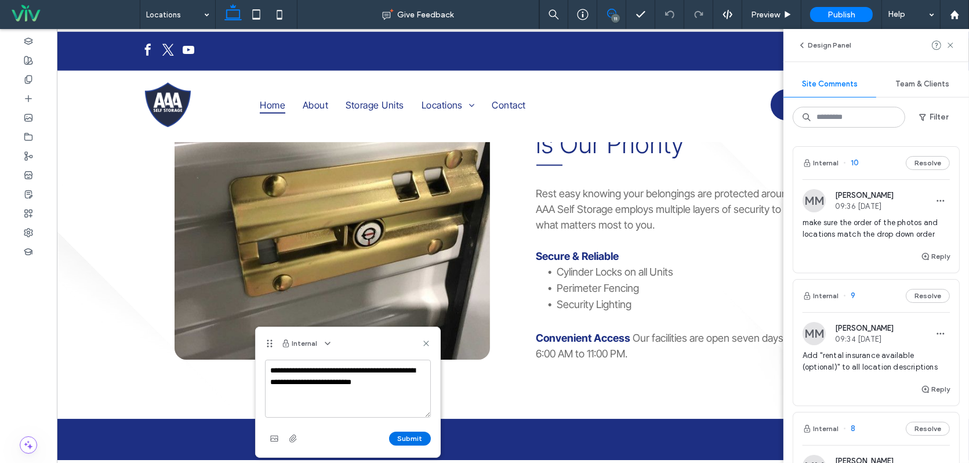
type textarea "**********"
click at [409, 437] on button "Submit" at bounding box center [410, 438] width 42 height 14
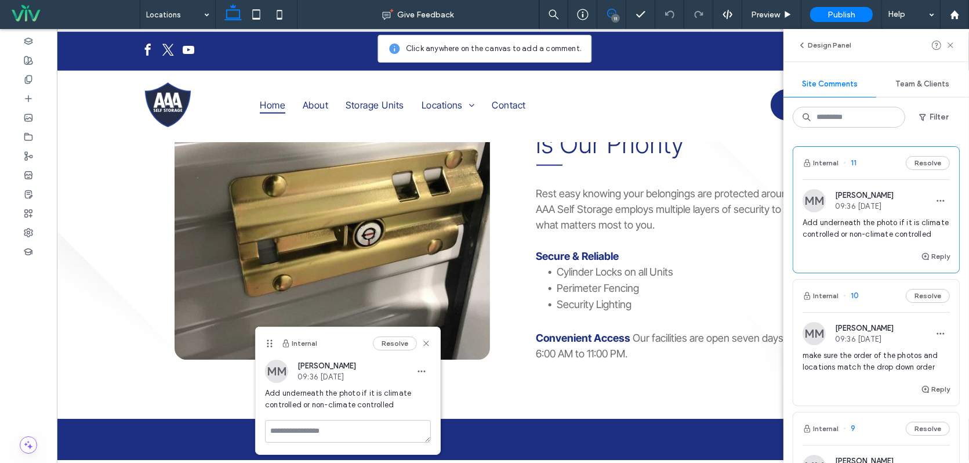
click at [612, 13] on icon at bounding box center [611, 13] width 9 height 9
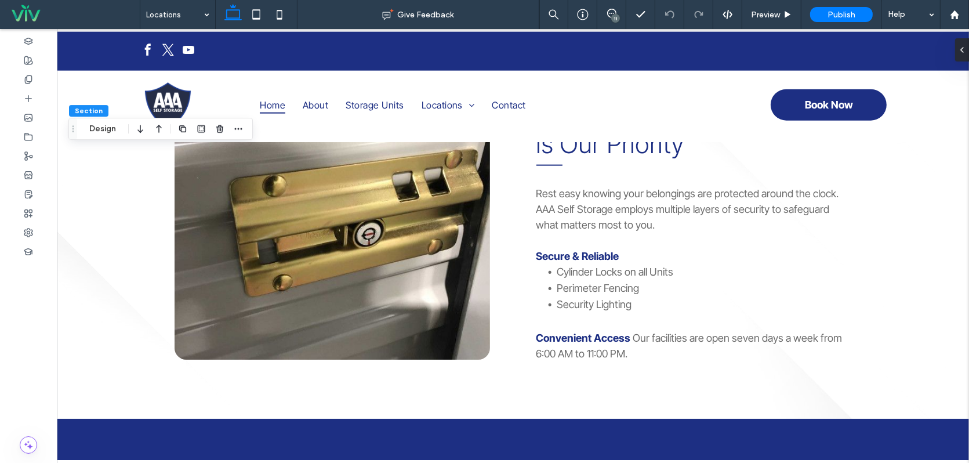
click at [613, 19] on div "11" at bounding box center [615, 18] width 9 height 9
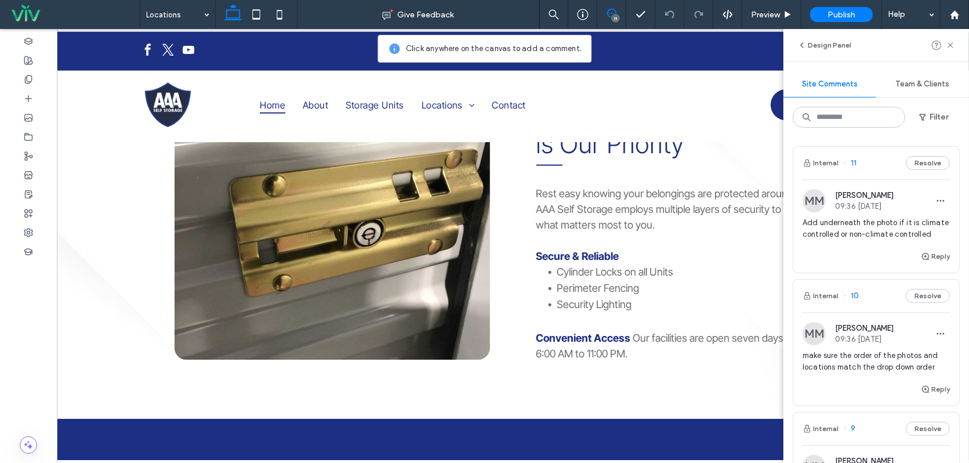
click at [841, 227] on span "Add underneath the photo if it is climate controlled or non-climate controlled" at bounding box center [875, 228] width 147 height 23
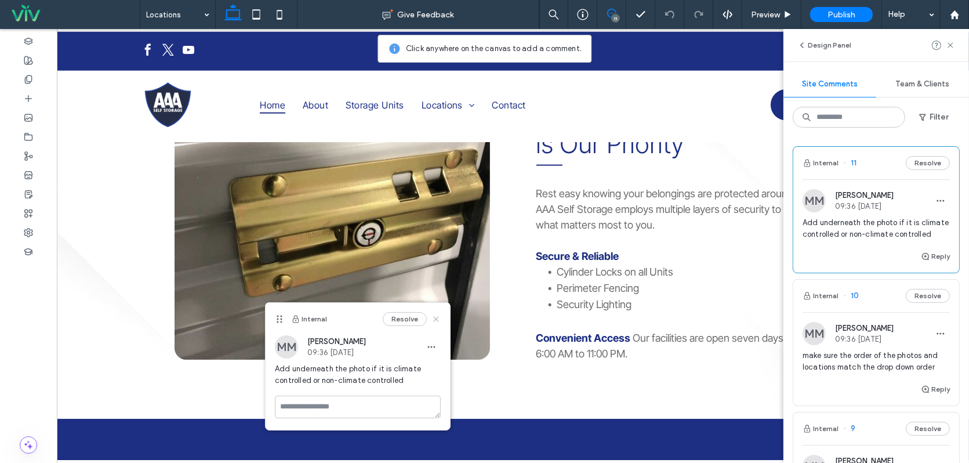
click at [440, 320] on icon at bounding box center [435, 318] width 9 height 9
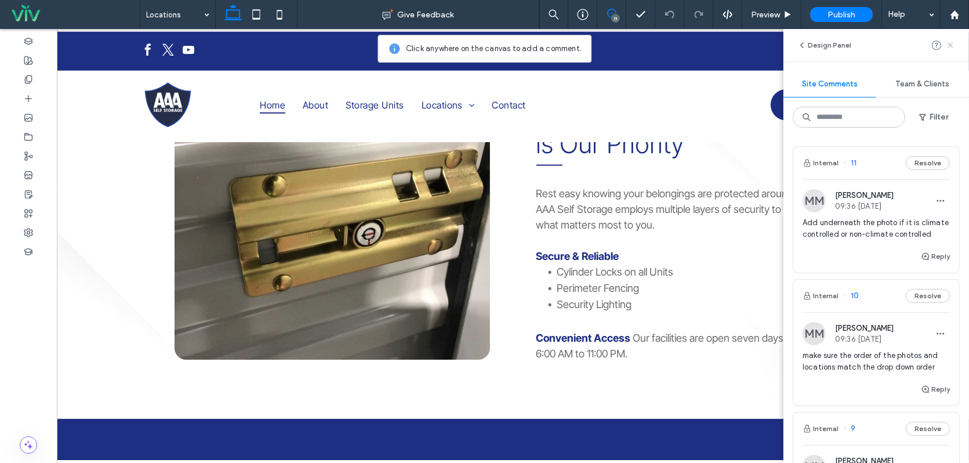
click at [953, 46] on icon at bounding box center [950, 45] width 9 height 9
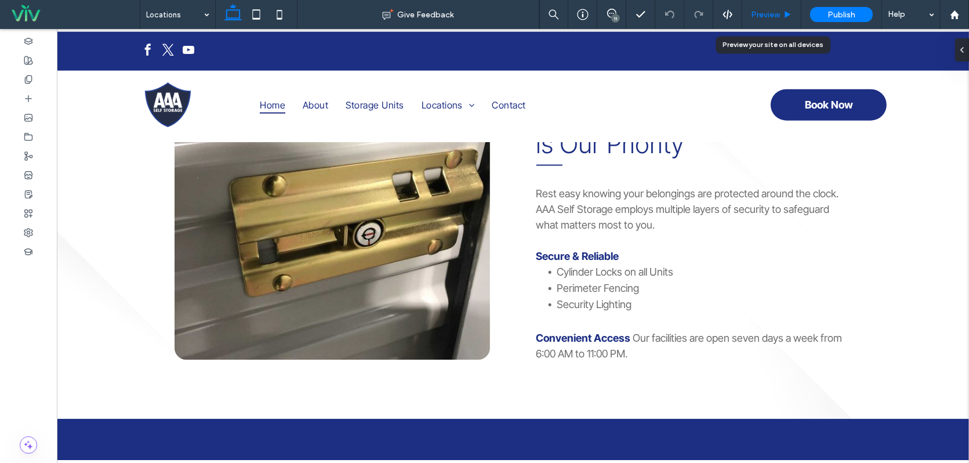
click at [763, 12] on span "Preview" at bounding box center [765, 15] width 29 height 10
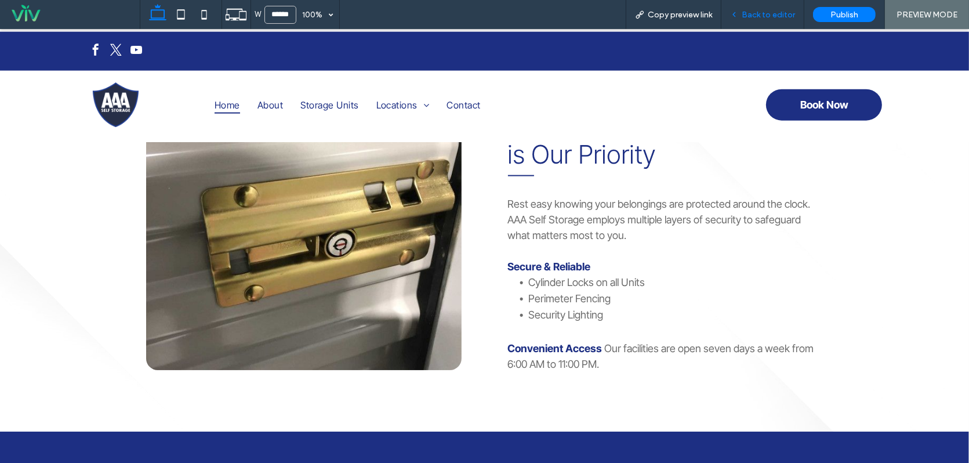
click at [769, 17] on span "Back to editor" at bounding box center [768, 15] width 53 height 10
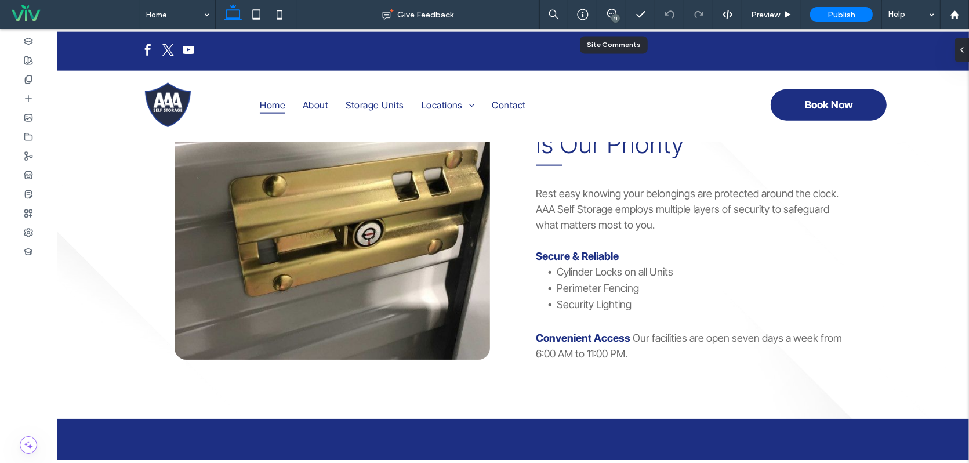
click at [613, 7] on div "11" at bounding box center [611, 14] width 29 height 29
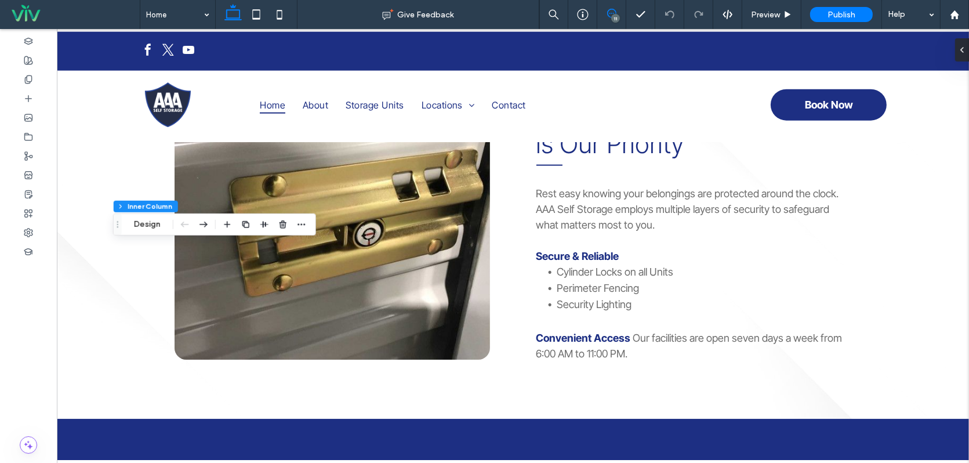
click at [618, 9] on span at bounding box center [611, 13] width 28 height 9
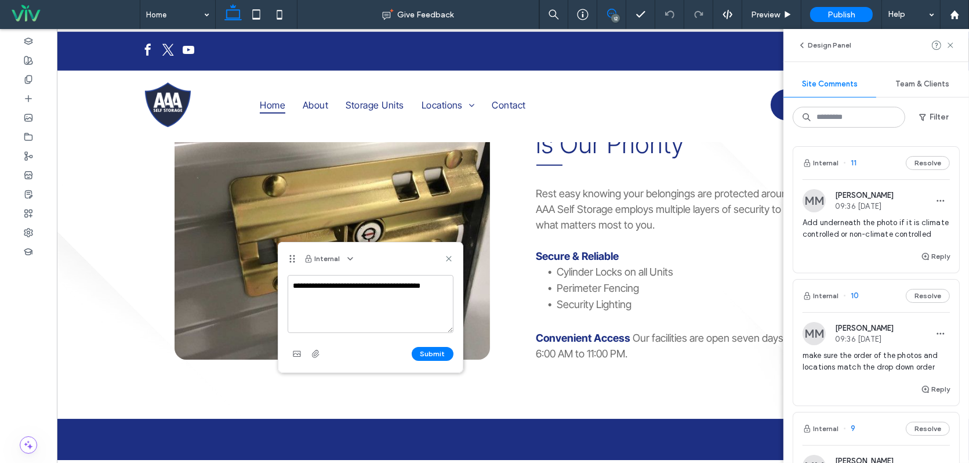
drag, startPoint x: 428, startPoint y: 286, endPoint x: 402, endPoint y: 286, distance: 26.1
click at [402, 286] on textarea "**********" at bounding box center [371, 304] width 166 height 58
drag, startPoint x: 450, startPoint y: 287, endPoint x: 424, endPoint y: 287, distance: 25.5
click at [424, 287] on textarea "**********" at bounding box center [371, 304] width 166 height 58
click at [336, 286] on textarea "**********" at bounding box center [371, 304] width 166 height 58
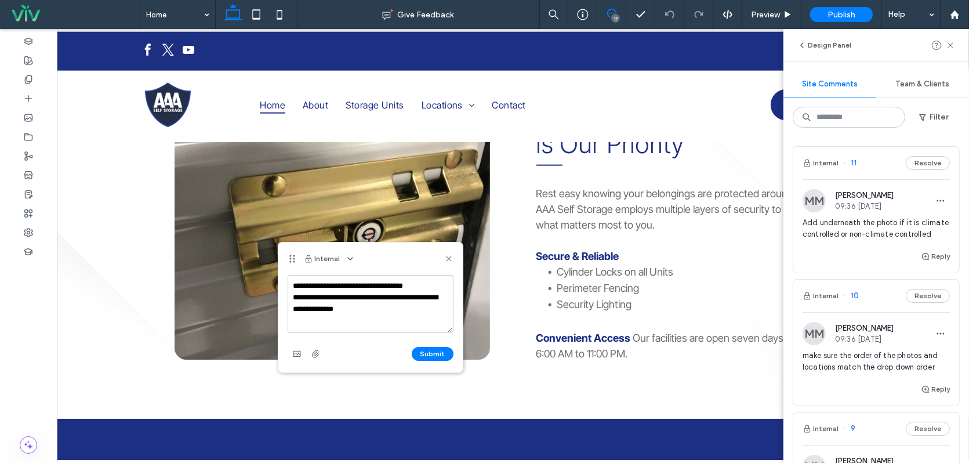
click at [430, 284] on textarea "**********" at bounding box center [371, 304] width 166 height 58
type textarea "**********"
click at [423, 350] on button "Submit" at bounding box center [433, 354] width 42 height 14
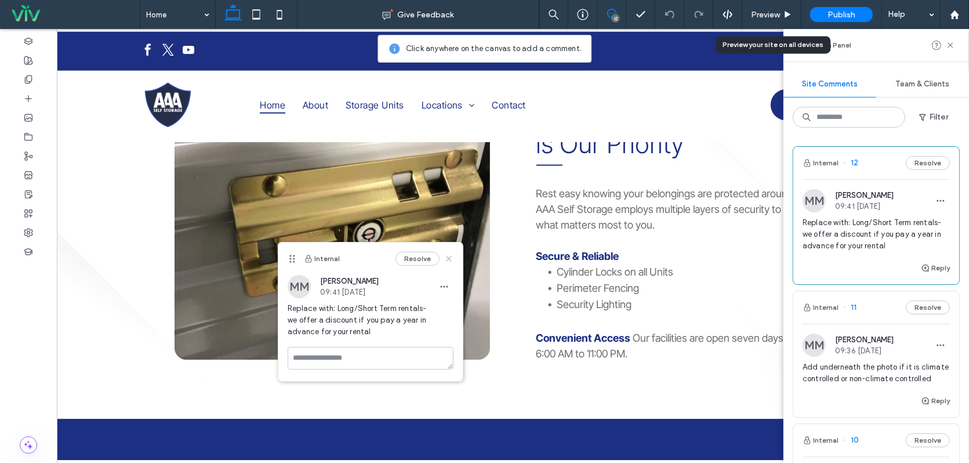
click at [449, 260] on icon at bounding box center [448, 258] width 9 height 9
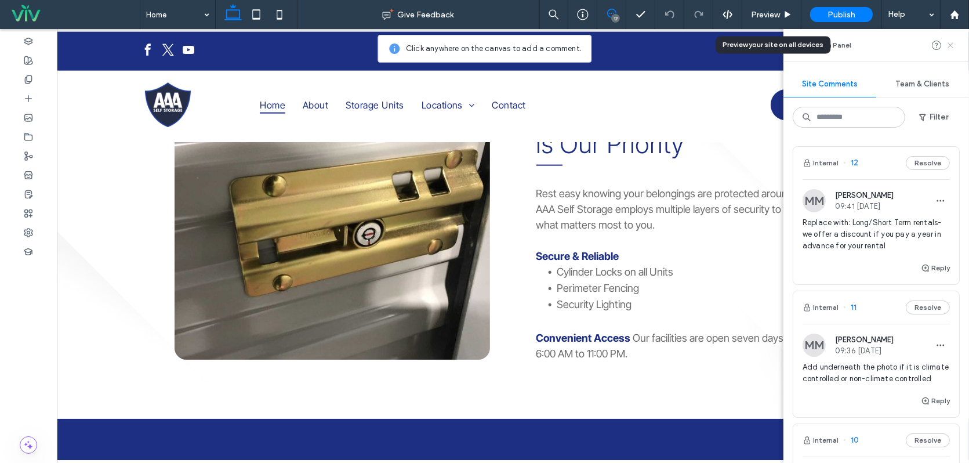
click at [954, 46] on icon at bounding box center [950, 45] width 9 height 9
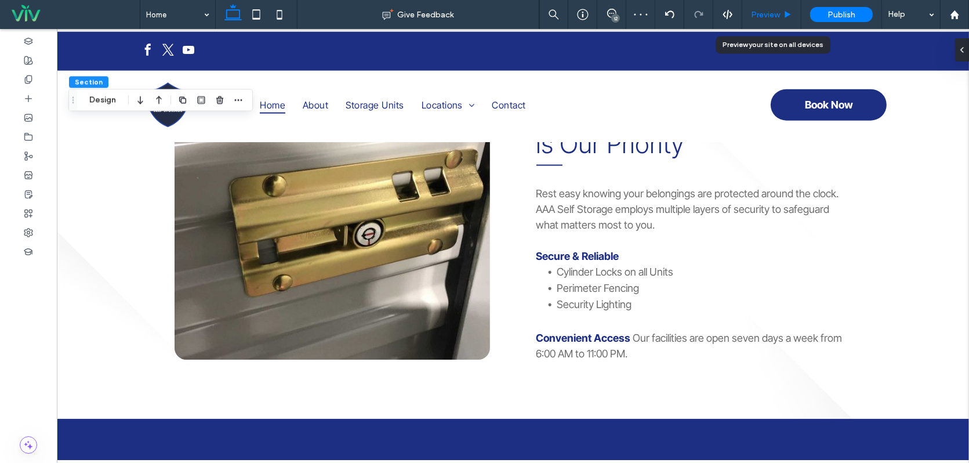
click at [761, 15] on span "Preview" at bounding box center [765, 15] width 29 height 10
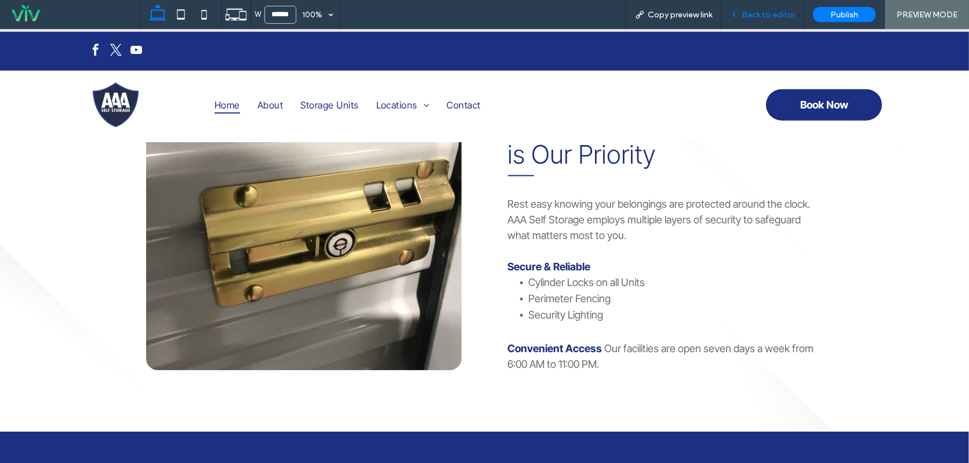
click at [765, 13] on span "Back to editor" at bounding box center [768, 15] width 53 height 10
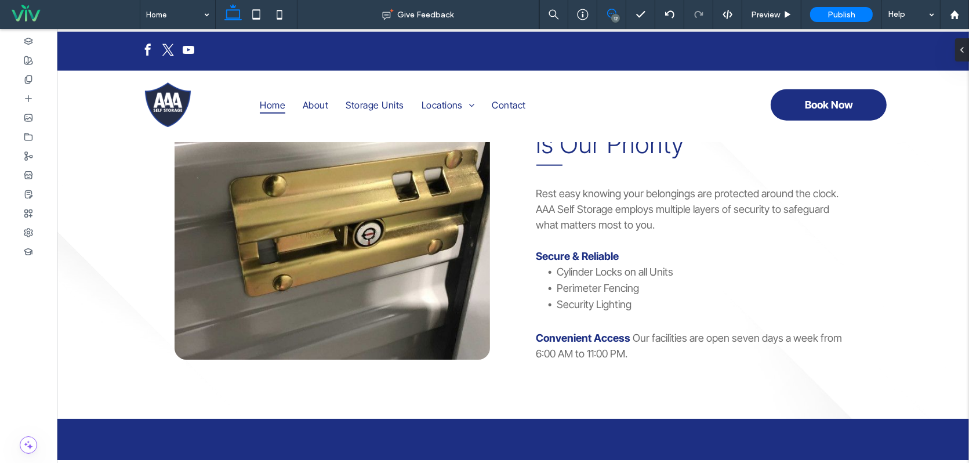
click at [608, 13] on use at bounding box center [611, 13] width 9 height 9
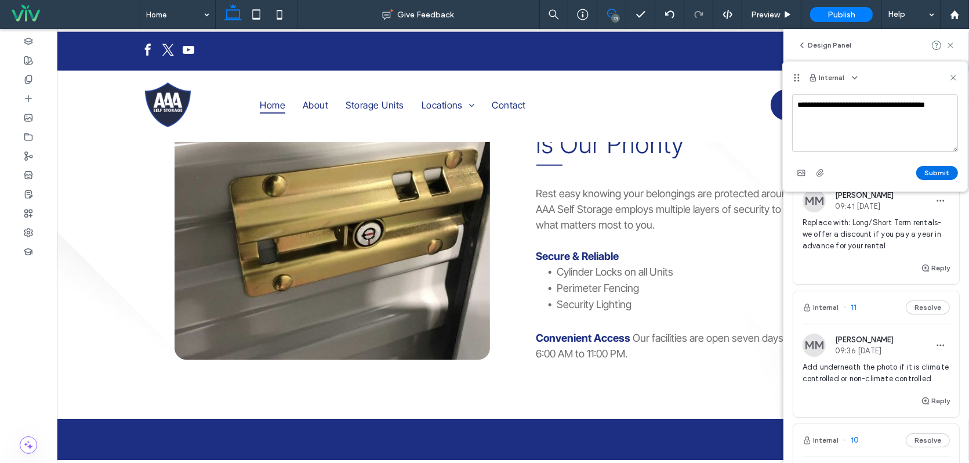
type textarea "**********"
click at [940, 173] on button "Submit" at bounding box center [937, 173] width 42 height 14
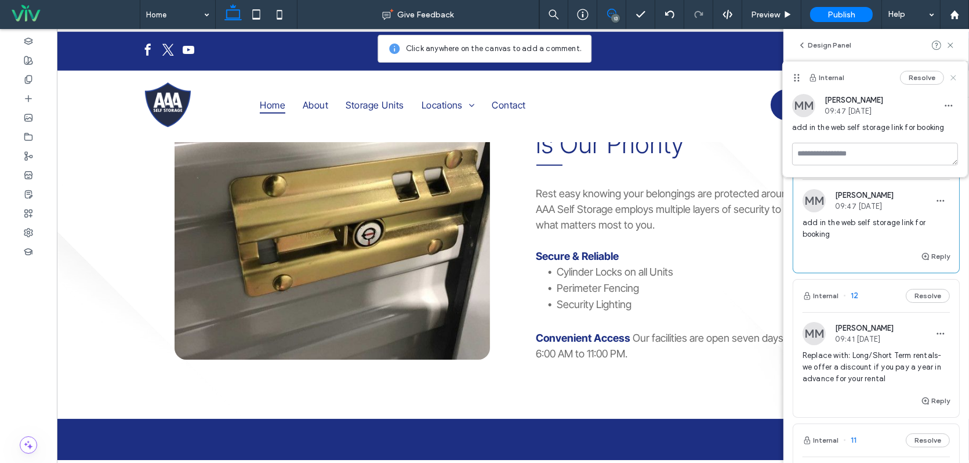
click at [953, 78] on use at bounding box center [952, 77] width 5 height 5
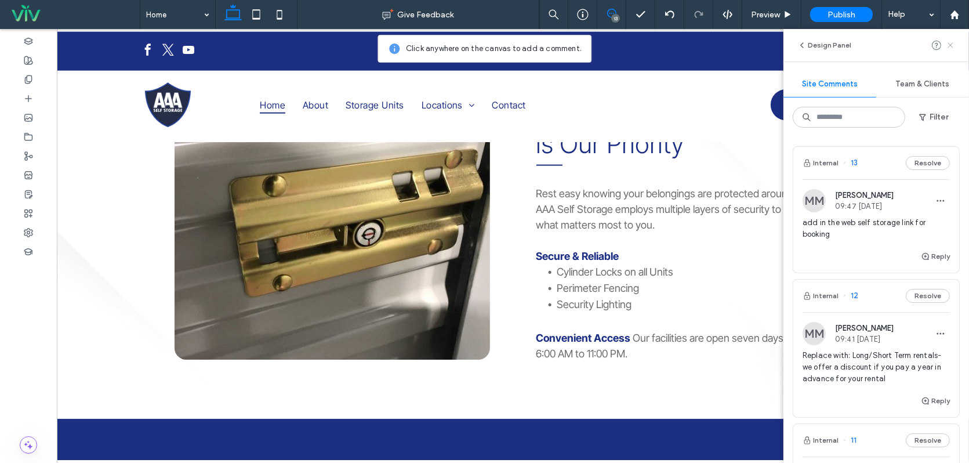
click at [953, 43] on icon at bounding box center [950, 45] width 9 height 9
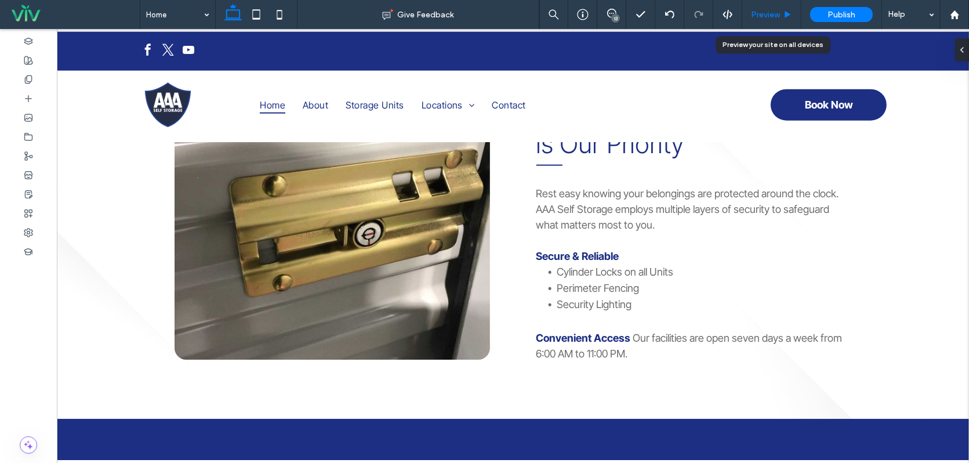
click at [771, 17] on span "Preview" at bounding box center [765, 15] width 29 height 10
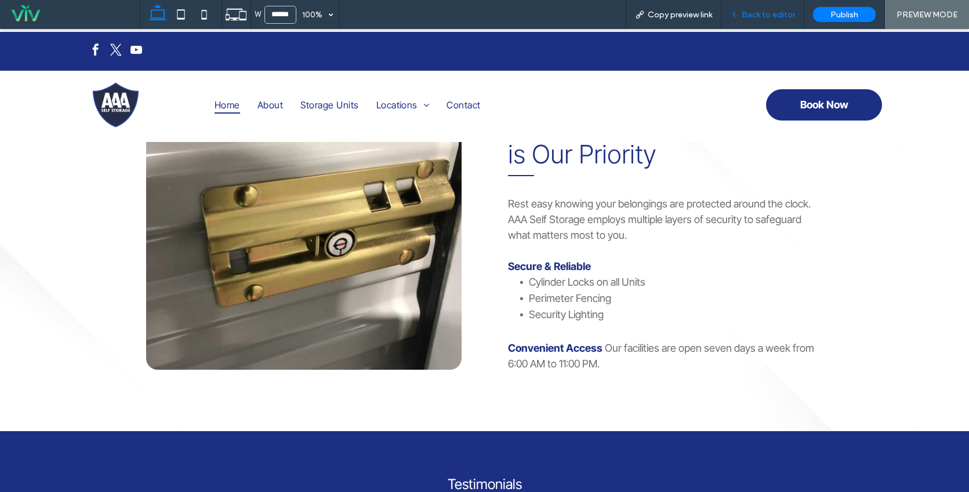
click at [768, 10] on span "Back to editor" at bounding box center [768, 15] width 53 height 10
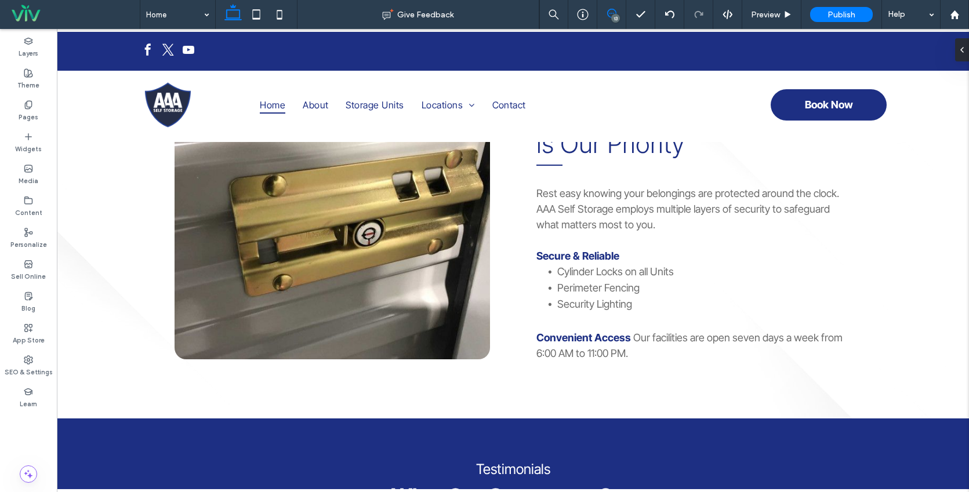
click at [611, 10] on icon at bounding box center [611, 13] width 9 height 9
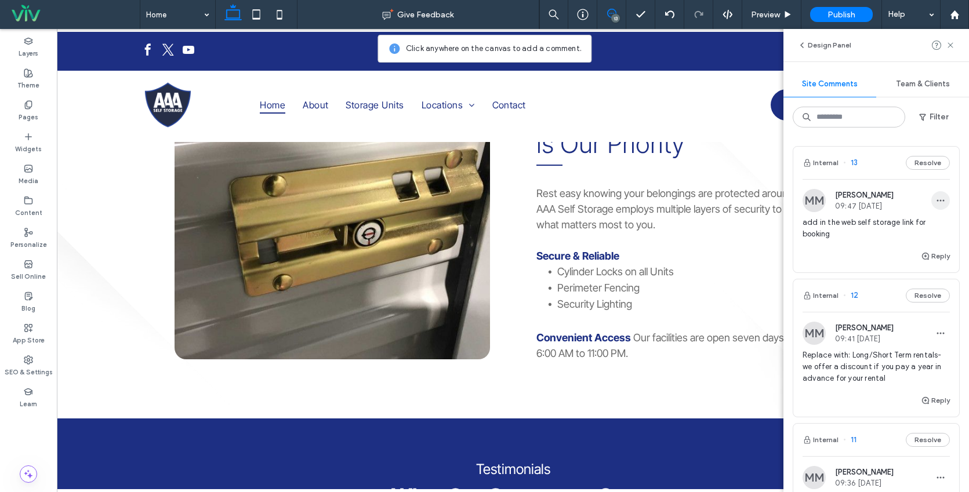
click at [936, 202] on icon "button" at bounding box center [940, 200] width 9 height 9
click at [894, 233] on div "Edit" at bounding box center [888, 231] width 103 height 22
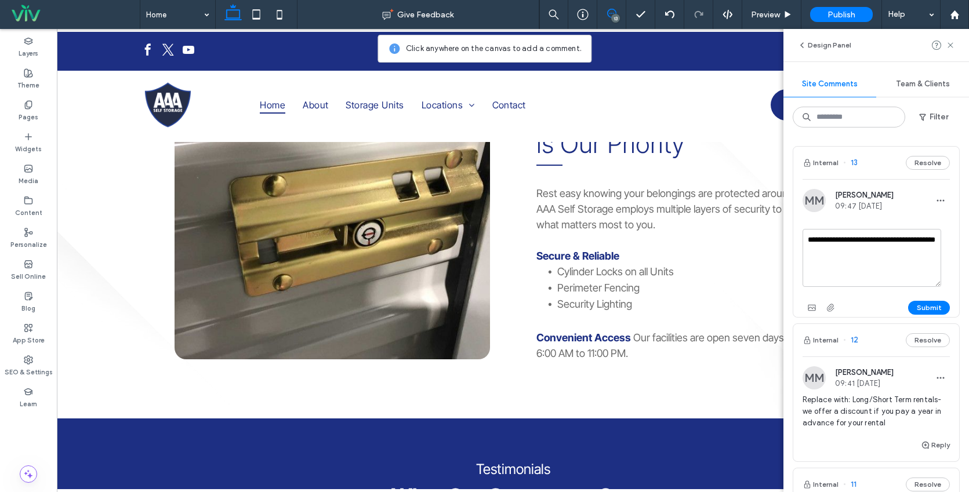
click at [854, 250] on textarea "**********" at bounding box center [871, 258] width 139 height 58
type textarea "**********"
click at [914, 308] on button "Submit" at bounding box center [929, 308] width 42 height 14
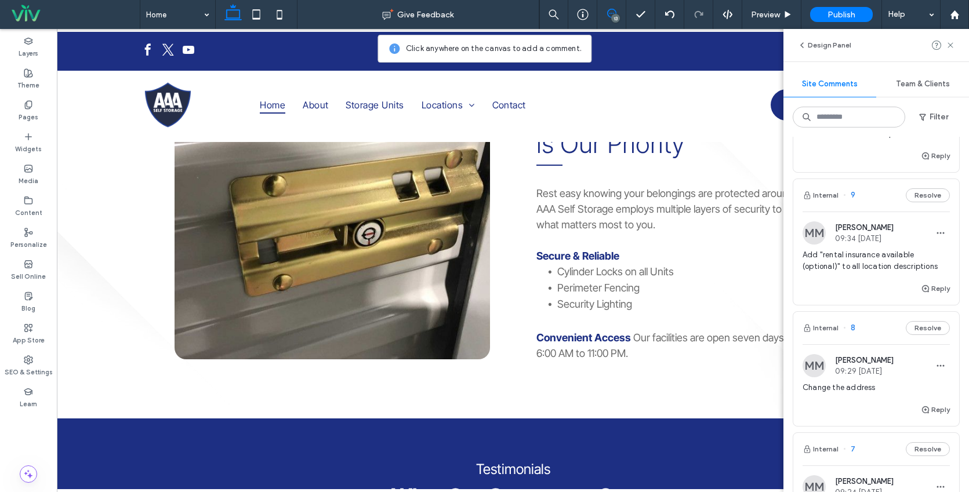
scroll to position [580, 0]
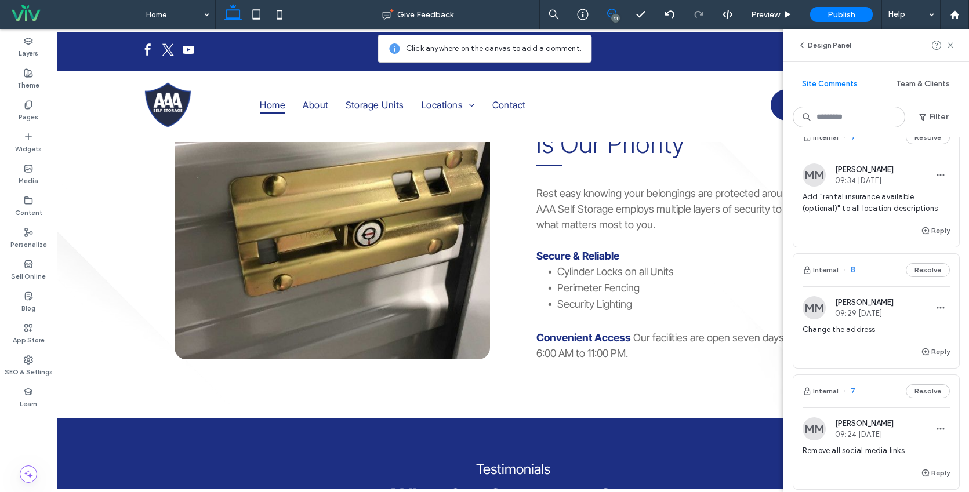
click at [875, 237] on div "Reply" at bounding box center [876, 235] width 166 height 23
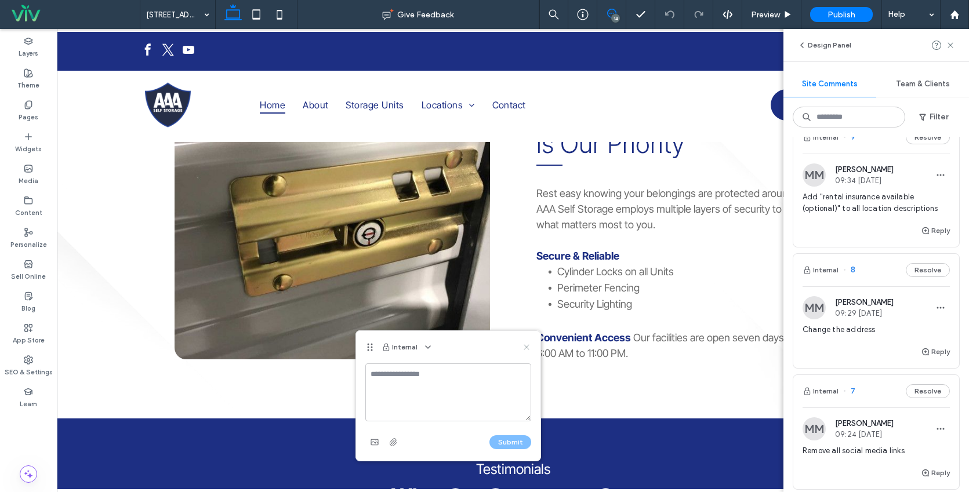
click at [528, 346] on use at bounding box center [526, 346] width 5 height 5
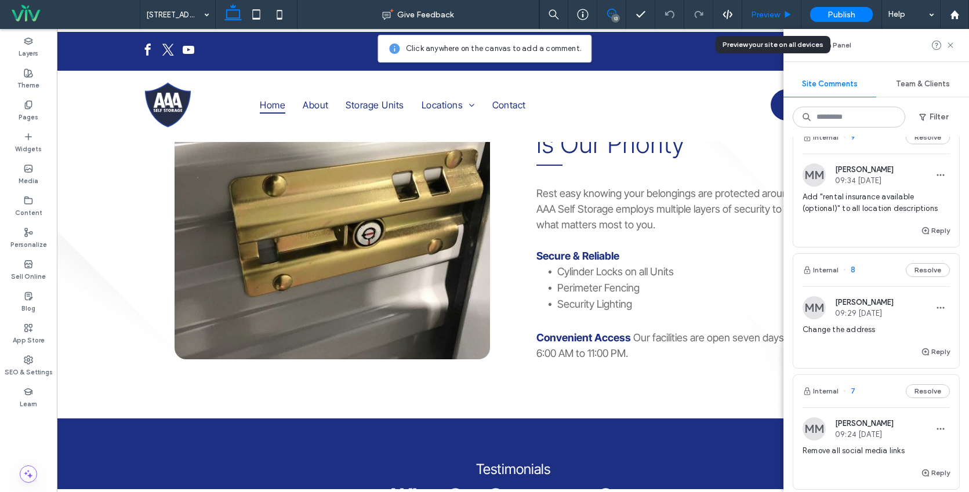
click at [777, 14] on span "Preview" at bounding box center [765, 15] width 29 height 10
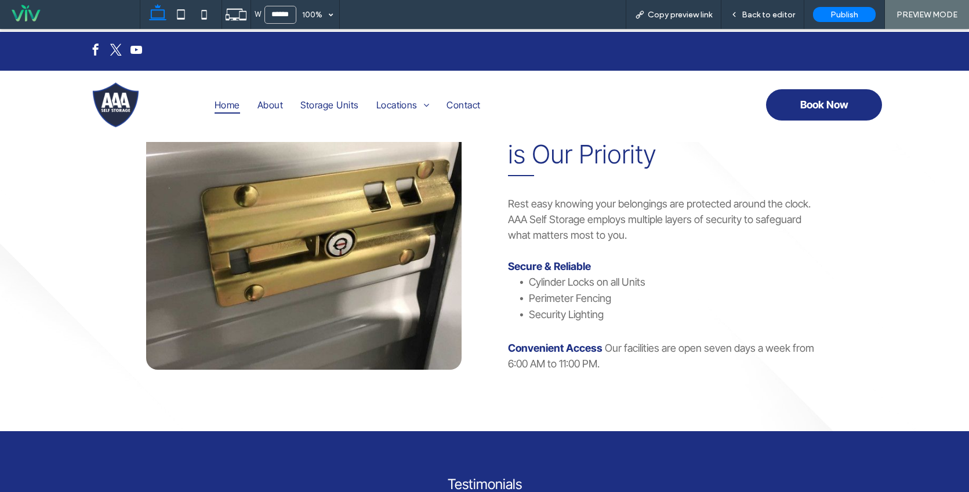
click at [772, 14] on span "Back to editor" at bounding box center [768, 15] width 53 height 10
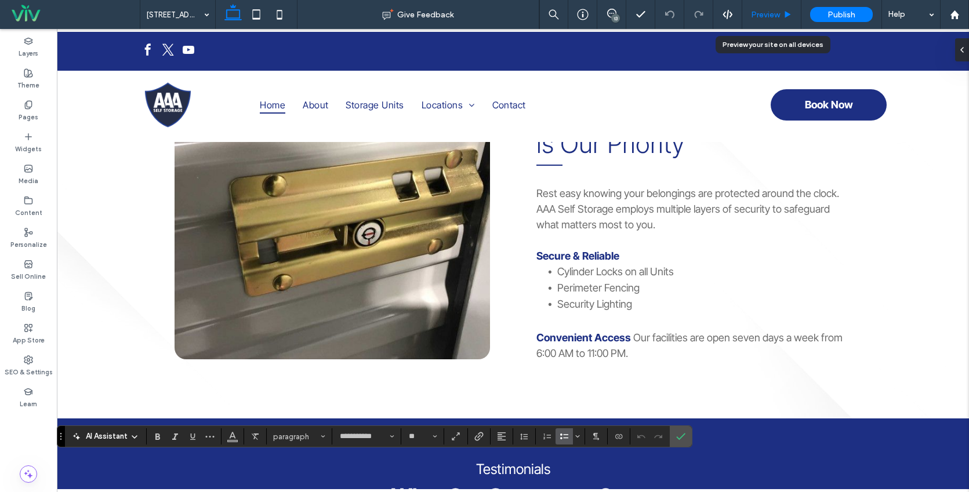
click at [765, 16] on span "Preview" at bounding box center [765, 15] width 29 height 10
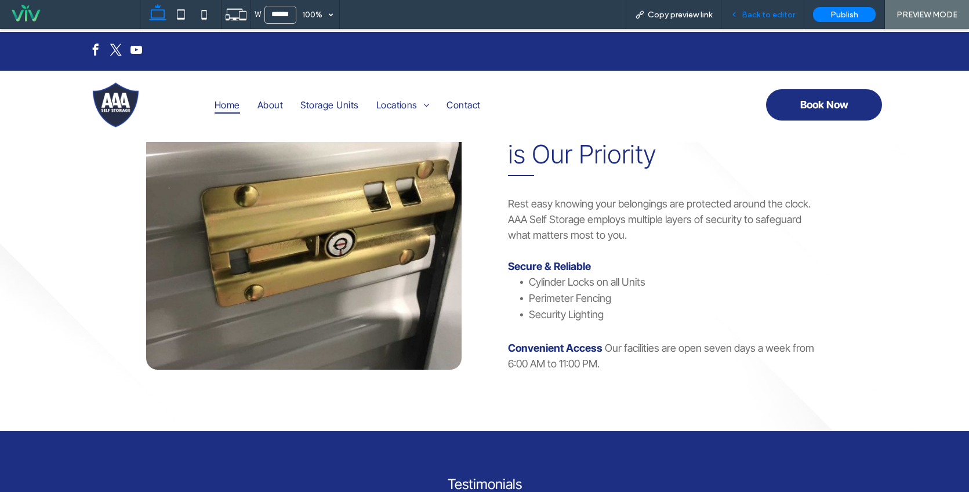
click at [770, 13] on span "Back to editor" at bounding box center [768, 15] width 53 height 10
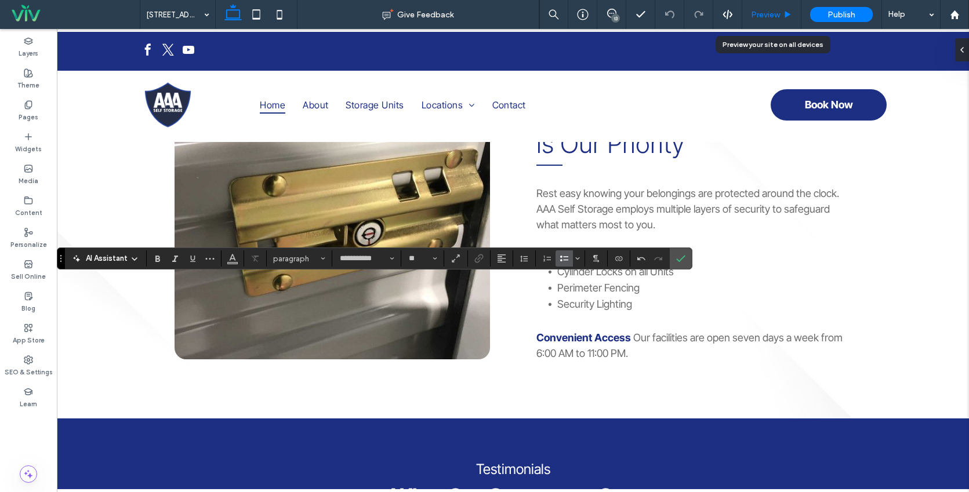
click at [767, 11] on span "Preview" at bounding box center [765, 15] width 29 height 10
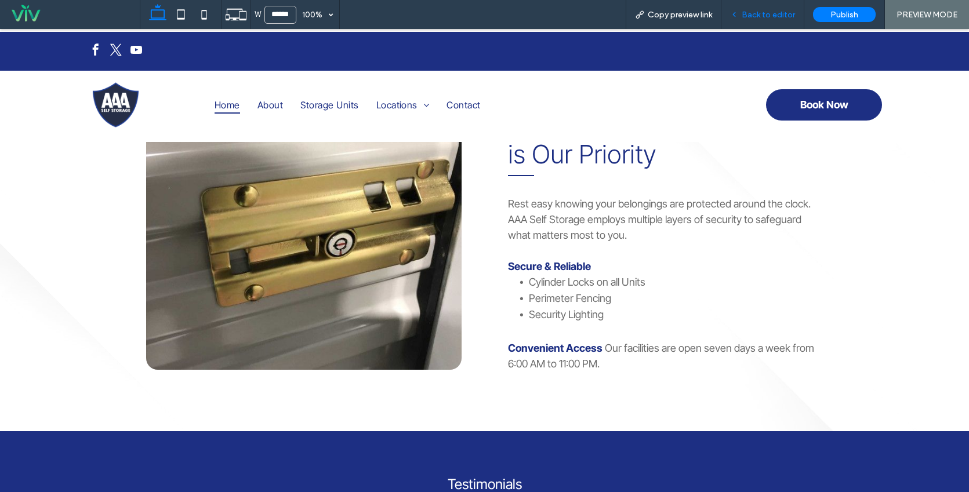
click at [777, 14] on span "Back to editor" at bounding box center [768, 15] width 53 height 10
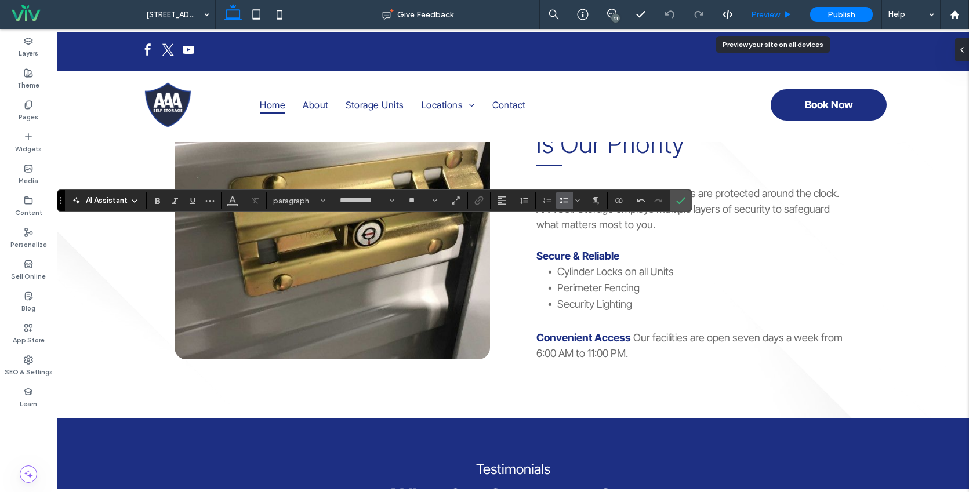
click at [771, 16] on span "Preview" at bounding box center [765, 15] width 29 height 10
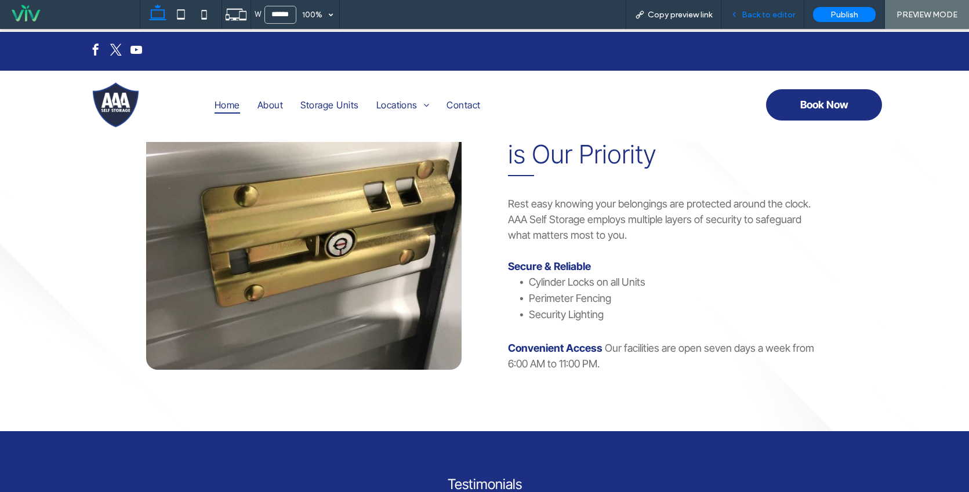
click at [761, 15] on span "Back to editor" at bounding box center [768, 15] width 53 height 10
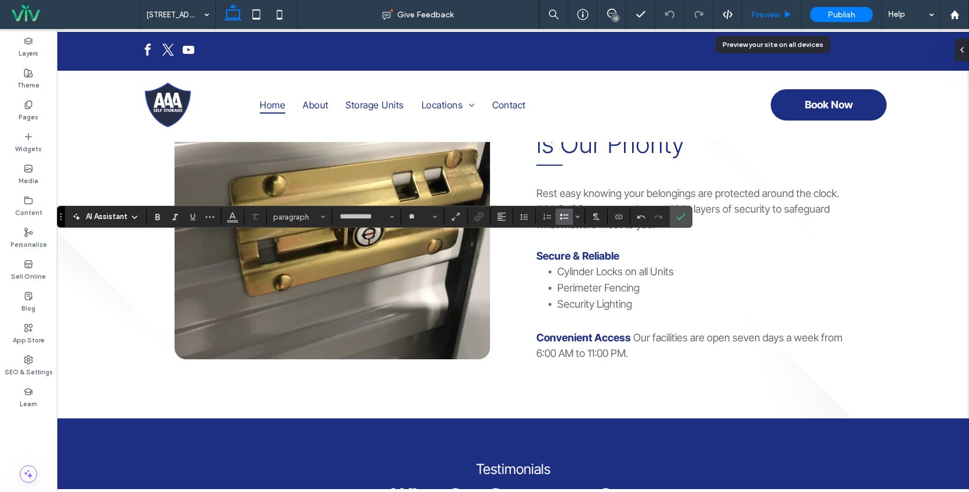
click at [756, 12] on span "Preview" at bounding box center [765, 15] width 29 height 10
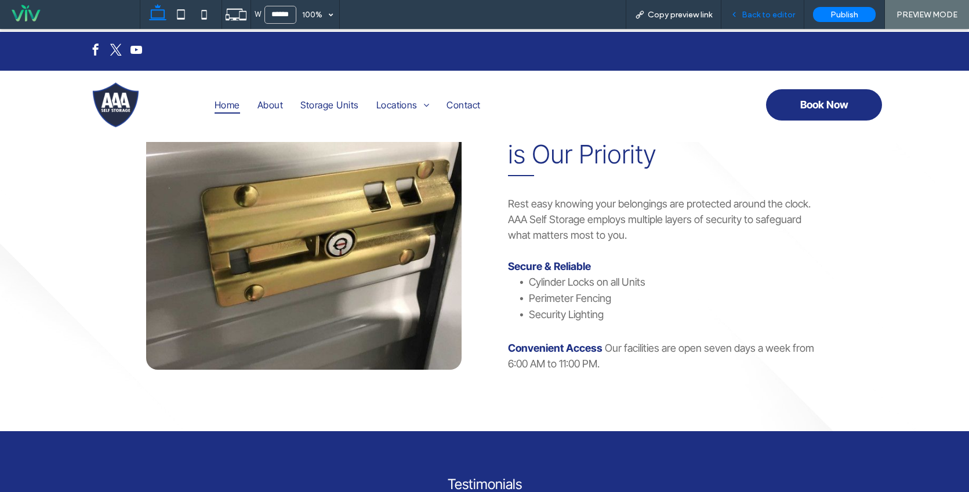
click at [745, 17] on span "Back to editor" at bounding box center [768, 15] width 53 height 10
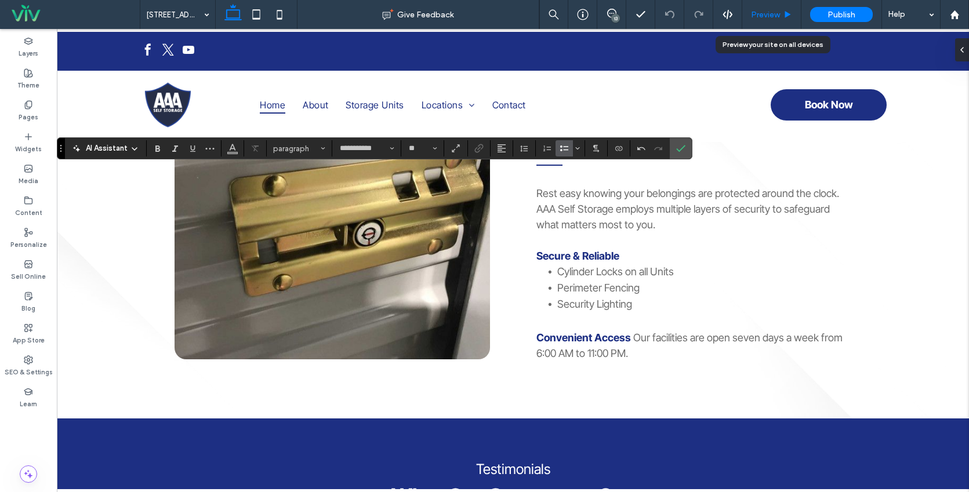
click at [768, 16] on span "Preview" at bounding box center [765, 15] width 29 height 10
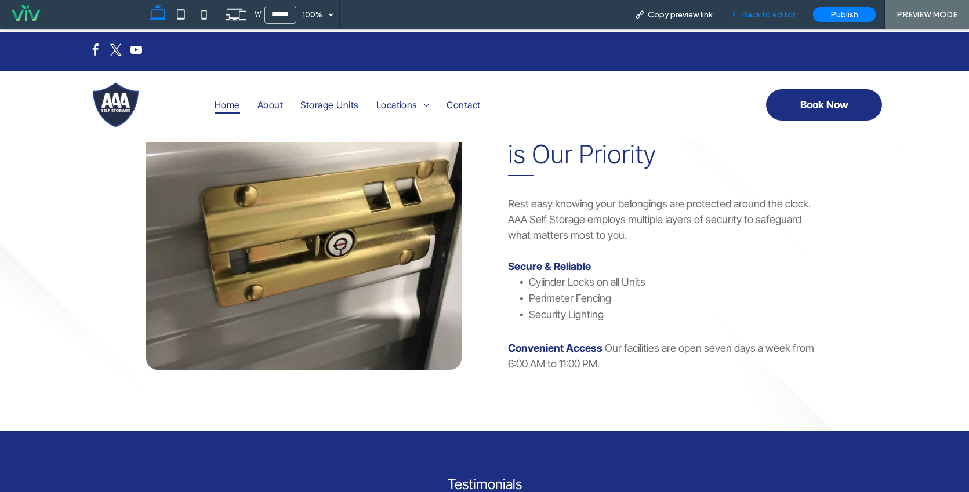
click at [780, 17] on span "Back to editor" at bounding box center [768, 15] width 53 height 10
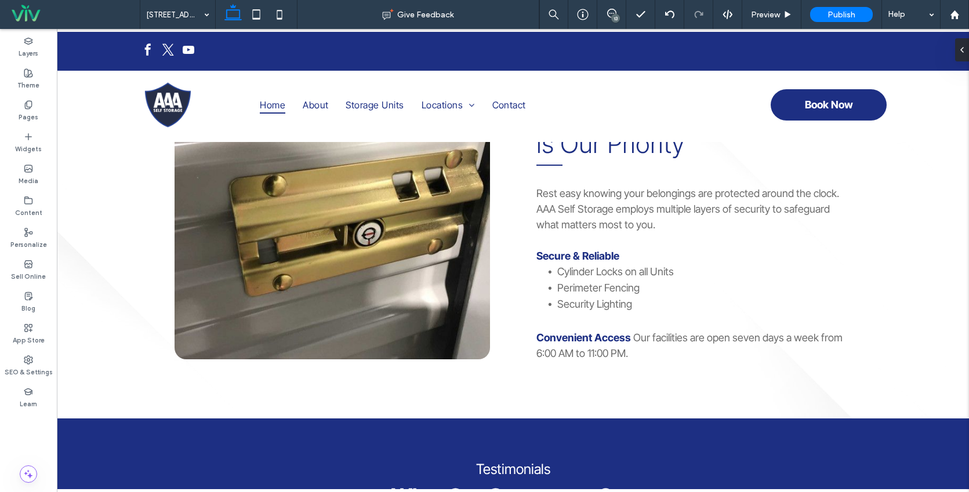
click at [613, 16] on div "13" at bounding box center [615, 18] width 9 height 9
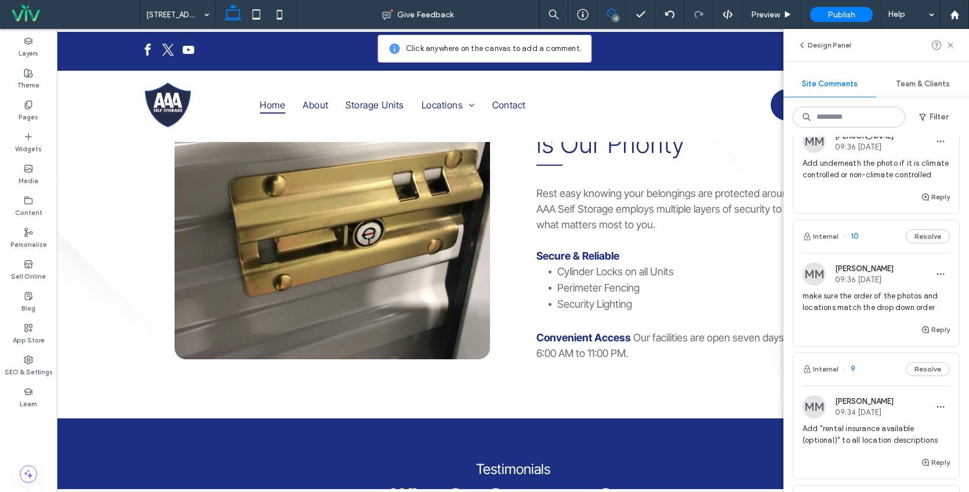
scroll to position [406, 0]
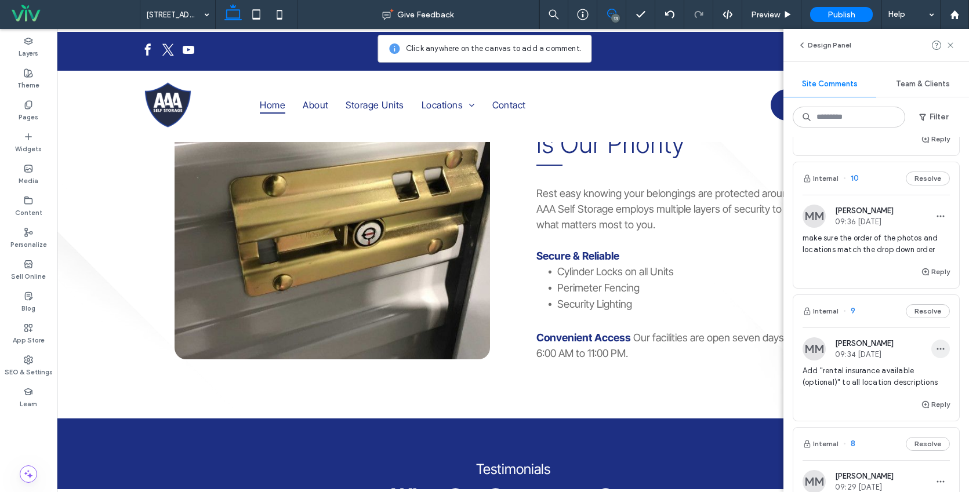
click at [936, 354] on icon "button" at bounding box center [940, 348] width 9 height 9
click at [853, 412] on span "Delete" at bounding box center [857, 413] width 23 height 12
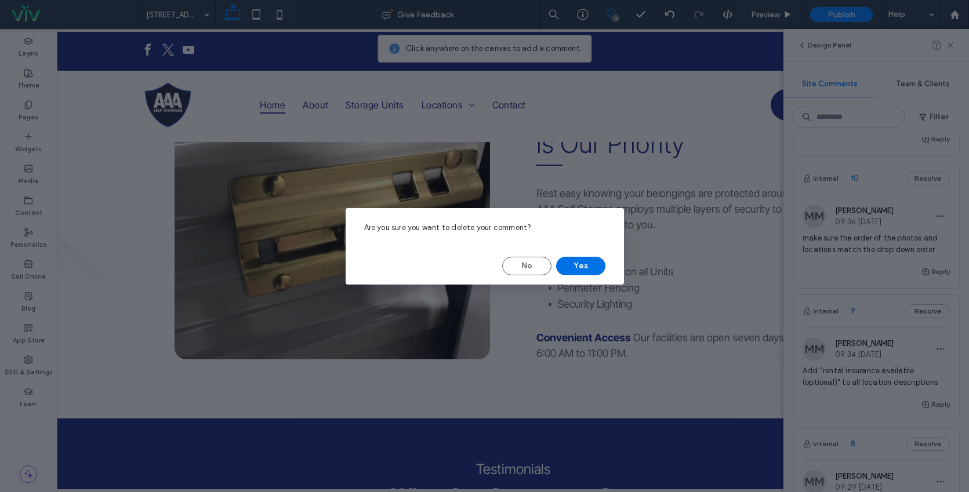
click at [575, 261] on button "Yes" at bounding box center [580, 266] width 49 height 19
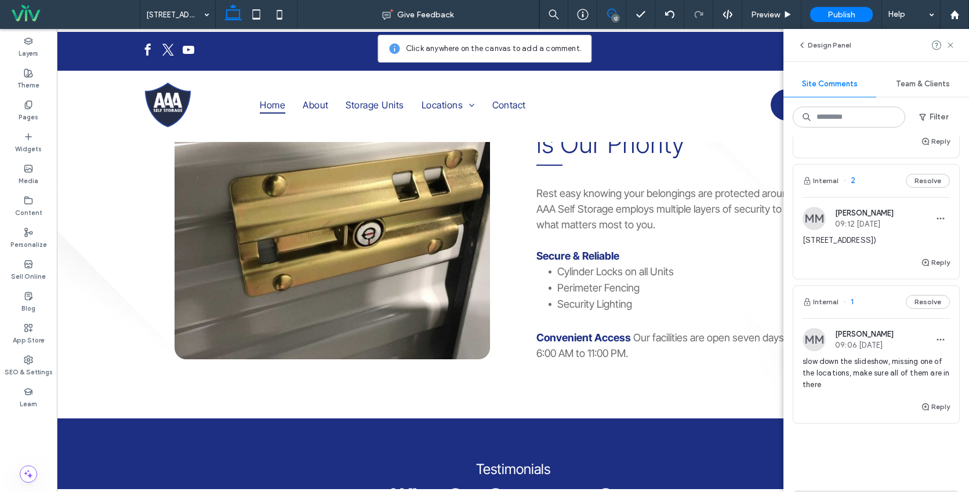
scroll to position [1391, 0]
click at [862, 255] on div "[STREET_ADDRESS])" at bounding box center [875, 244] width 147 height 21
click at [858, 245] on div "MM [PERSON_NAME] 09:12 [DATE] [STREET_ADDRESS])" at bounding box center [875, 230] width 147 height 49
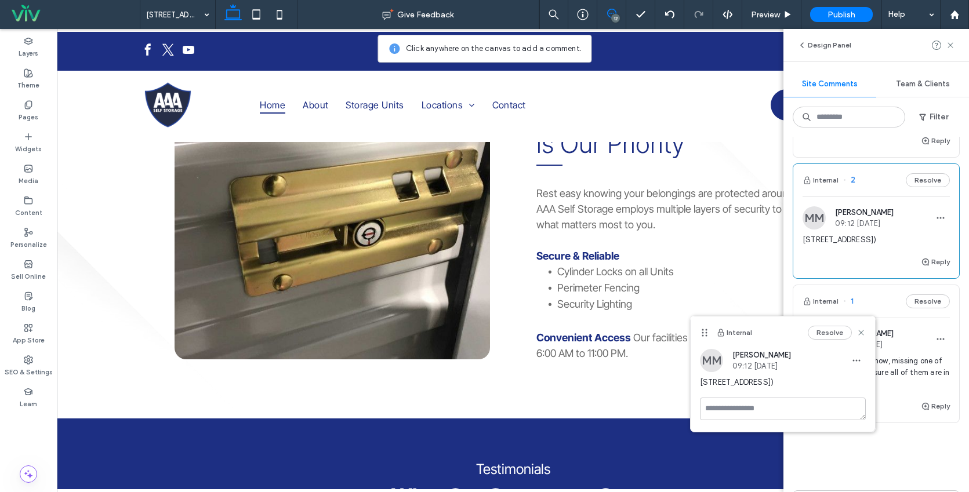
drag, startPoint x: 811, startPoint y: 381, endPoint x: 695, endPoint y: 381, distance: 116.0
click at [695, 381] on div "MM [PERSON_NAME] 09:12 [DATE] [STREET_ADDRESS])" at bounding box center [782, 373] width 184 height 49
copy span "[STREET_ADDRESS])"
click at [862, 334] on use at bounding box center [860, 332] width 5 height 5
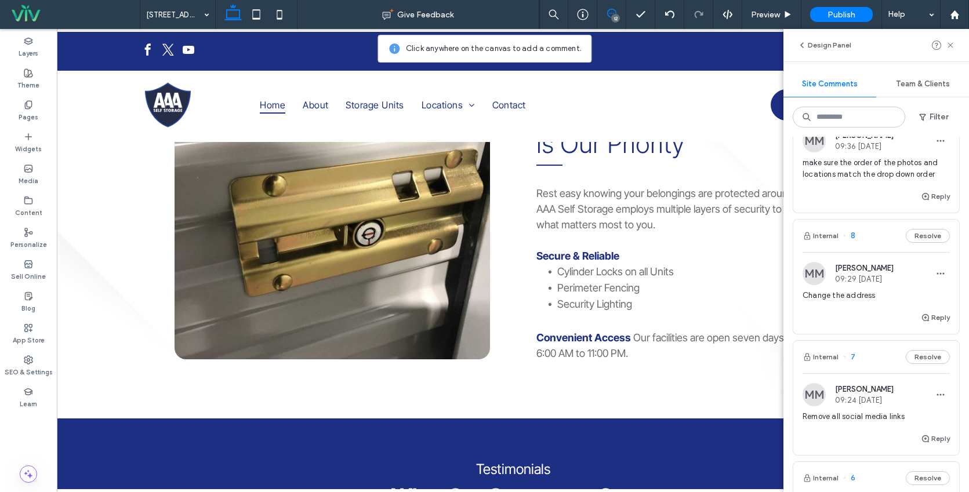
scroll to position [464, 0]
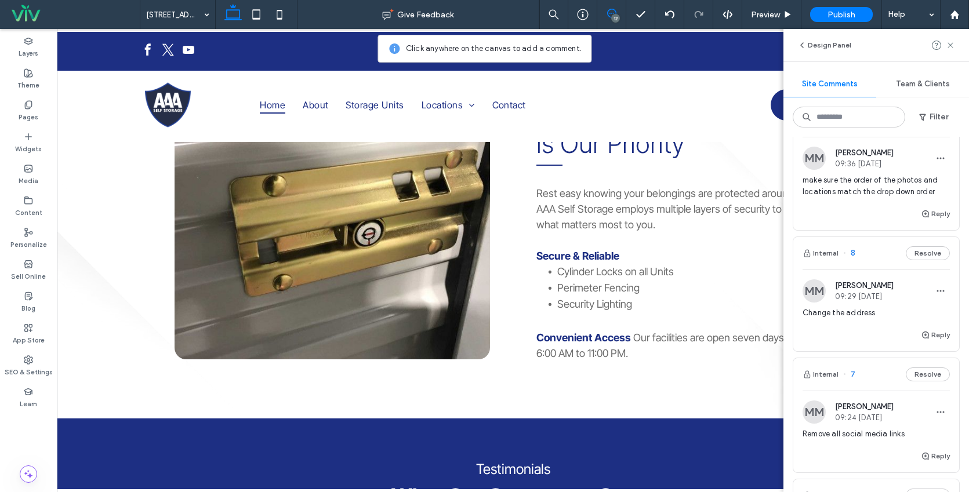
click at [876, 340] on div "Reply" at bounding box center [876, 339] width 166 height 23
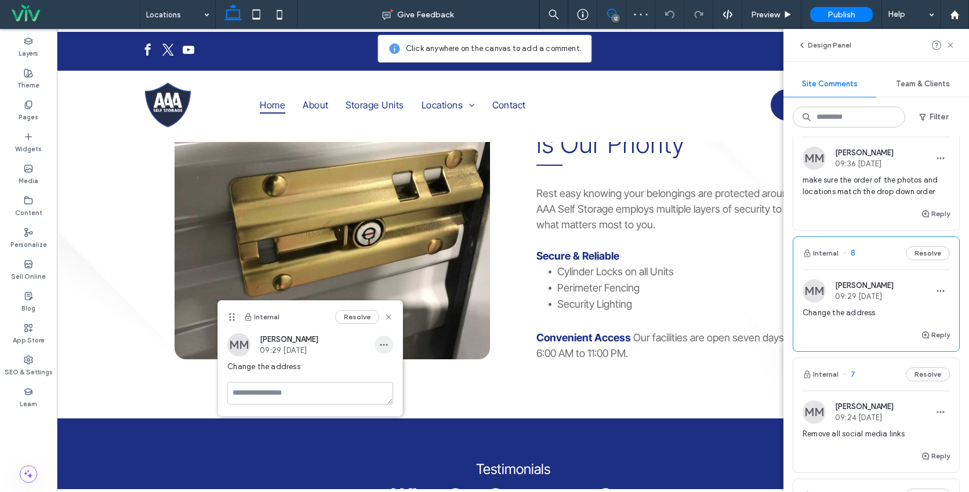
click at [387, 346] on icon "button" at bounding box center [383, 344] width 9 height 9
drag, startPoint x: 397, startPoint y: 372, endPoint x: 384, endPoint y: 371, distance: 12.8
click at [397, 372] on span "Edit" at bounding box center [391, 375] width 15 height 12
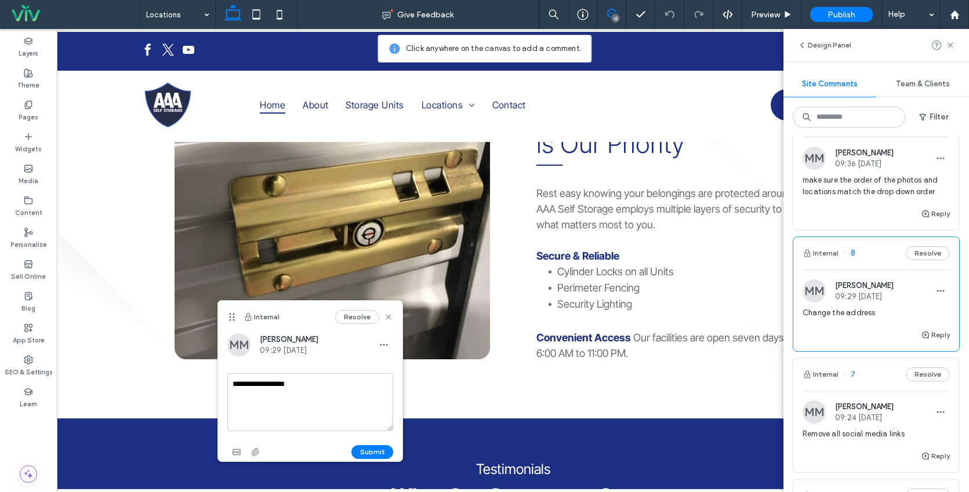
click at [318, 391] on textarea "**********" at bounding box center [310, 402] width 166 height 58
type textarea "**********"
click at [366, 452] on button "Submit" at bounding box center [372, 452] width 42 height 14
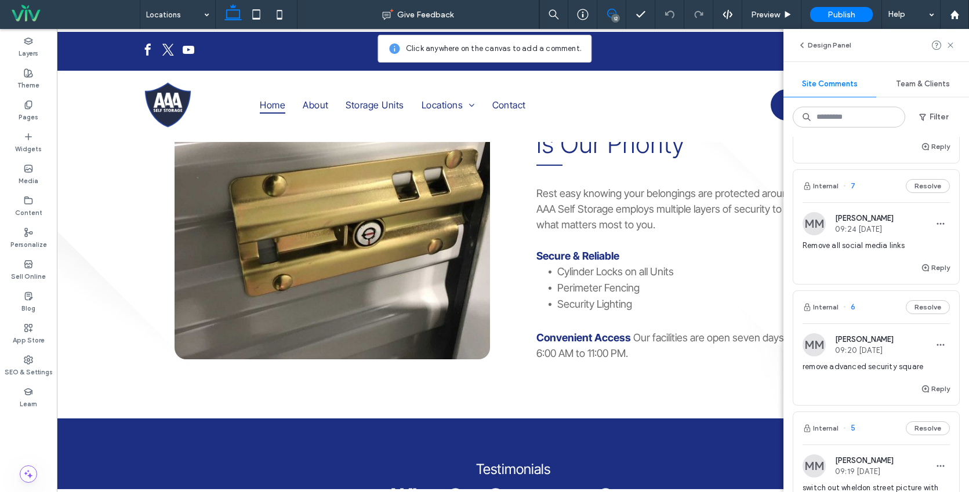
scroll to position [812, 0]
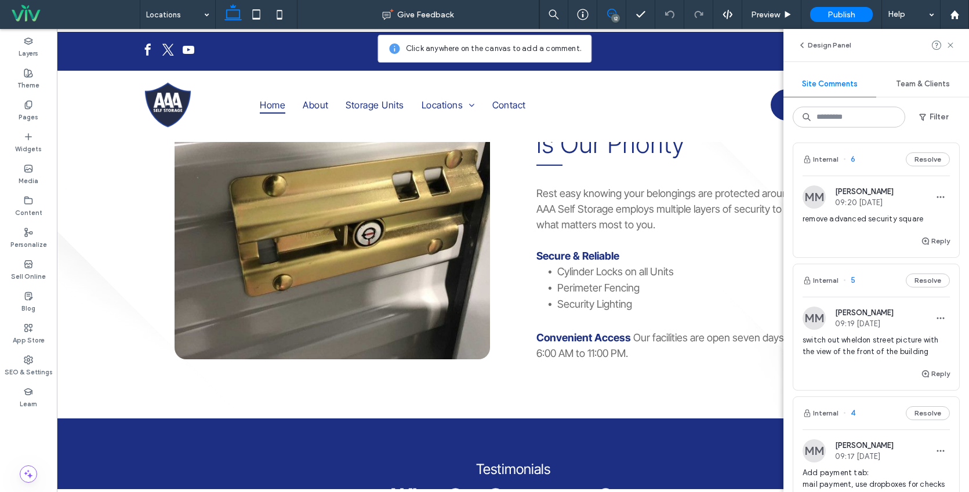
click at [863, 352] on span "switch out wheldon street picture with the view of the front of the building" at bounding box center [875, 346] width 147 height 23
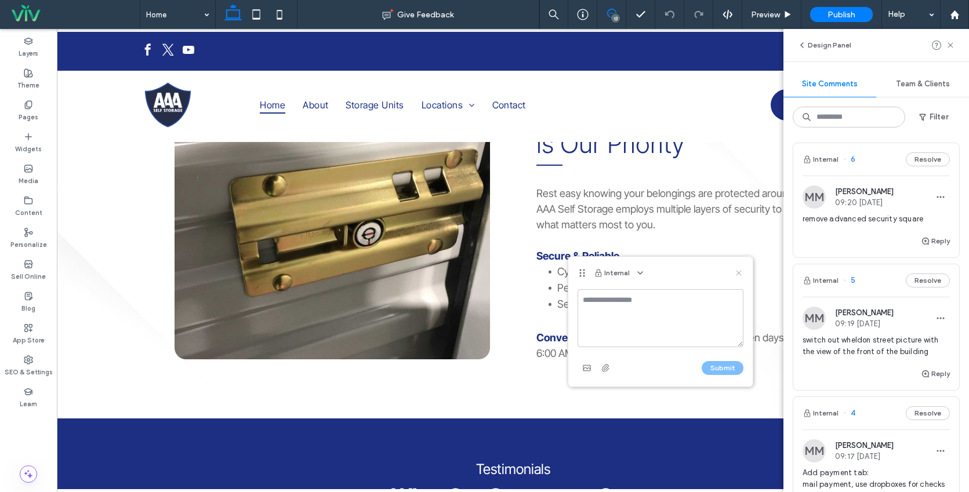
click at [734, 274] on icon at bounding box center [738, 272] width 9 height 9
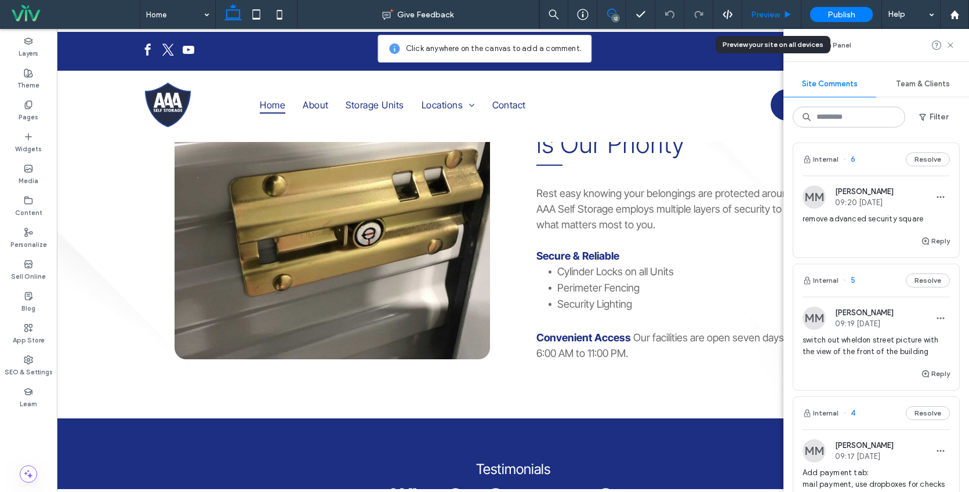
click at [767, 13] on span "Preview" at bounding box center [765, 15] width 29 height 10
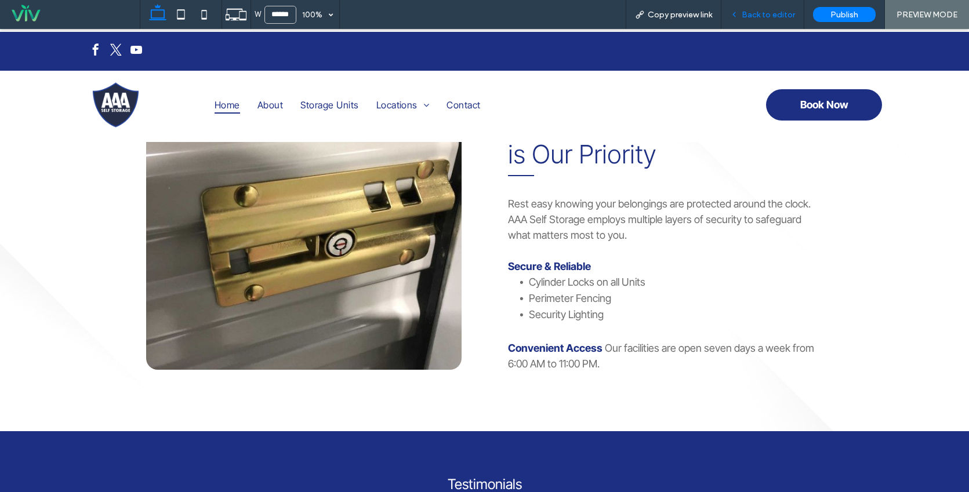
click at [766, 13] on span "Back to editor" at bounding box center [768, 15] width 53 height 10
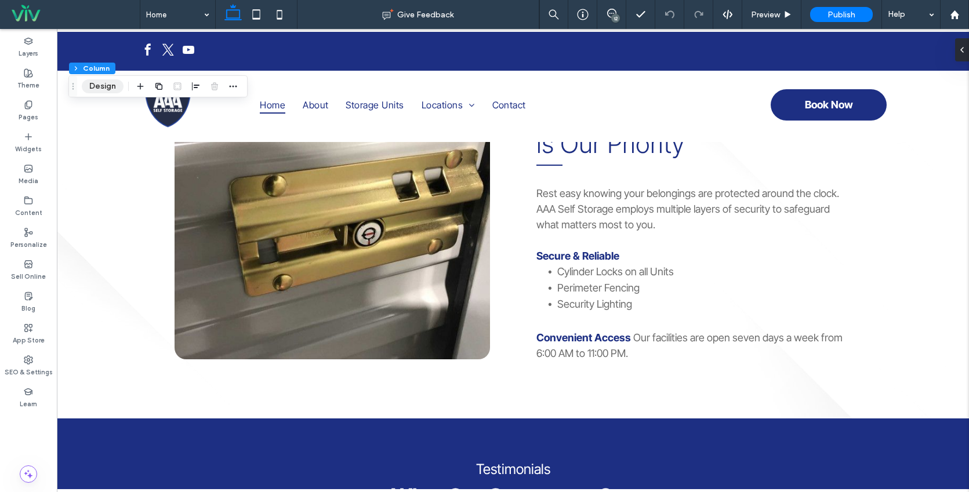
click at [105, 92] on button "Design" at bounding box center [103, 86] width 42 height 14
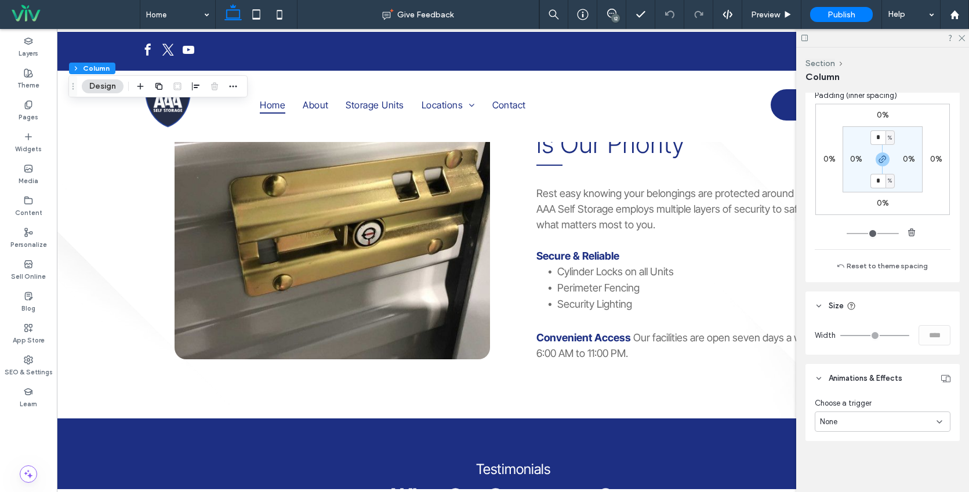
scroll to position [259, 0]
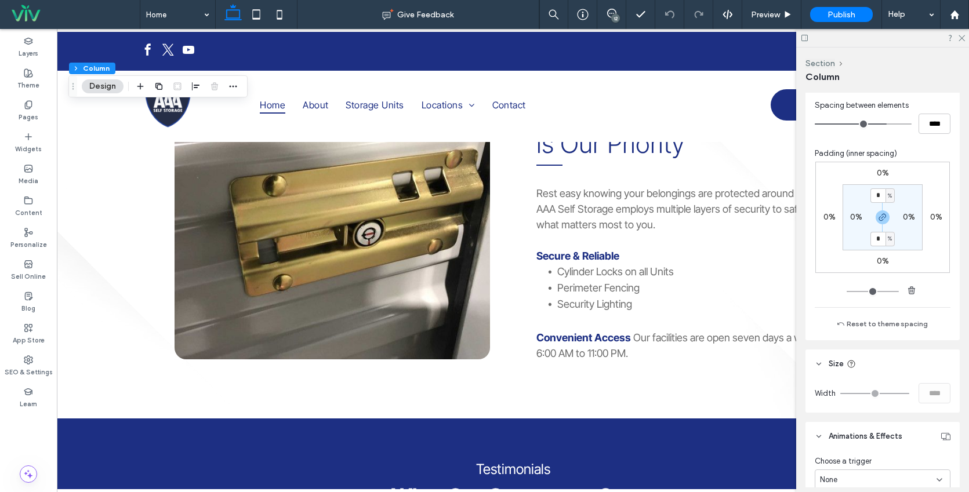
click at [111, 88] on button "Design" at bounding box center [103, 86] width 42 height 14
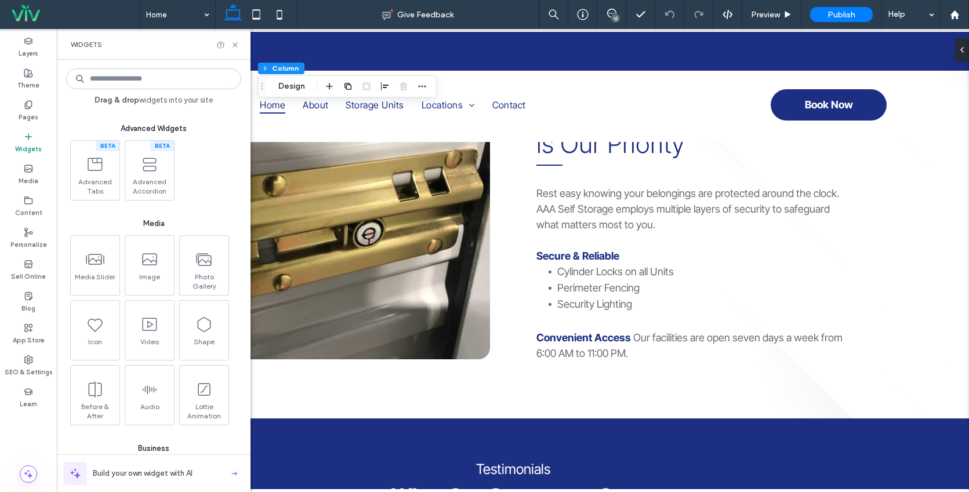
scroll to position [1391, 0]
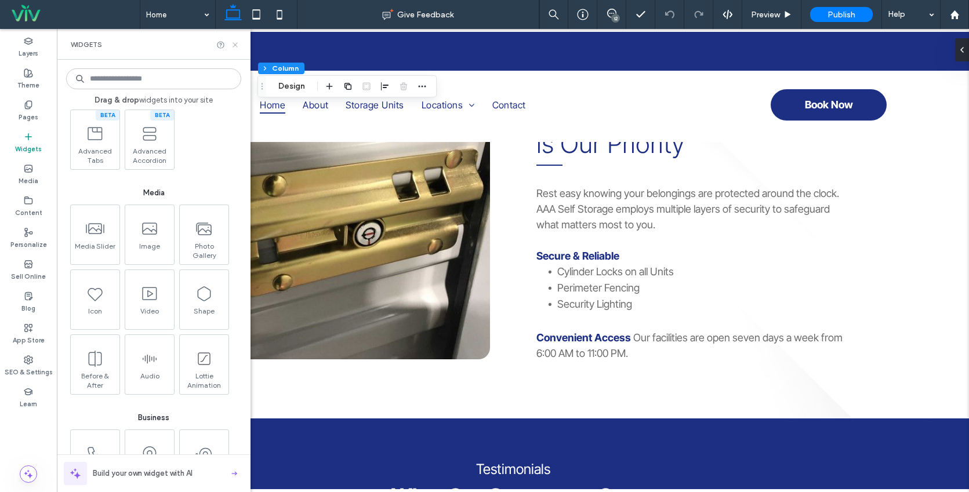
click at [235, 43] on icon at bounding box center [235, 45] width 9 height 9
